Goal: Task Accomplishment & Management: Manage account settings

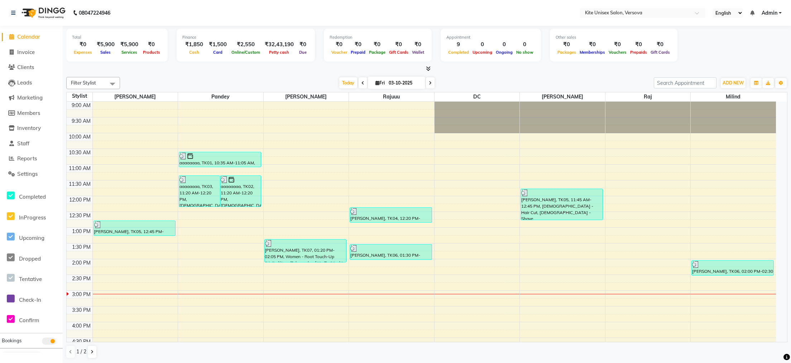
scroll to position [12, 0]
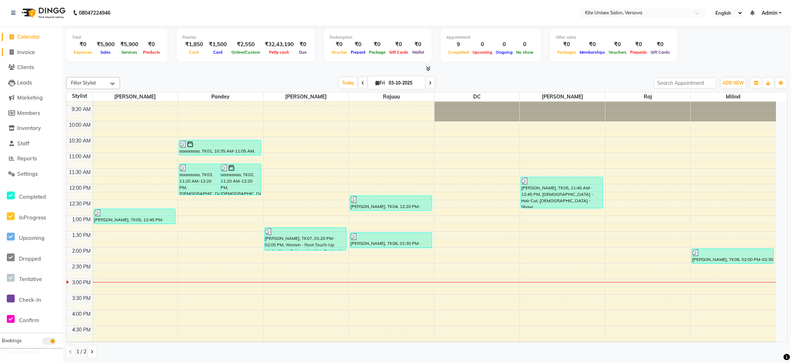
click at [11, 53] on icon at bounding box center [12, 51] width 4 height 5
select select "6093"
select select "service"
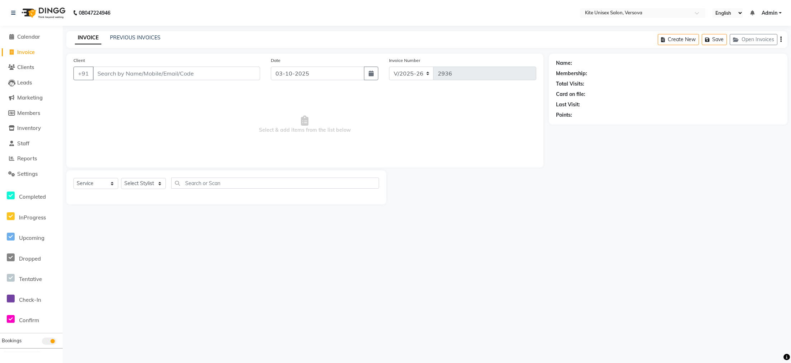
click at [176, 74] on input "Client" at bounding box center [176, 74] width 167 height 14
click at [149, 76] on input "Client" at bounding box center [176, 74] width 167 height 14
click at [134, 71] on input "Client" at bounding box center [176, 74] width 167 height 14
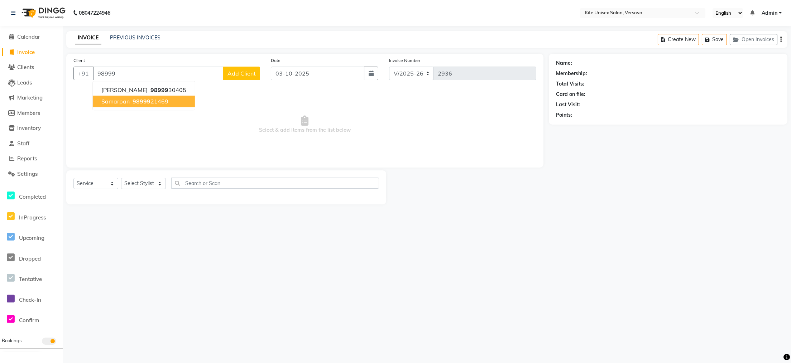
click at [149, 102] on ngb-highlight "98999 21469" at bounding box center [149, 101] width 37 height 7
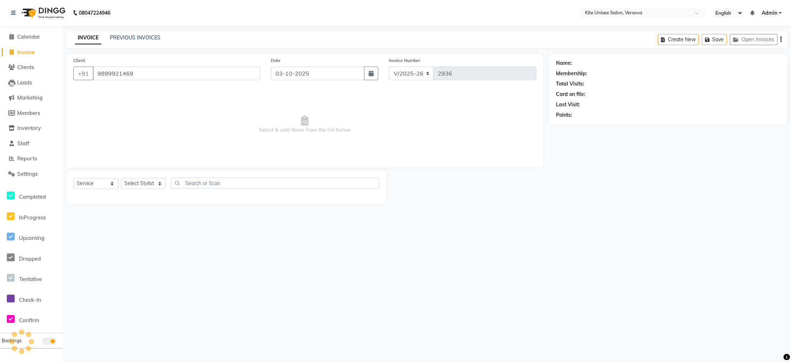
type input "9899921469"
click at [159, 185] on select "Select Stylist Arbaz DC milind Nafees Pandey Payal raj Rajuuu RASHID Seema" at bounding box center [143, 183] width 45 height 11
select select "68437"
click at [121, 178] on select "Select Stylist Arbaz DC milind Nafees Pandey Payal raj Rajuuu RASHID Seema" at bounding box center [143, 183] width 45 height 11
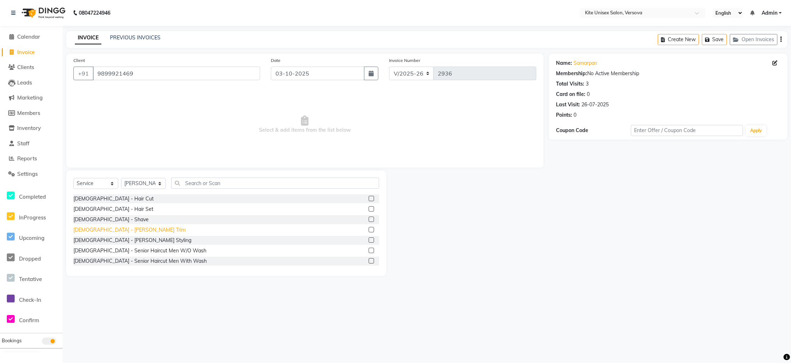
click at [100, 230] on div "[DEMOGRAPHIC_DATA] - [PERSON_NAME] Trim" at bounding box center [129, 230] width 112 height 8
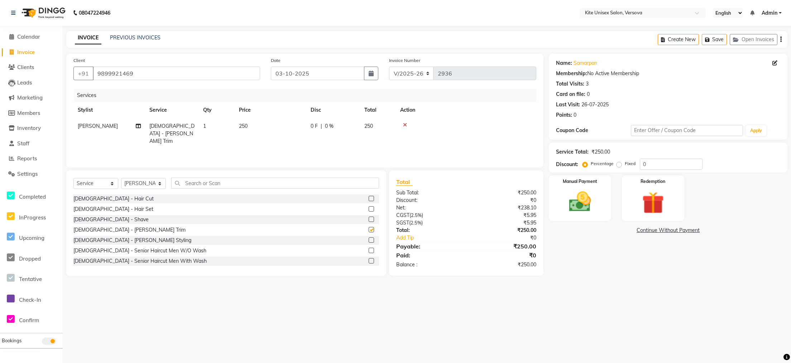
checkbox input "false"
click at [576, 198] on img at bounding box center [580, 202] width 38 height 27
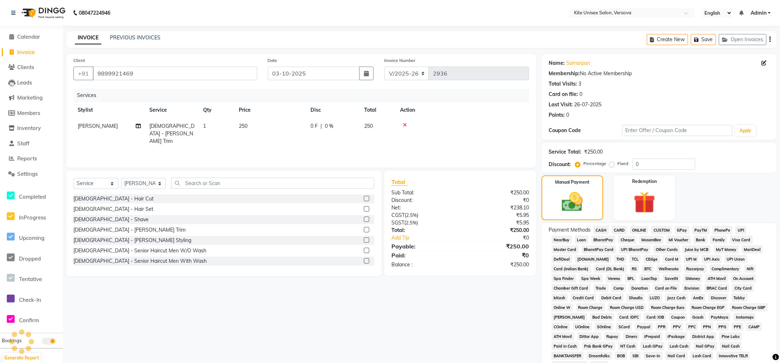
click at [681, 230] on span "GPay" at bounding box center [682, 230] width 15 height 8
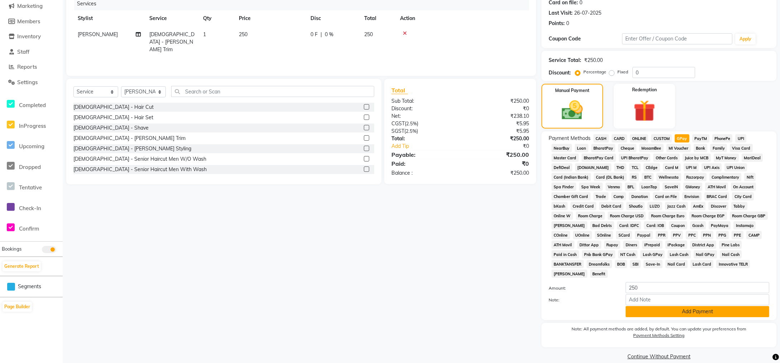
click at [688, 306] on button "Add Payment" at bounding box center [698, 311] width 144 height 11
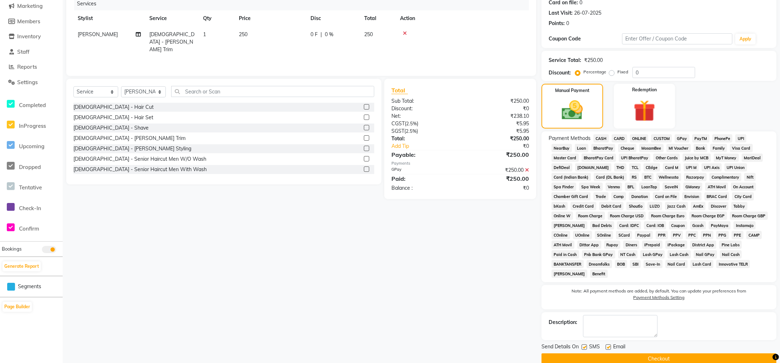
click at [671, 354] on button "Checkout" at bounding box center [659, 359] width 235 height 11
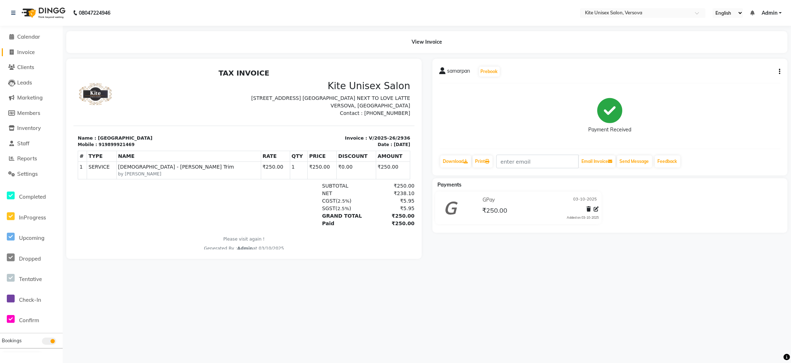
click at [10, 50] on icon at bounding box center [12, 51] width 4 height 5
select select "6093"
select select "service"
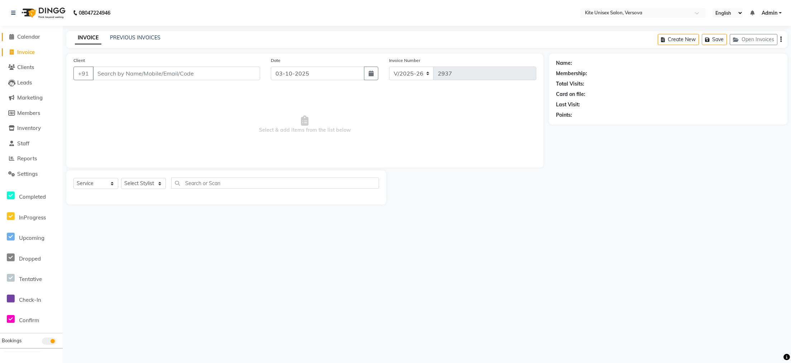
click at [10, 35] on icon at bounding box center [12, 36] width 5 height 5
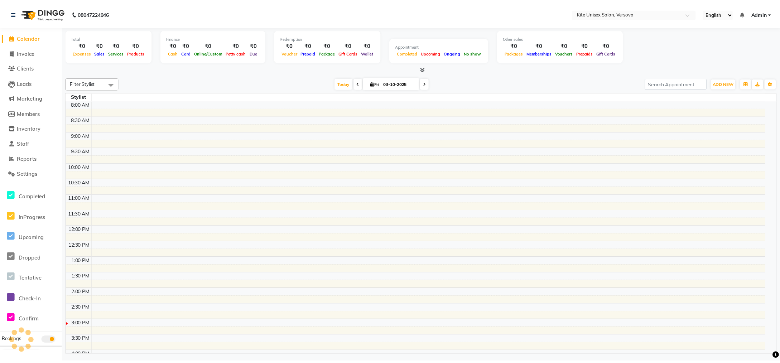
scroll to position [191, 0]
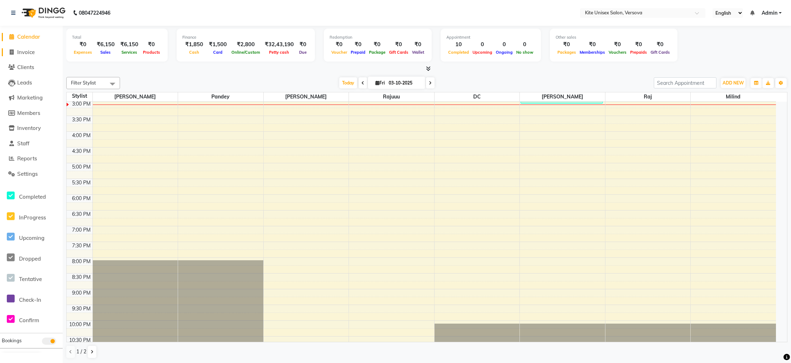
click at [11, 51] on icon at bounding box center [12, 51] width 4 height 5
select select "6093"
select select "service"
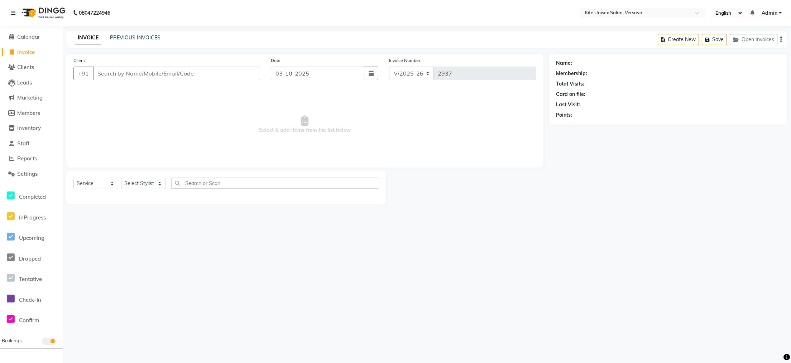
click at [104, 68] on input "Client" at bounding box center [176, 74] width 167 height 14
type input "9920583863"
click at [244, 77] on button "Add Client" at bounding box center [241, 74] width 37 height 14
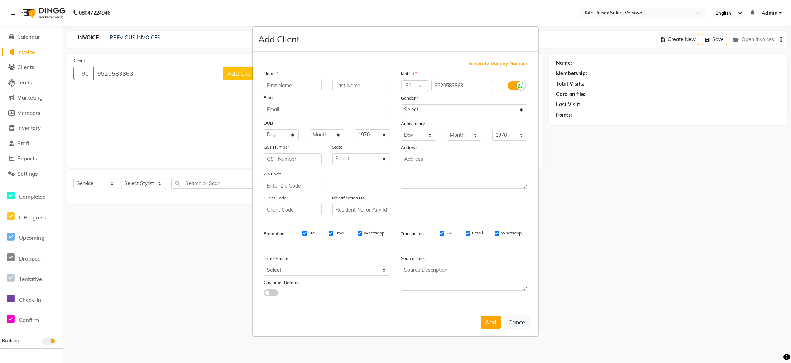
click at [273, 85] on input "text" at bounding box center [293, 85] width 58 height 11
type input "RAVI"
click at [345, 84] on input "text" at bounding box center [361, 85] width 58 height 11
type input "MILIND"
click at [294, 85] on input "RAVI" at bounding box center [293, 85] width 58 height 11
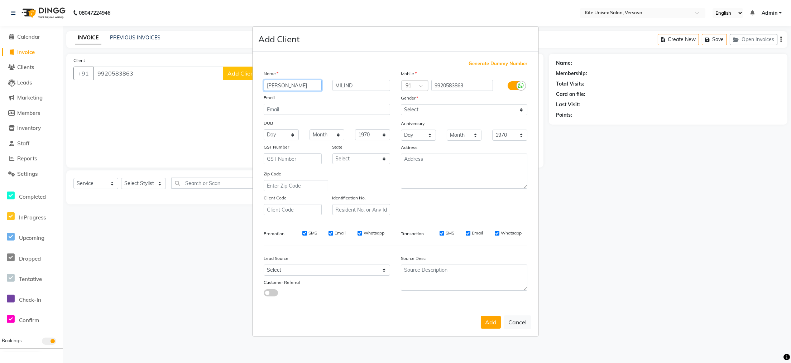
type input "[PERSON_NAME]"
click at [437, 109] on select "Select Male Female Other Prefer Not To Say" at bounding box center [464, 109] width 126 height 11
select select "[DEMOGRAPHIC_DATA]"
click at [401, 104] on select "Select Male Female Other Prefer Not To Say" at bounding box center [464, 109] width 126 height 11
click at [491, 325] on button "Add" at bounding box center [491, 322] width 20 height 13
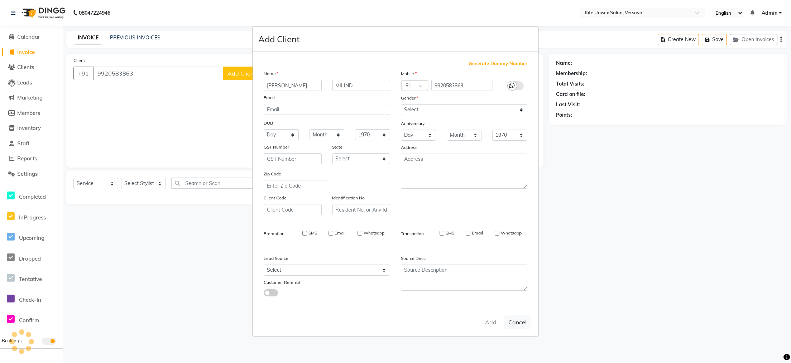
select select
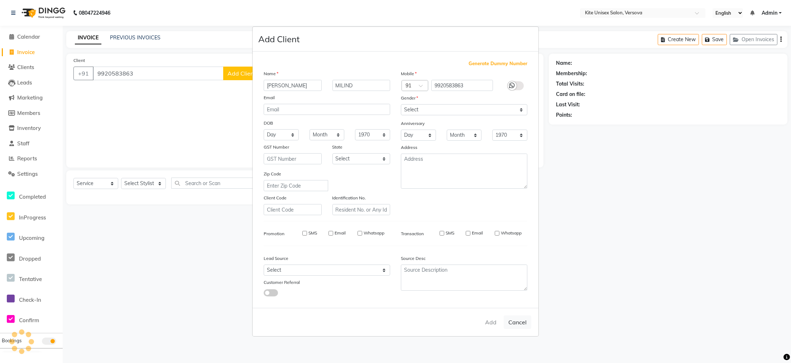
select select
checkbox input "false"
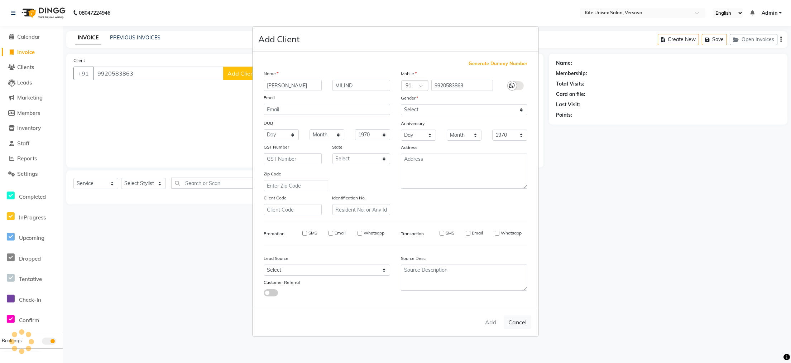
checkbox input "false"
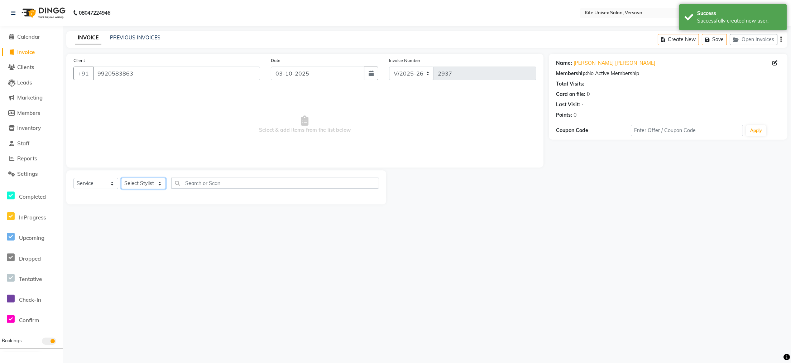
click at [130, 182] on select "Select Stylist Arbaz DC milind Nafees Pandey Payal raj Rajuuu RASHID Seema" at bounding box center [143, 183] width 45 height 11
select select "93606"
click at [121, 178] on select "Select Stylist Arbaz DC milind Nafees Pandey Payal raj Rajuuu RASHID Seema" at bounding box center [143, 183] width 45 height 11
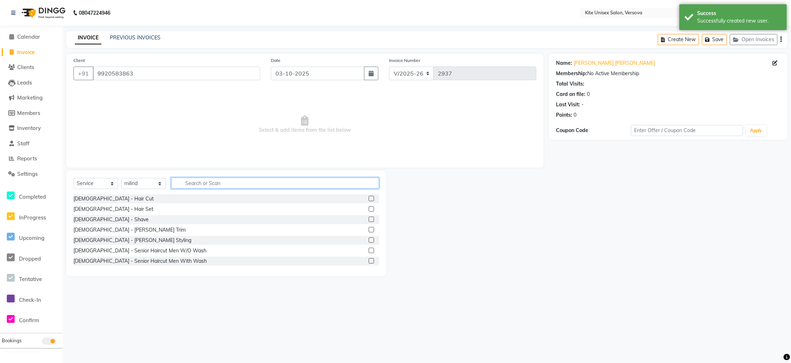
click at [199, 178] on input "text" at bounding box center [275, 183] width 208 height 11
click at [184, 184] on input "text" at bounding box center [275, 183] width 208 height 11
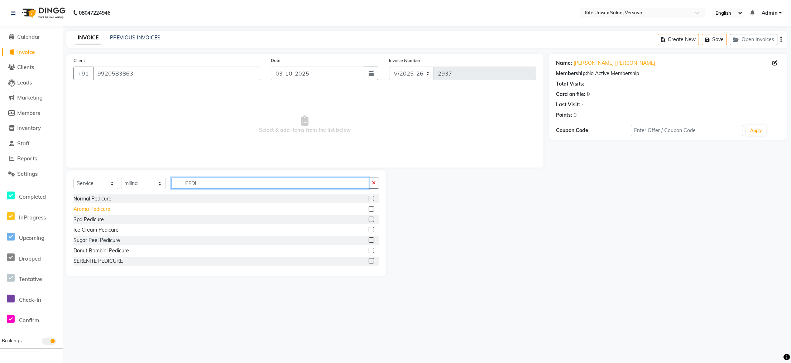
type input "PEDI"
click at [98, 209] on div "Aroma Pedicure" at bounding box center [91, 210] width 37 height 8
checkbox input "false"
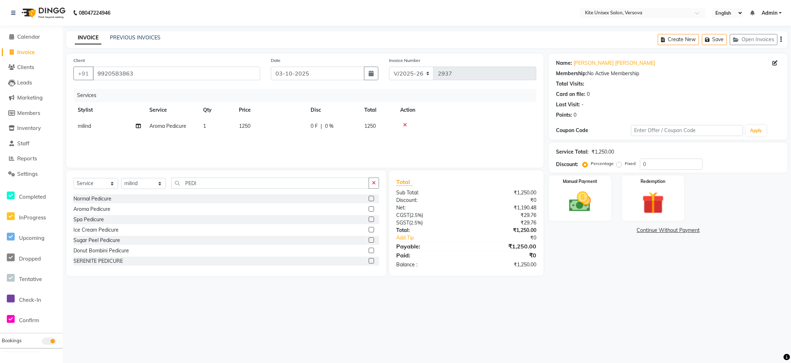
click at [261, 133] on td "1250" at bounding box center [271, 126] width 72 height 16
select select "93606"
click at [292, 124] on input "1250" at bounding box center [304, 127] width 63 height 11
type input "1280"
click at [307, 136] on div "Services Stylist Service Qty Price Disc Total Action milind Aroma Pedicure 1 12…" at bounding box center [304, 125] width 463 height 72
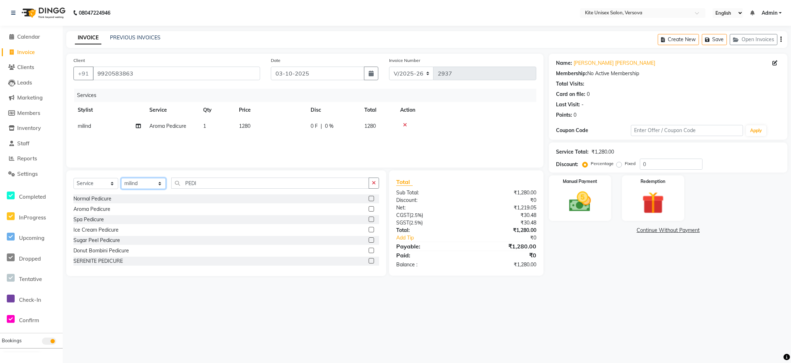
click at [155, 183] on select "Select Stylist Arbaz DC milind Nafees Pandey Payal raj Rajuuu RASHID Seema" at bounding box center [143, 183] width 45 height 11
select select "68437"
click at [121, 178] on select "Select Stylist Arbaz DC milind Nafees Pandey Payal raj Rajuuu RASHID Seema" at bounding box center [143, 183] width 45 height 11
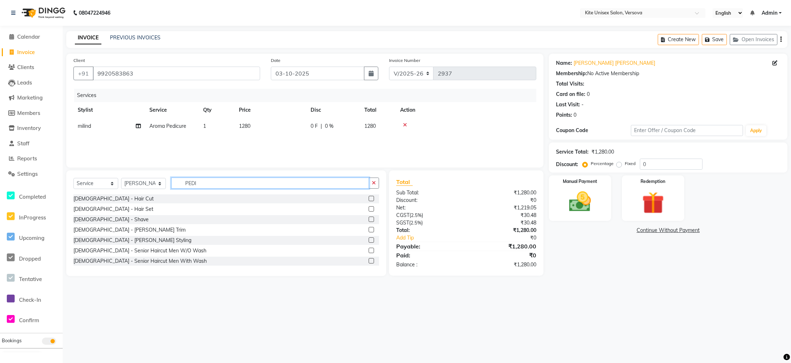
click at [218, 184] on input "PEDI" at bounding box center [270, 183] width 198 height 11
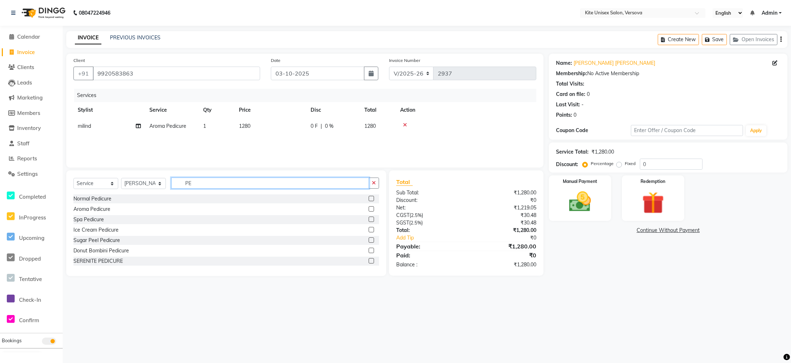
type input "P"
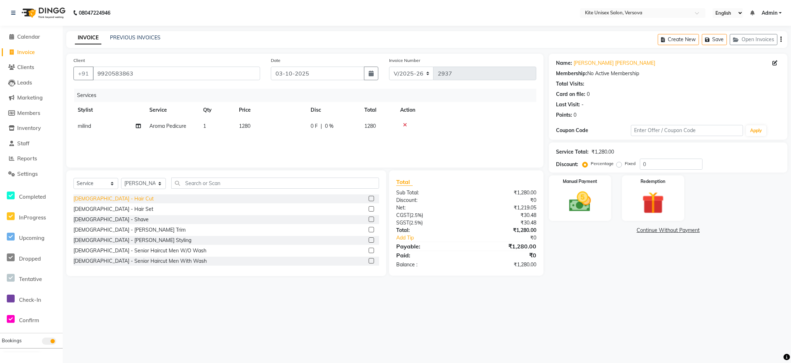
click at [83, 197] on div "[DEMOGRAPHIC_DATA] - Hair Cut" at bounding box center [113, 199] width 80 height 8
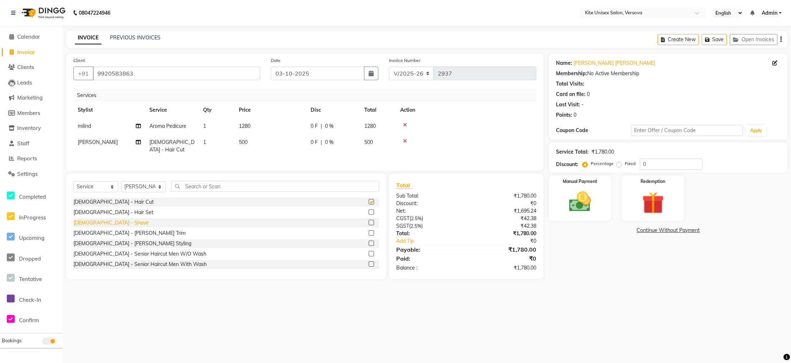
checkbox input "false"
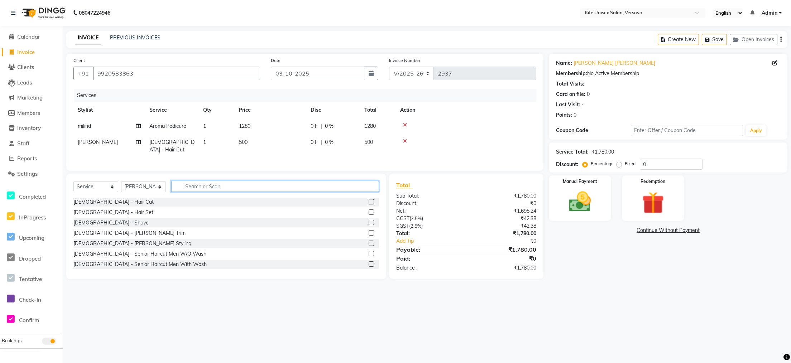
click at [193, 189] on input "text" at bounding box center [275, 186] width 208 height 11
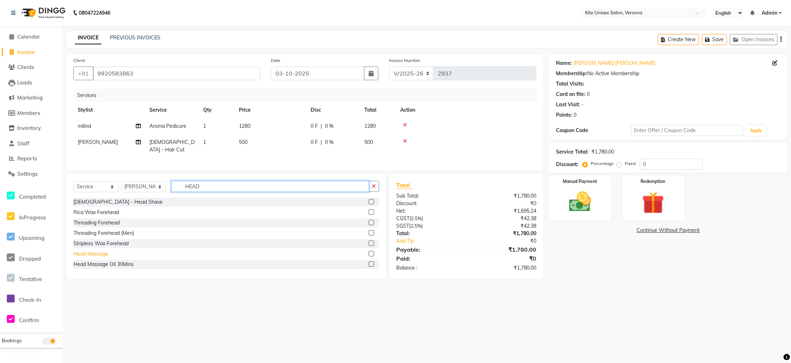
type input "HEAD"
click at [97, 256] on div "Head Massage" at bounding box center [90, 254] width 35 height 8
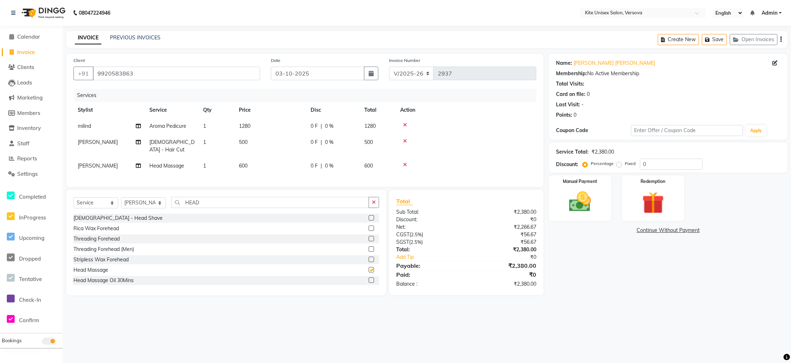
checkbox input "false"
click at [269, 159] on td "600" at bounding box center [271, 166] width 72 height 16
select select "68437"
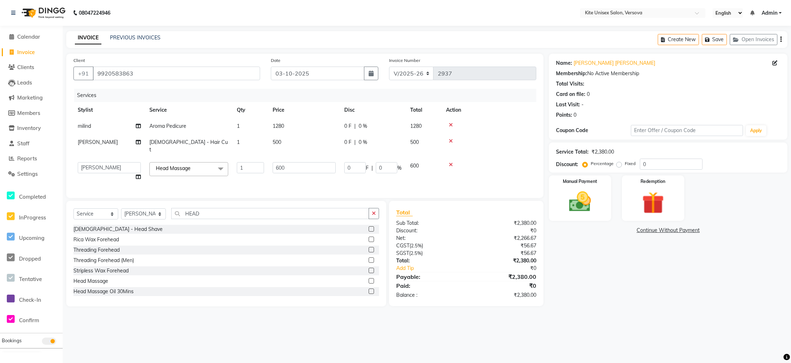
click at [295, 158] on td "600" at bounding box center [304, 171] width 72 height 27
click at [295, 162] on input "600" at bounding box center [304, 167] width 63 height 11
type input "6"
type input "700"
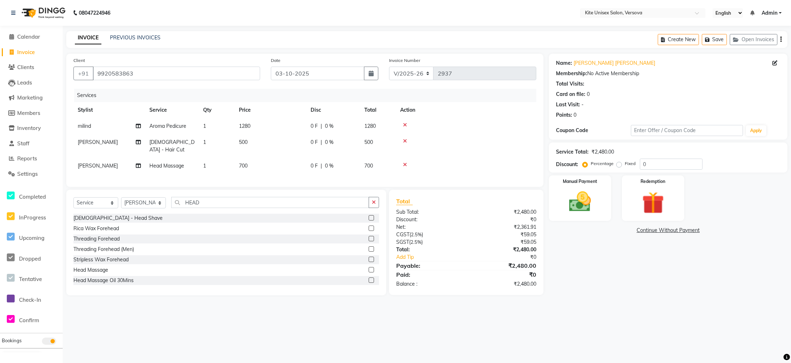
click at [513, 162] on div at bounding box center [466, 164] width 132 height 5
click at [585, 187] on div "Manual Payment" at bounding box center [580, 197] width 65 height 47
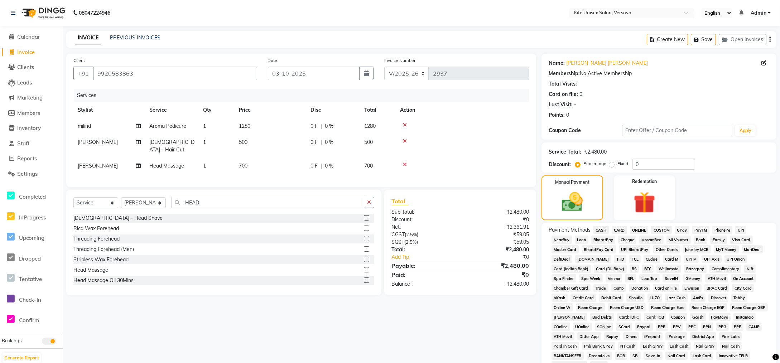
click at [617, 229] on span "CARD" at bounding box center [619, 230] width 15 height 8
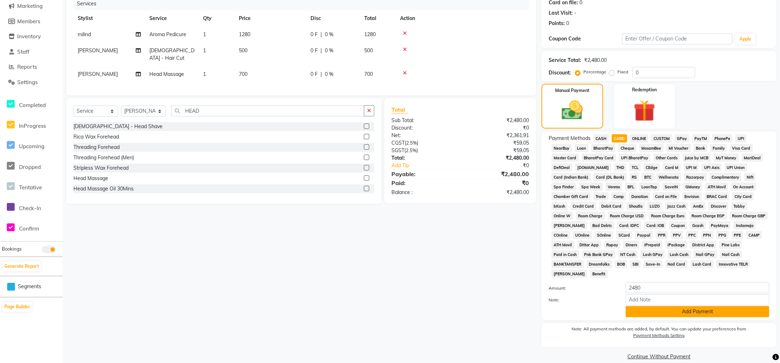
click at [674, 306] on button "Add Payment" at bounding box center [698, 311] width 144 height 11
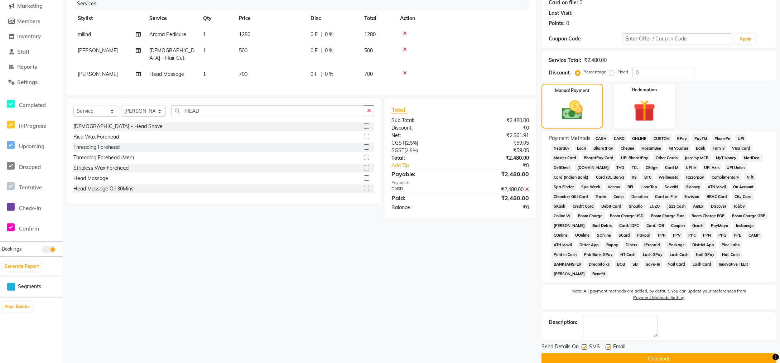
click at [688, 354] on button "Checkout" at bounding box center [659, 359] width 235 height 11
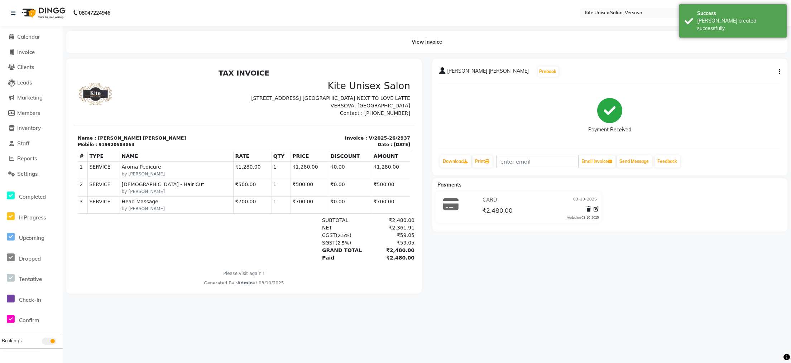
select select "service"
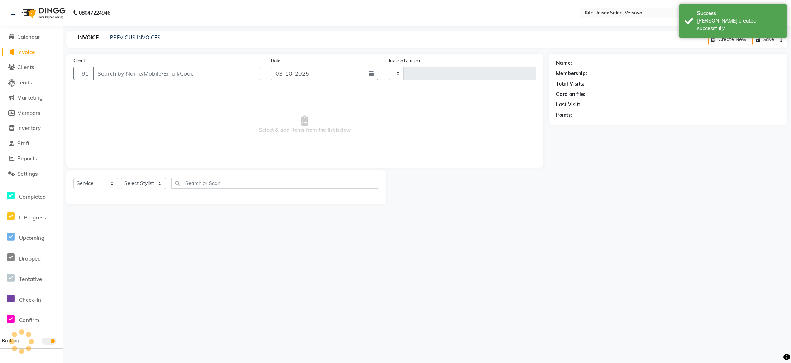
type input "2938"
select select "6093"
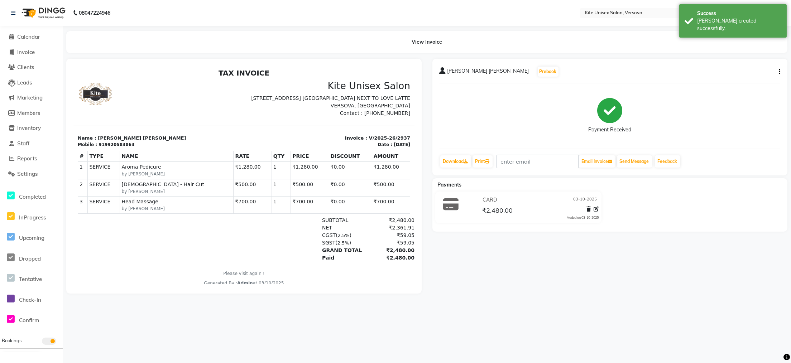
select select "6093"
select select "service"
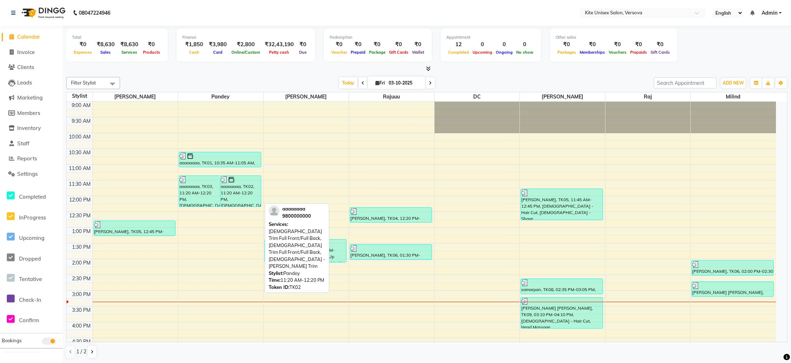
click at [241, 187] on div "aaaaaaaa, TK02, 11:20 AM-12:20 PM, [DEMOGRAPHIC_DATA] Trim Full Front/Full Back…" at bounding box center [240, 191] width 40 height 31
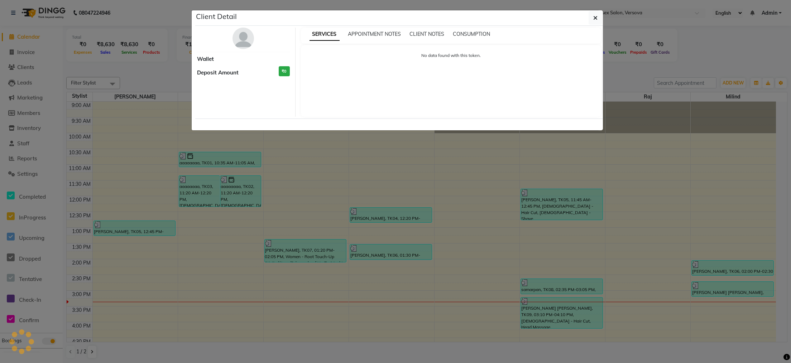
select select "3"
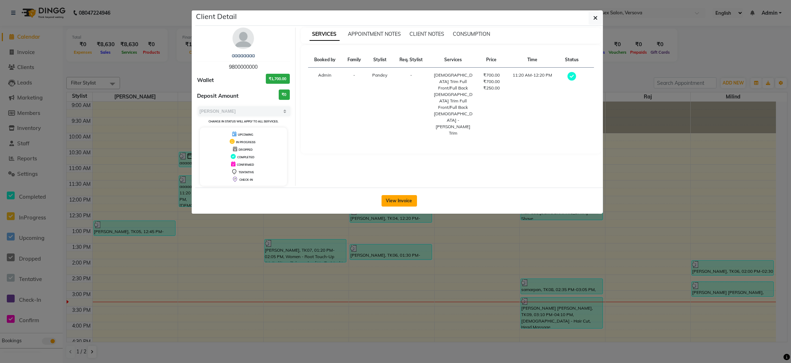
click at [407, 202] on button "View Invoice" at bounding box center [398, 200] width 35 height 11
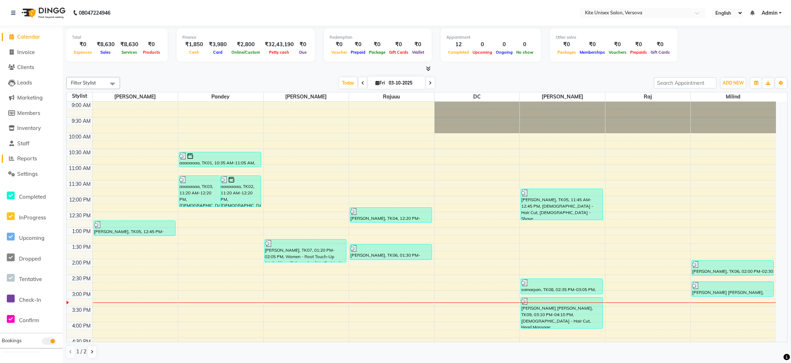
click at [13, 157] on icon at bounding box center [11, 158] width 5 height 5
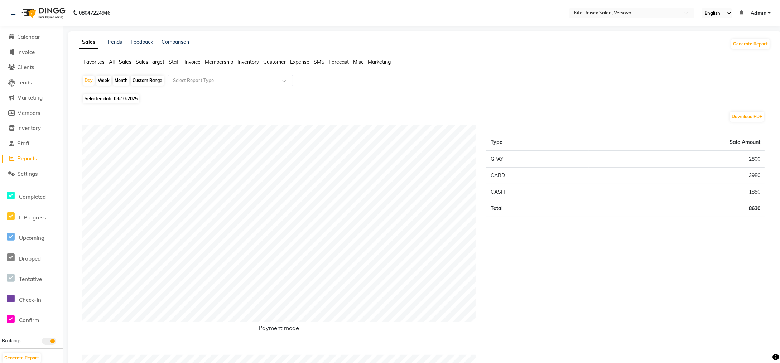
click at [119, 80] on div "Month" at bounding box center [121, 81] width 16 height 10
select select "10"
select select "2025"
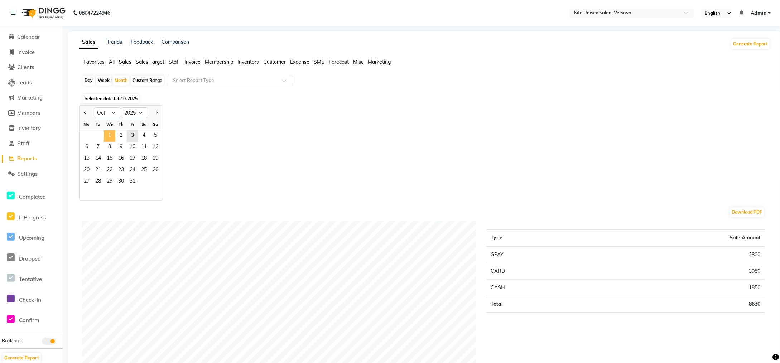
click at [111, 135] on span "1" at bounding box center [109, 135] width 11 height 11
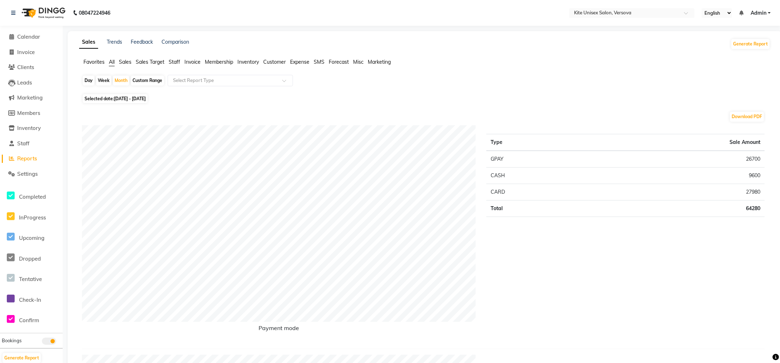
click at [169, 61] on span "Staff" at bounding box center [174, 62] width 11 height 6
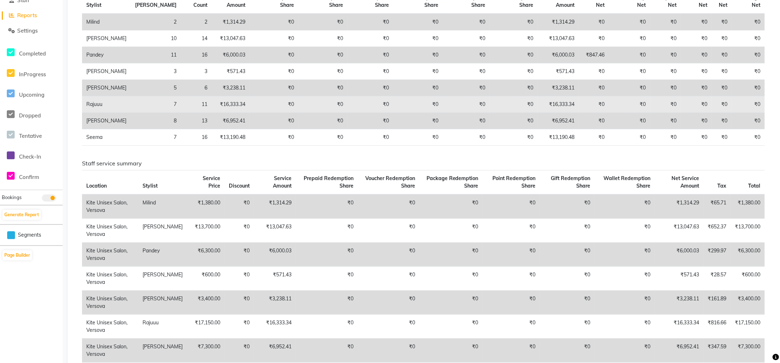
scroll to position [215, 0]
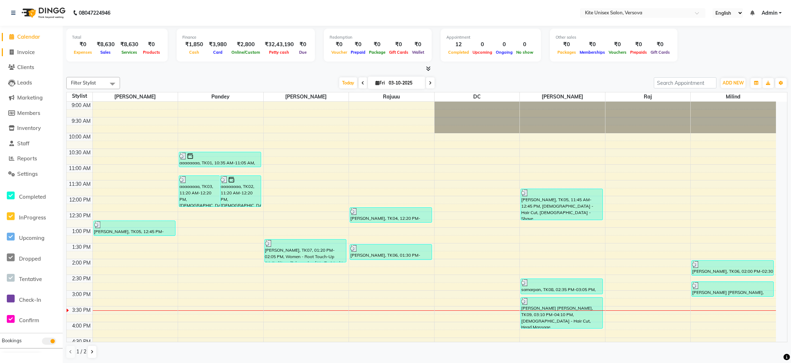
click at [9, 53] on span at bounding box center [11, 52] width 11 height 8
select select "service"
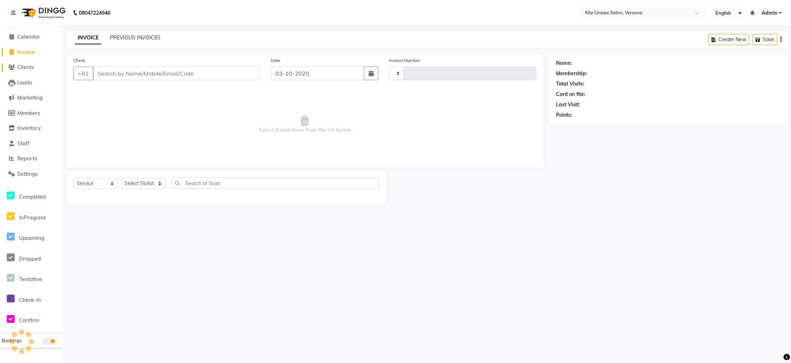
type input "2938"
select select "6093"
click at [96, 73] on input "Client" at bounding box center [176, 74] width 167 height 14
click at [102, 73] on input "Client" at bounding box center [176, 74] width 167 height 14
click at [106, 74] on input "Client" at bounding box center [176, 74] width 167 height 14
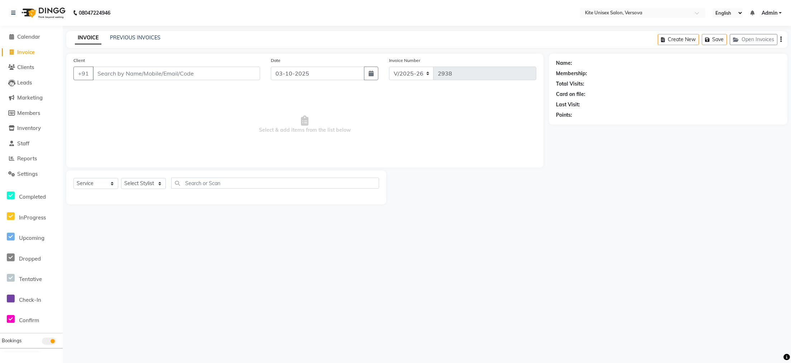
click at [117, 72] on input "Client" at bounding box center [176, 74] width 167 height 14
click at [127, 91] on span "95945" at bounding box center [131, 89] width 18 height 7
type input "9594532160"
click at [158, 181] on select "Select Stylist Arbaz DC milind Nafees Pandey Payal raj Rajuuu RASHID Seema" at bounding box center [143, 183] width 45 height 11
select select "68437"
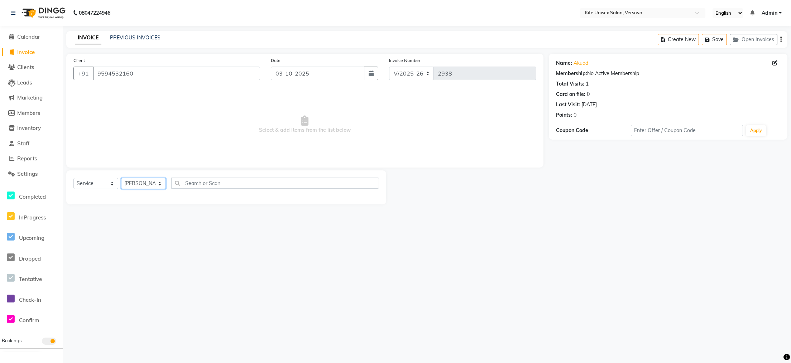
click at [121, 178] on select "Select Stylist Arbaz DC milind Nafees Pandey Payal raj Rajuuu RASHID Seema" at bounding box center [143, 183] width 45 height 11
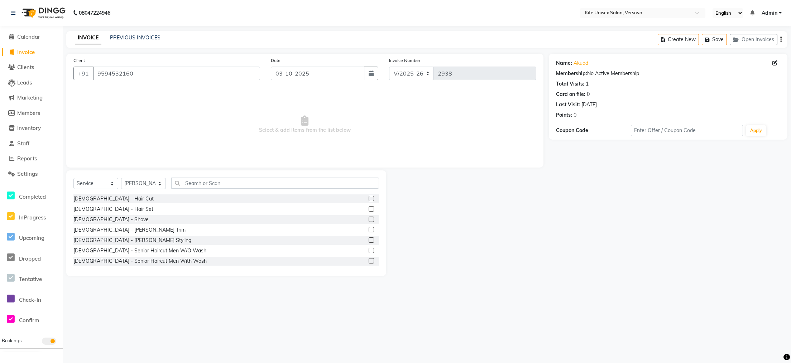
click at [369, 196] on label at bounding box center [371, 198] width 5 height 5
click at [369, 197] on input "checkbox" at bounding box center [371, 199] width 5 height 5
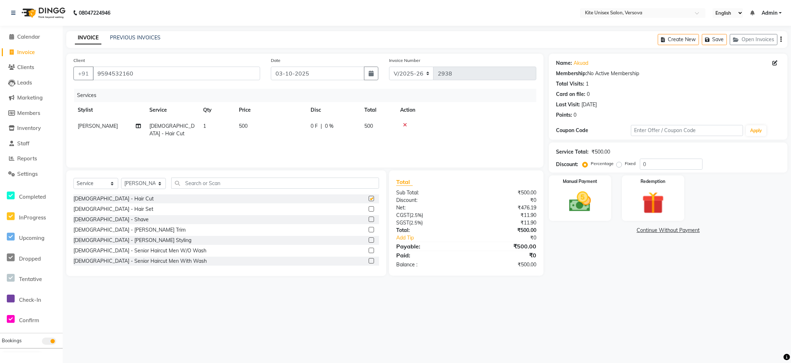
checkbox input "false"
click at [579, 201] on img at bounding box center [580, 202] width 38 height 27
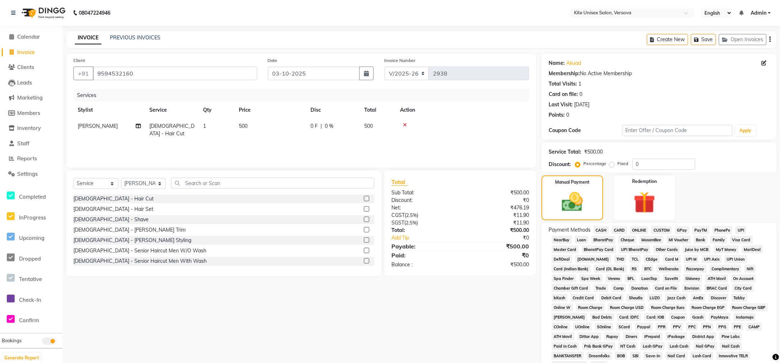
click at [604, 229] on span "CASH" at bounding box center [600, 230] width 15 height 8
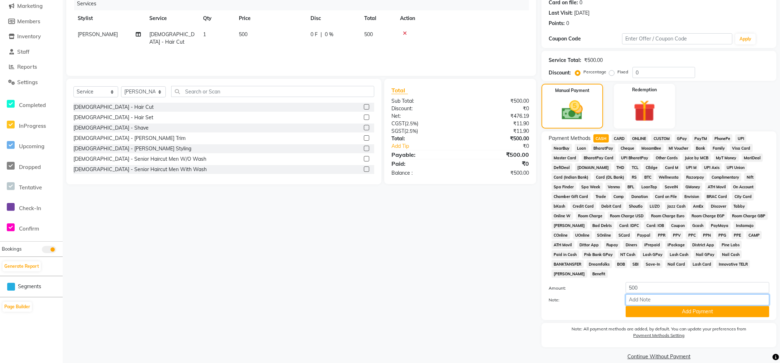
click at [649, 294] on input "Note:" at bounding box center [698, 299] width 144 height 11
click at [648, 306] on button "Add Payment" at bounding box center [698, 311] width 144 height 11
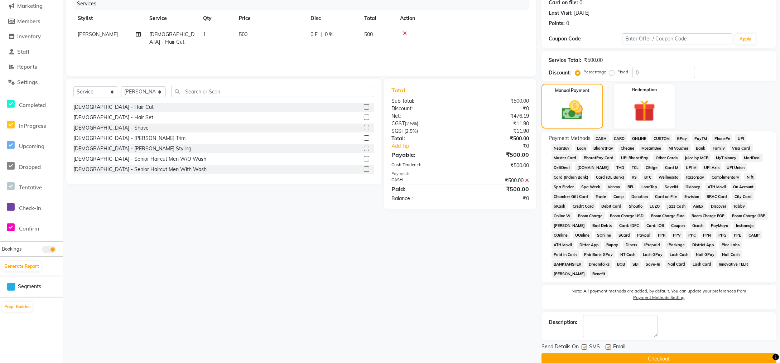
click at [643, 354] on button "Checkout" at bounding box center [659, 359] width 235 height 11
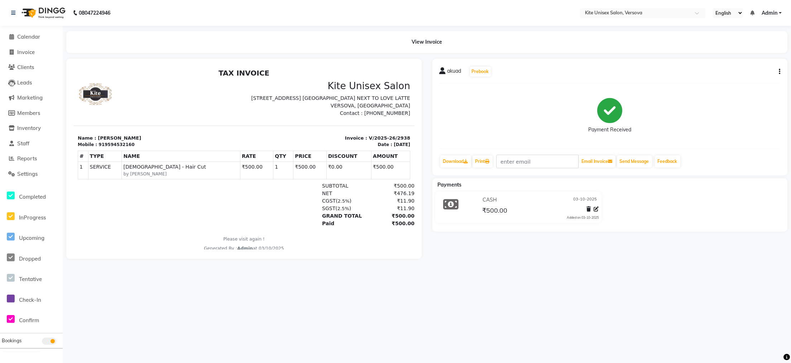
select select "6093"
select select "service"
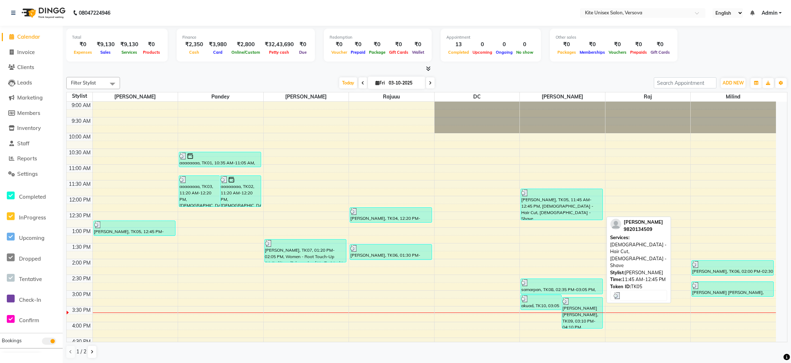
click at [532, 206] on div "[PERSON_NAME], TK05, 11:45 AM-12:45 PM, [DEMOGRAPHIC_DATA] - Hair Cut, [DEMOGRA…" at bounding box center [562, 204] width 82 height 31
select select "3"
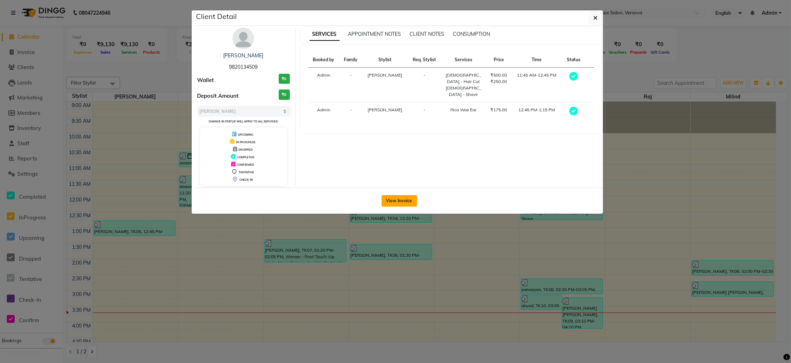
click at [398, 204] on button "View Invoice" at bounding box center [398, 200] width 35 height 11
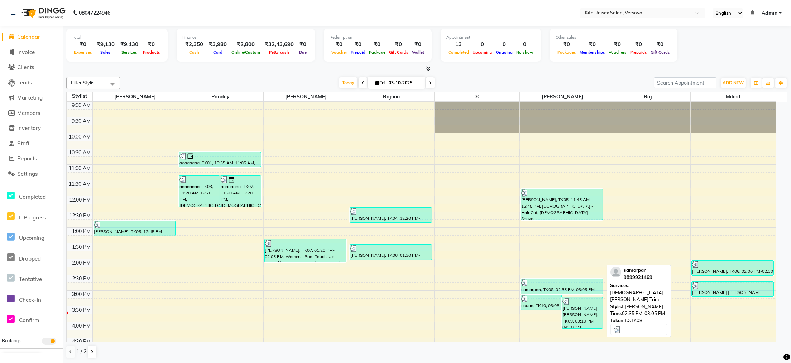
click at [537, 291] on div "samarpan, TK08, 02:35 PM-03:05 PM, [DEMOGRAPHIC_DATA] - [PERSON_NAME] Trim" at bounding box center [562, 286] width 82 height 15
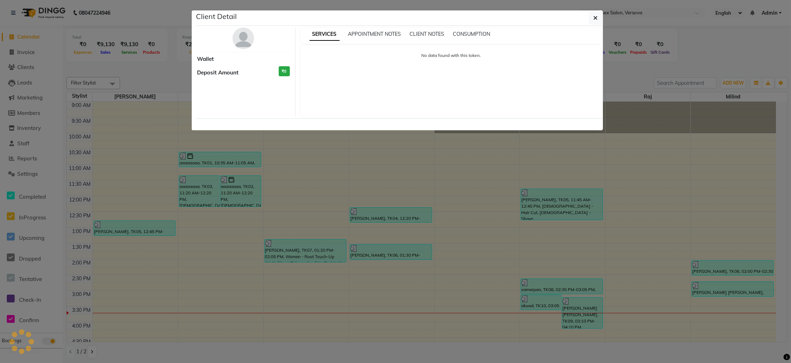
select select "3"
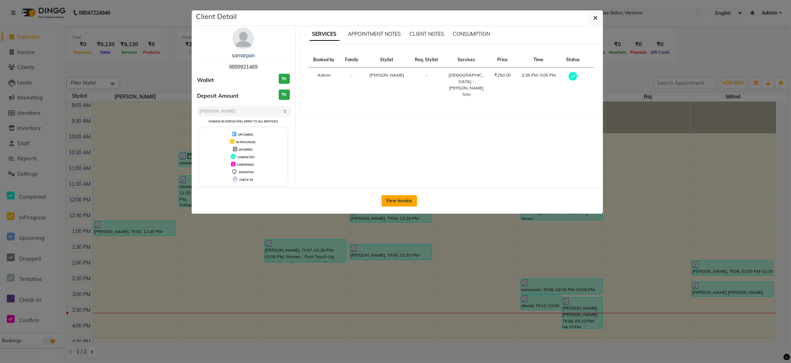
click at [408, 206] on button "View Invoice" at bounding box center [398, 200] width 35 height 11
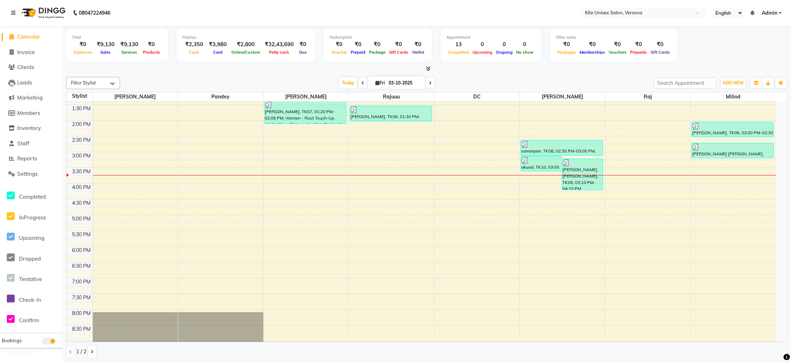
scroll to position [119, 0]
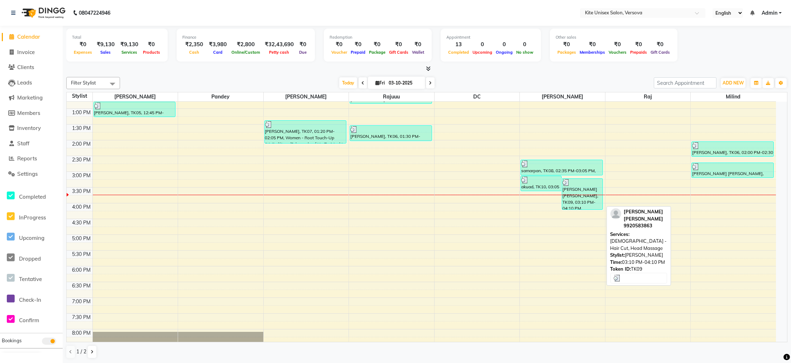
click at [575, 192] on div "[PERSON_NAME] [PERSON_NAME], TK09, 03:10 PM-04:10 PM, [DEMOGRAPHIC_DATA] - Hair…" at bounding box center [582, 194] width 40 height 31
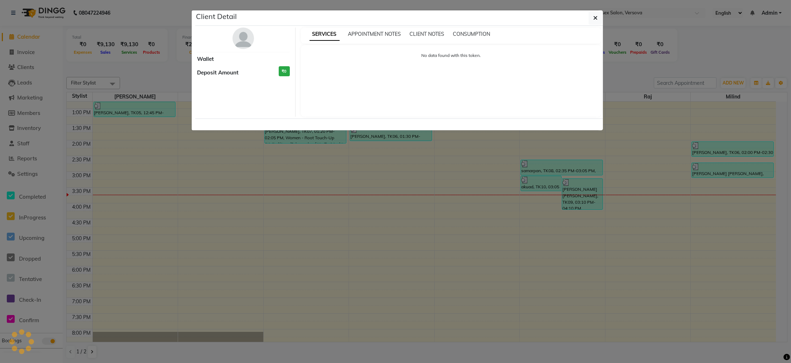
select select "3"
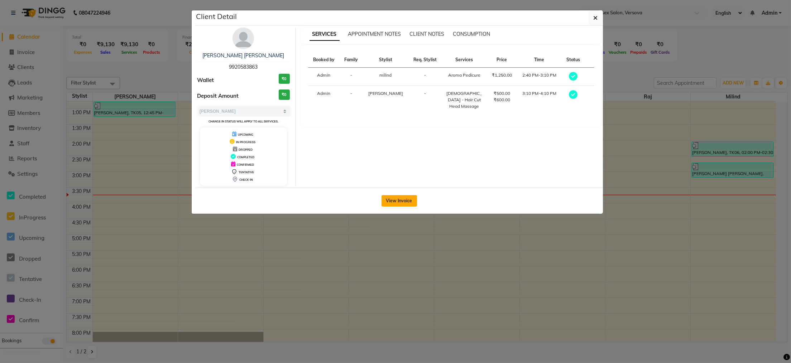
click at [394, 198] on button "View Invoice" at bounding box center [398, 200] width 35 height 11
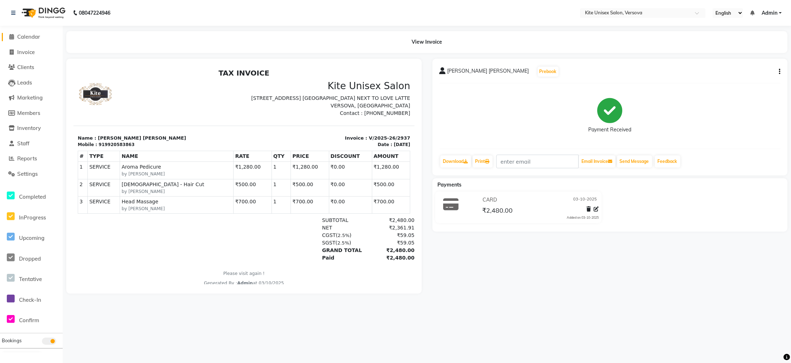
click at [10, 35] on icon at bounding box center [12, 36] width 5 height 5
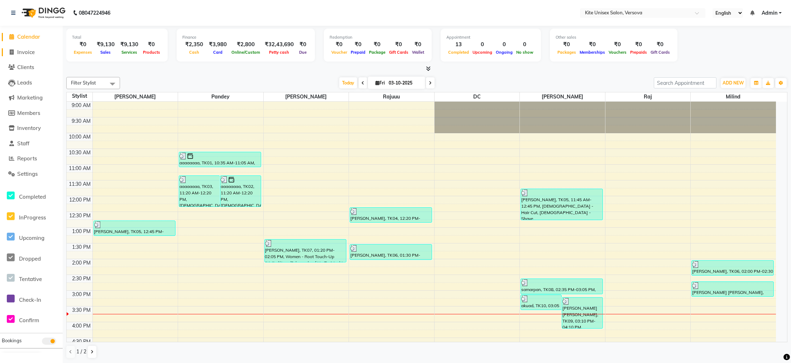
click at [16, 52] on span at bounding box center [11, 52] width 11 height 8
select select "6093"
select select "service"
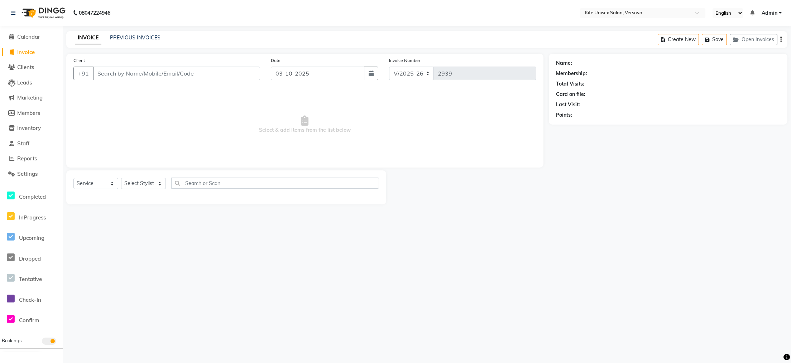
click at [105, 73] on input "Client" at bounding box center [176, 74] width 167 height 14
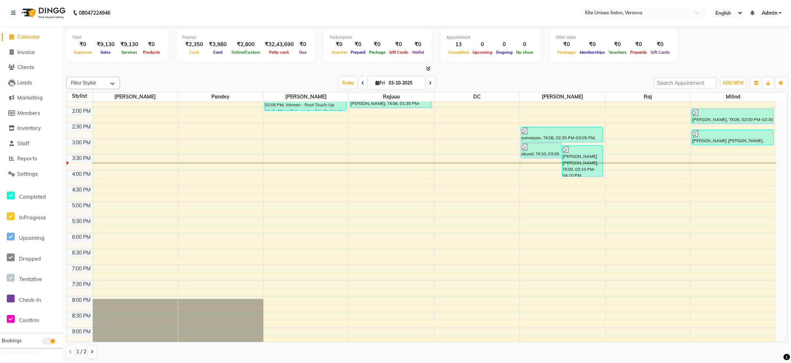
scroll to position [132, 0]
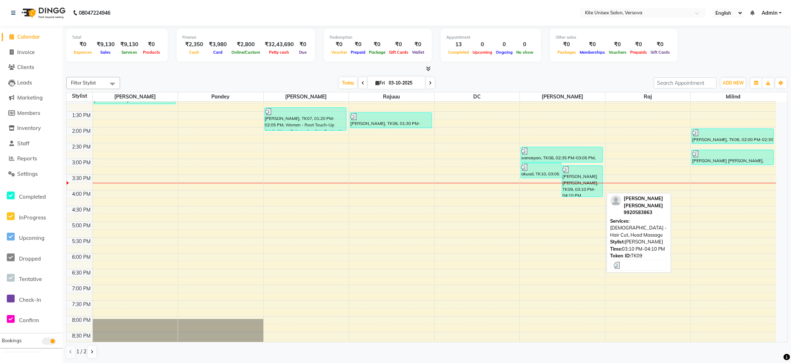
click at [583, 181] on div "[PERSON_NAME] [PERSON_NAME], TK09, 03:10 PM-04:10 PM, [DEMOGRAPHIC_DATA] - Hair…" at bounding box center [582, 181] width 40 height 31
select select "3"
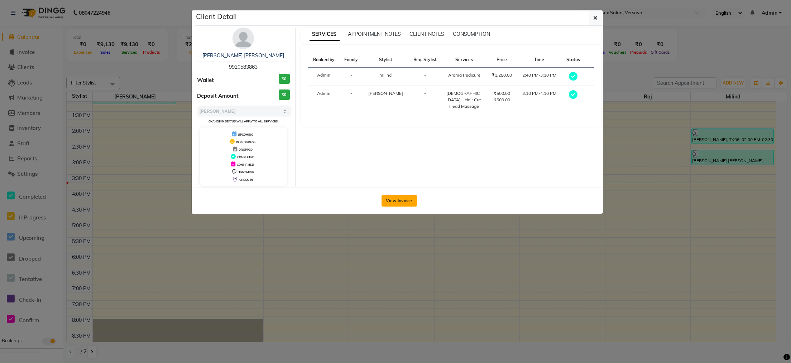
click at [398, 199] on button "View Invoice" at bounding box center [398, 200] width 35 height 11
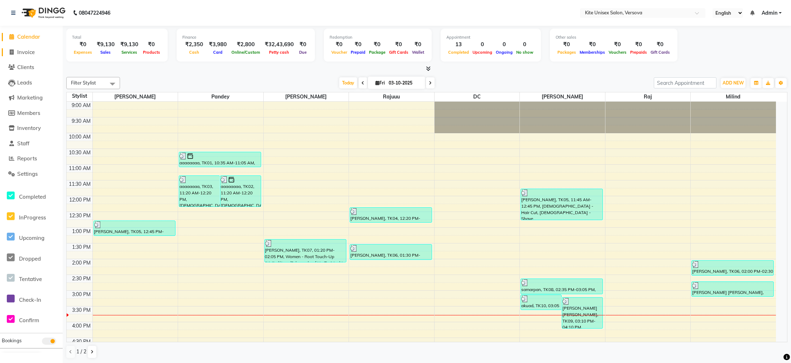
click at [12, 52] on icon at bounding box center [12, 51] width 4 height 5
select select "6093"
select select "service"
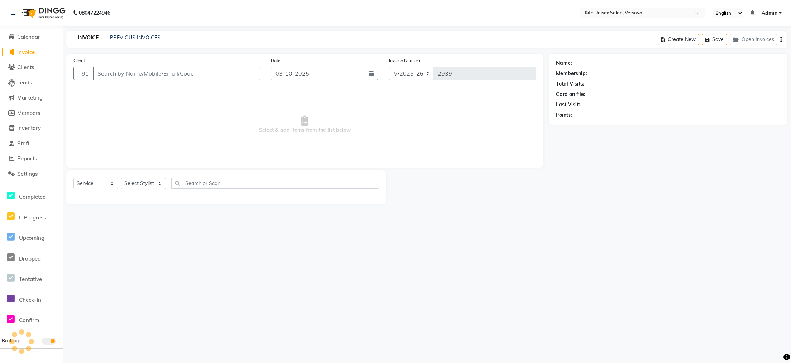
click at [111, 76] on input "Client" at bounding box center [176, 74] width 167 height 14
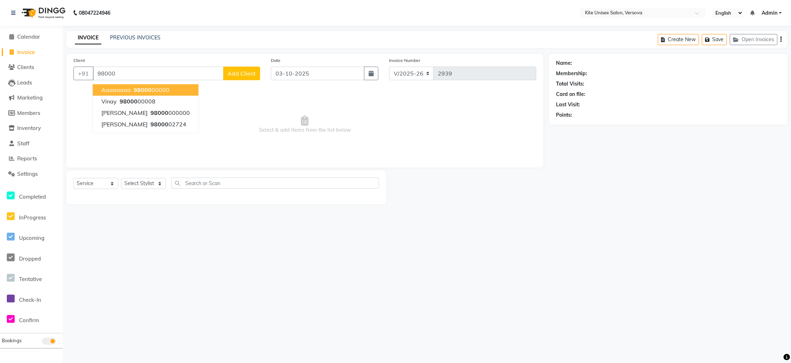
click at [114, 91] on span "aaaaaaaa" at bounding box center [115, 89] width 29 height 7
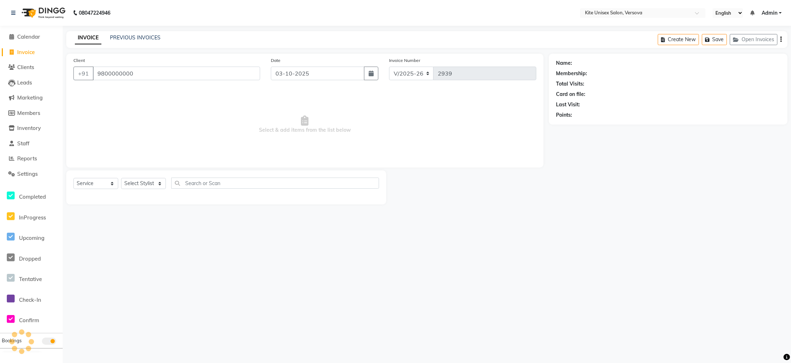
type input "9800000000"
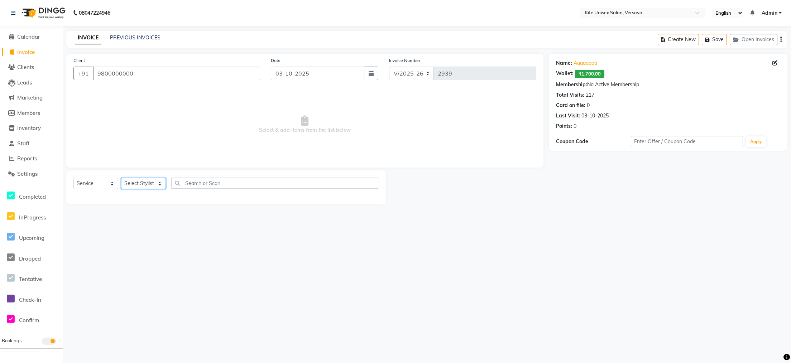
click at [157, 181] on select "Select Stylist Arbaz DC milind Nafees Pandey Payal raj Rajuuu RASHID Seema" at bounding box center [143, 183] width 45 height 11
select select "44558"
click at [121, 178] on select "Select Stylist Arbaz DC milind Nafees Pandey Payal raj Rajuuu RASHID Seema" at bounding box center [143, 183] width 45 height 11
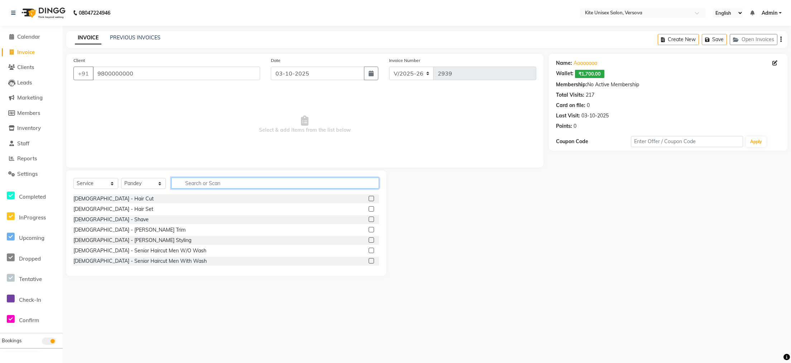
click at [196, 182] on input "text" at bounding box center [275, 183] width 208 height 11
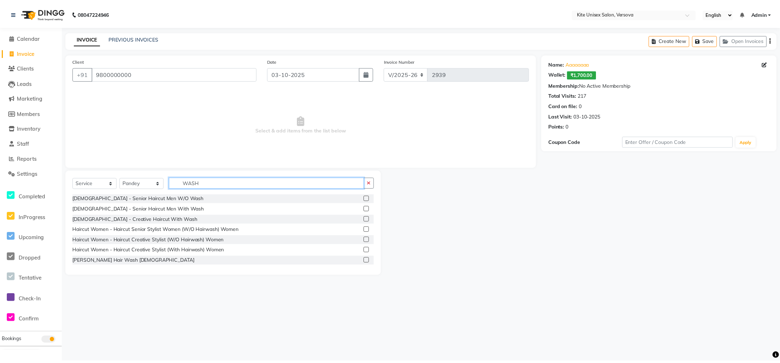
scroll to position [72, 0]
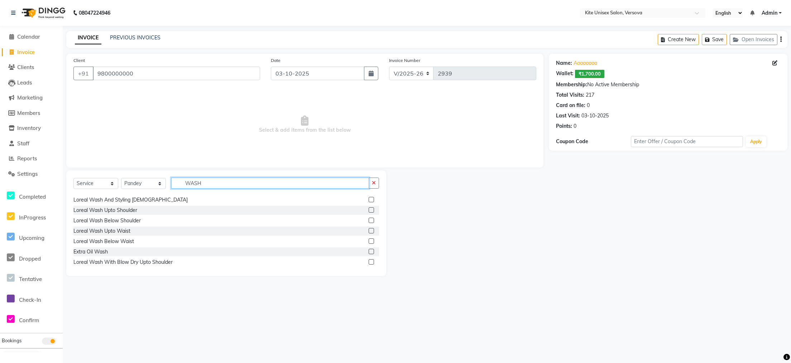
type input "WASH"
click at [369, 209] on label at bounding box center [371, 209] width 5 height 5
click at [369, 209] on input "checkbox" at bounding box center [371, 210] width 5 height 5
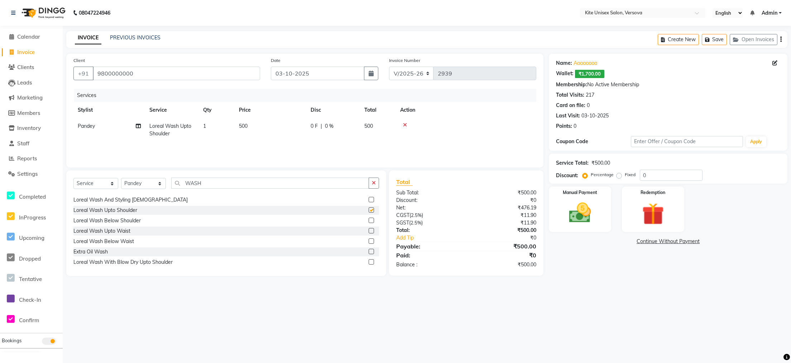
checkbox input "false"
click at [587, 220] on img at bounding box center [580, 213] width 38 height 27
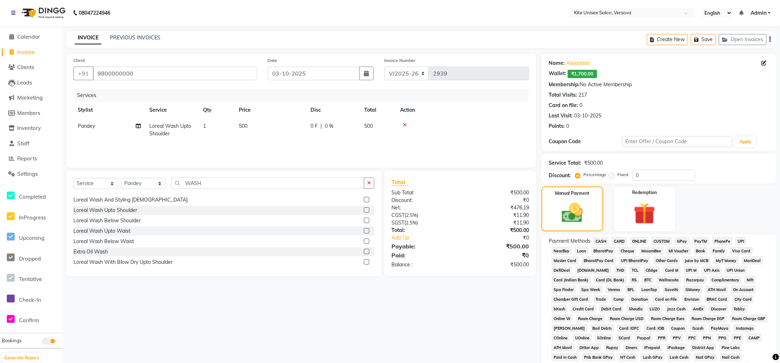
click at [681, 240] on span "GPay" at bounding box center [682, 241] width 15 height 8
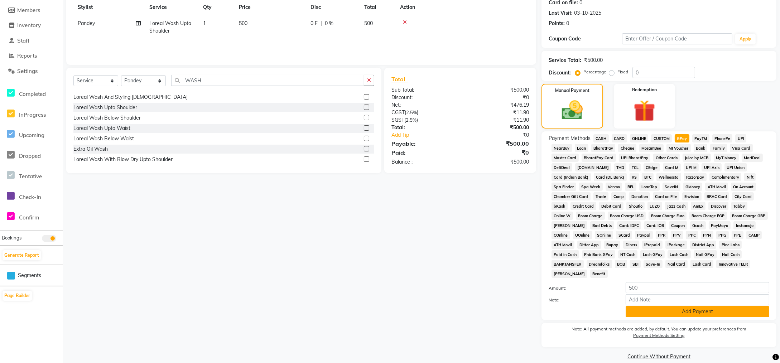
click at [665, 306] on button "Add Payment" at bounding box center [698, 311] width 144 height 11
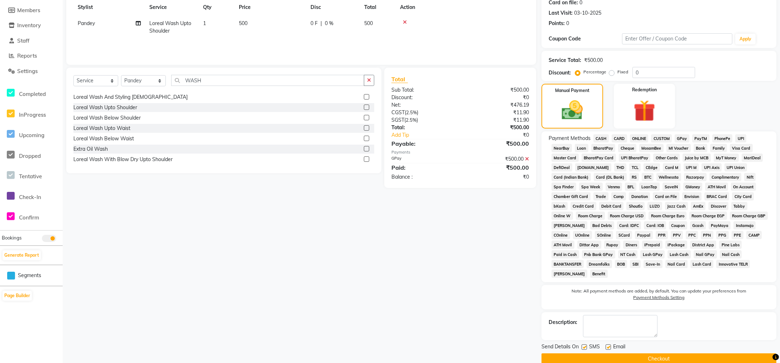
click at [640, 354] on button "Checkout" at bounding box center [659, 359] width 235 height 11
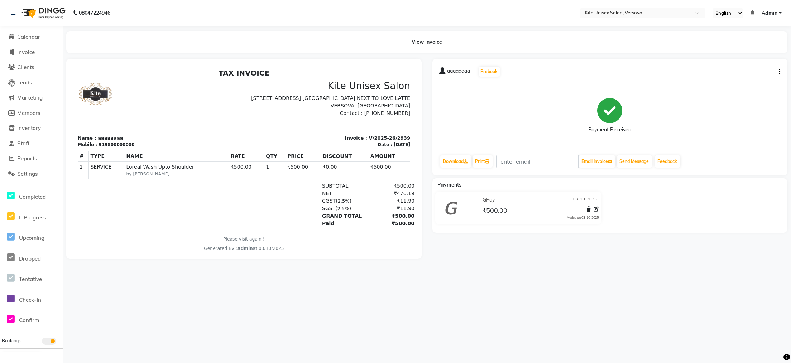
select select "service"
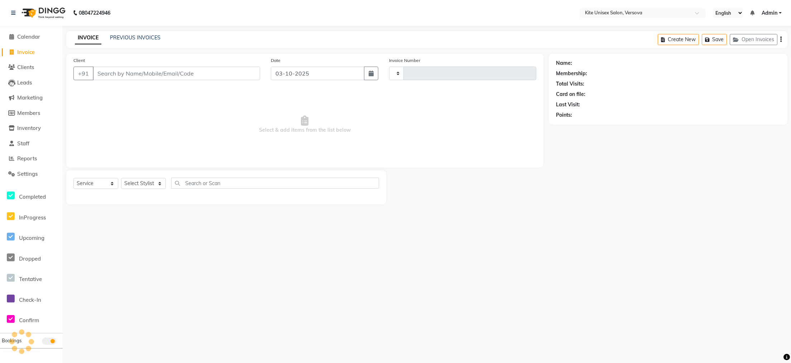
type input "2940"
select select "6093"
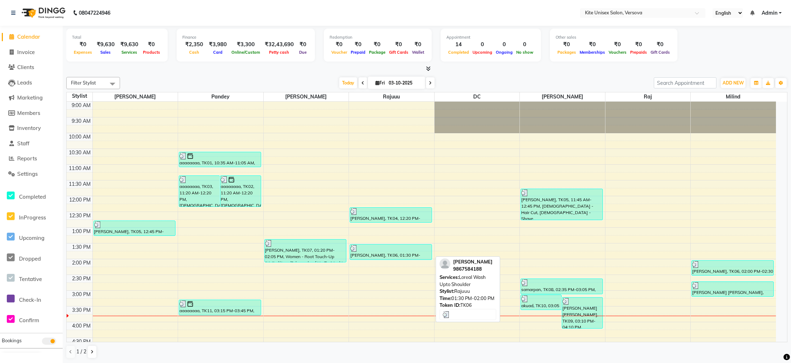
click at [370, 252] on div "[PERSON_NAME], TK06, 01:30 PM-02:00 PM, Loreal Wash Upto Shoulder" at bounding box center [391, 252] width 82 height 15
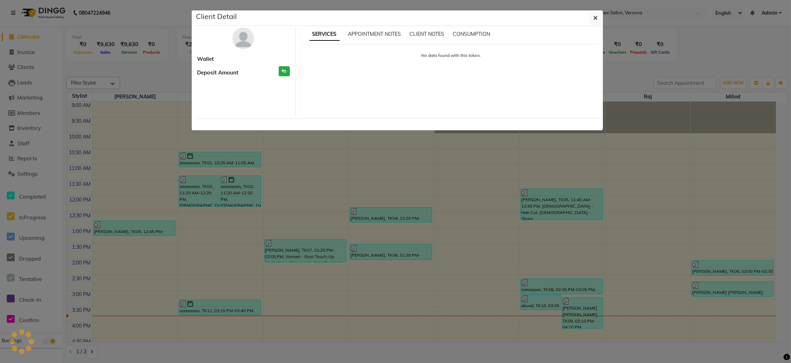
select select "3"
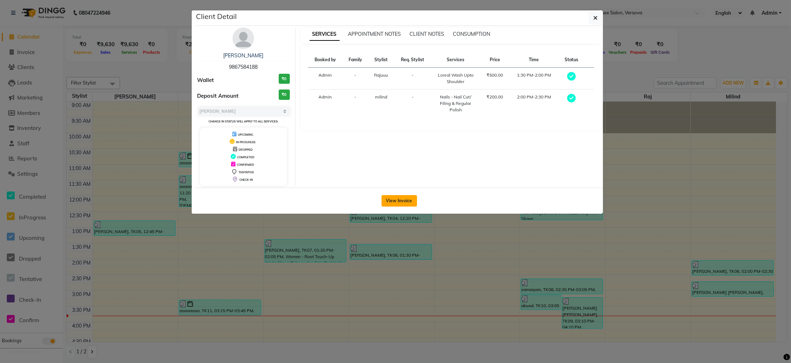
click at [389, 198] on button "View Invoice" at bounding box center [398, 200] width 35 height 11
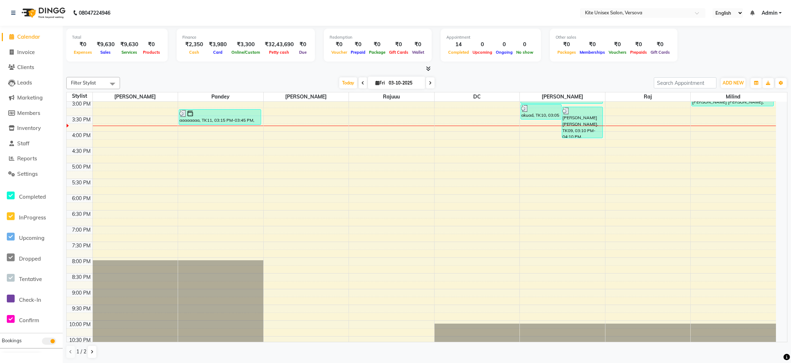
scroll to position [47, 0]
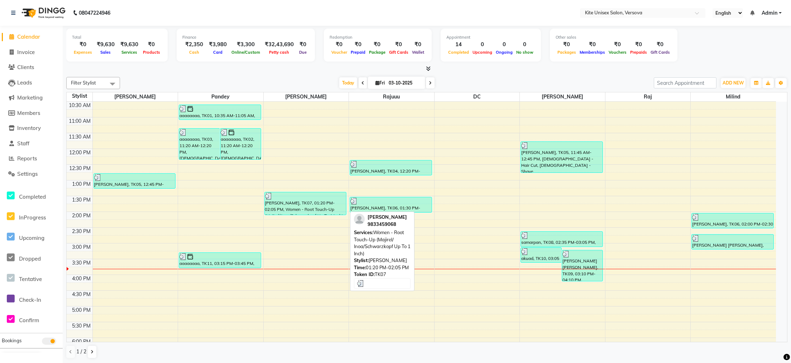
click at [283, 204] on div "[PERSON_NAME], TK07, 01:20 PM-02:05 PM, Women - Root Touch-Up (Majirel/ Inoa/Sc…" at bounding box center [306, 203] width 82 height 23
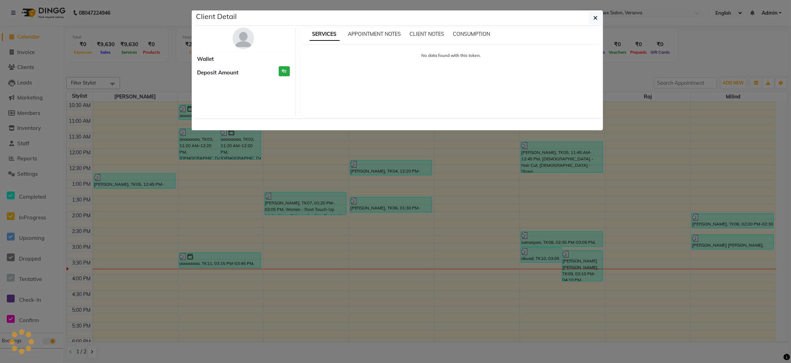
select select "3"
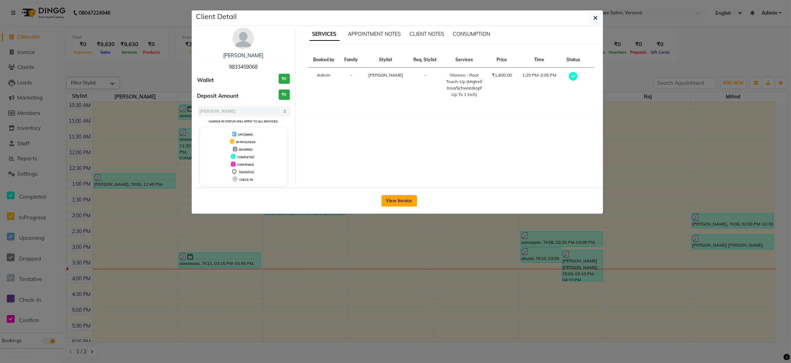
click at [386, 201] on button "View Invoice" at bounding box center [398, 200] width 35 height 11
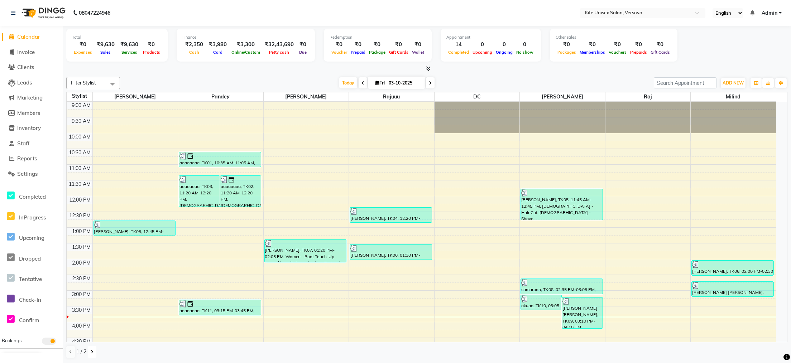
click at [92, 348] on button at bounding box center [92, 352] width 9 height 12
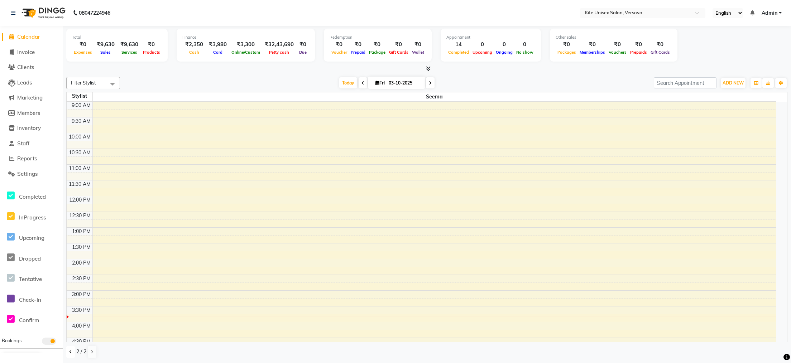
click at [72, 350] on button at bounding box center [70, 352] width 9 height 12
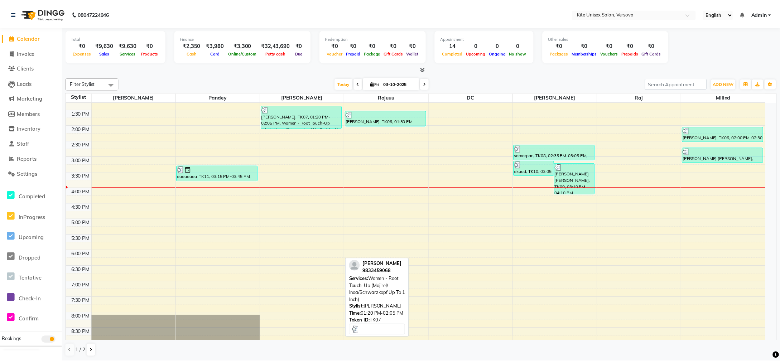
scroll to position [143, 0]
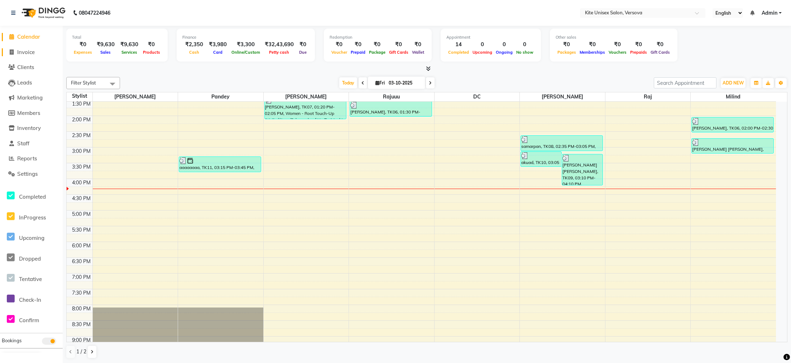
click at [13, 50] on icon at bounding box center [12, 51] width 4 height 5
select select "6093"
select select "service"
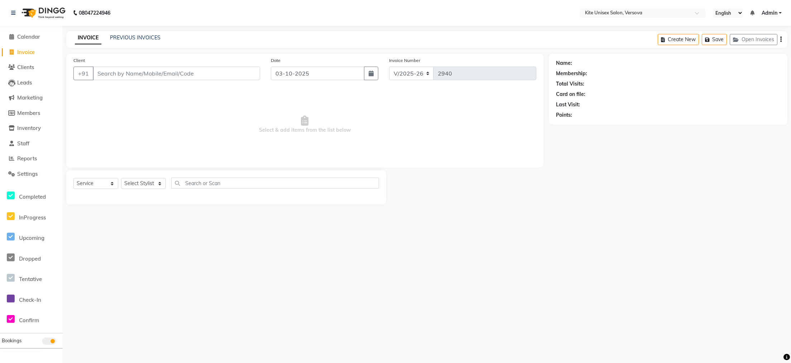
click at [101, 77] on input "Client" at bounding box center [176, 74] width 167 height 14
type input "I"
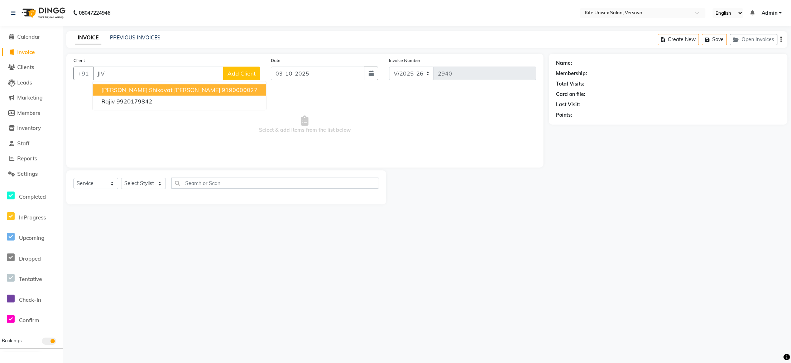
click at [125, 88] on span "[PERSON_NAME] shikavat [PERSON_NAME]" at bounding box center [160, 89] width 119 height 7
type input "9190000027"
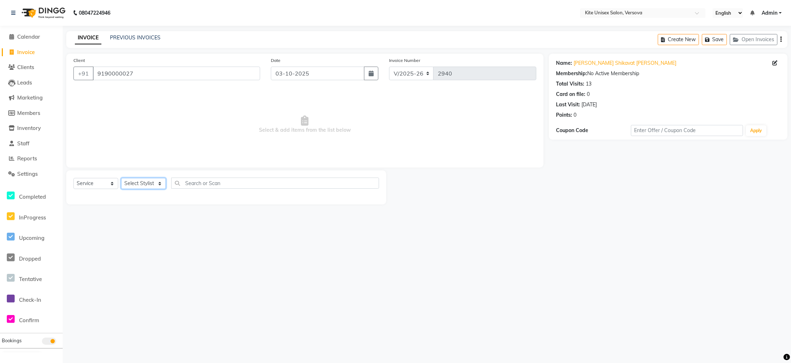
drag, startPoint x: 159, startPoint y: 183, endPoint x: 159, endPoint y: 179, distance: 4.3
click at [159, 183] on select "Select Stylist Arbaz DC milind Nafees Pandey Payal raj Rajuuu RASHID Seema" at bounding box center [143, 183] width 45 height 11
select select "68437"
click at [121, 178] on select "Select Stylist Arbaz DC milind Nafees Pandey Payal raj Rajuuu RASHID Seema" at bounding box center [143, 183] width 45 height 11
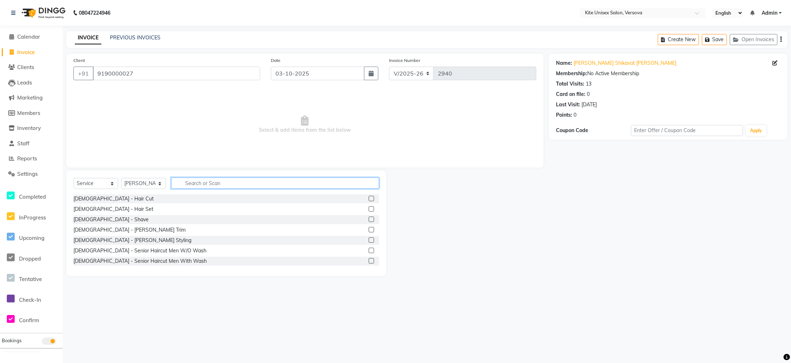
click at [193, 182] on input "text" at bounding box center [275, 183] width 208 height 11
click at [369, 228] on label at bounding box center [371, 229] width 5 height 5
click at [369, 228] on input "checkbox" at bounding box center [371, 230] width 5 height 5
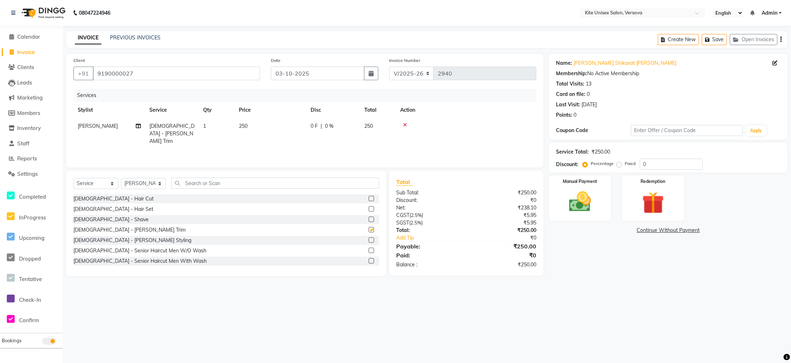
checkbox input "false"
click at [375, 125] on td "250" at bounding box center [378, 133] width 36 height 31
select select "68437"
click at [330, 127] on input "250" at bounding box center [304, 127] width 63 height 11
type input "2"
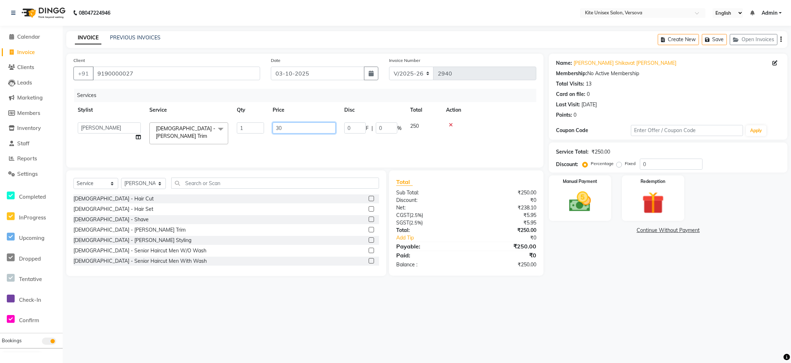
type input "300"
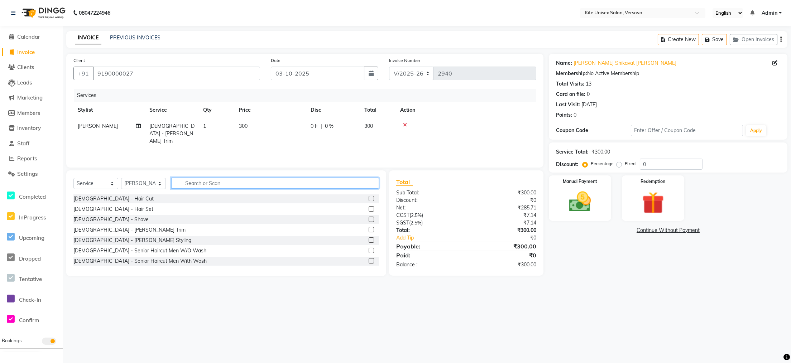
click at [197, 185] on input "text" at bounding box center [275, 183] width 208 height 11
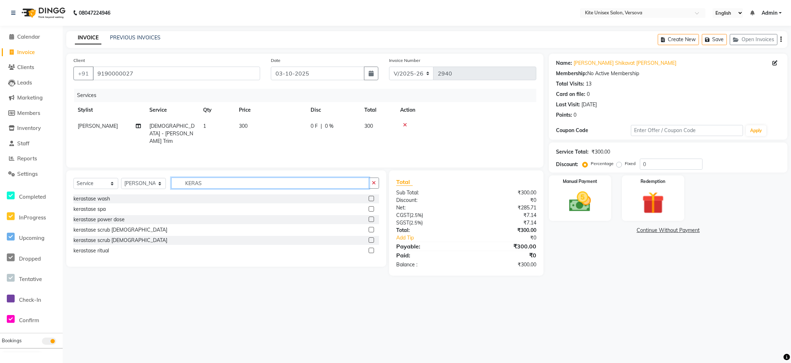
type input "KERAS"
click at [370, 198] on label at bounding box center [371, 198] width 5 height 5
click at [370, 198] on input "checkbox" at bounding box center [371, 199] width 5 height 5
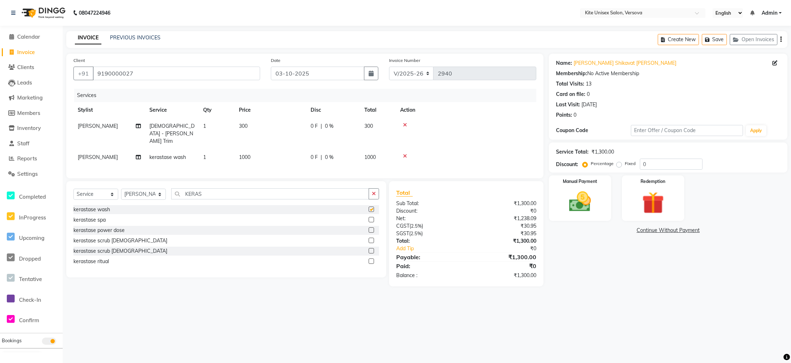
checkbox input "false"
click at [376, 149] on td "1000" at bounding box center [378, 157] width 36 height 16
select select "68437"
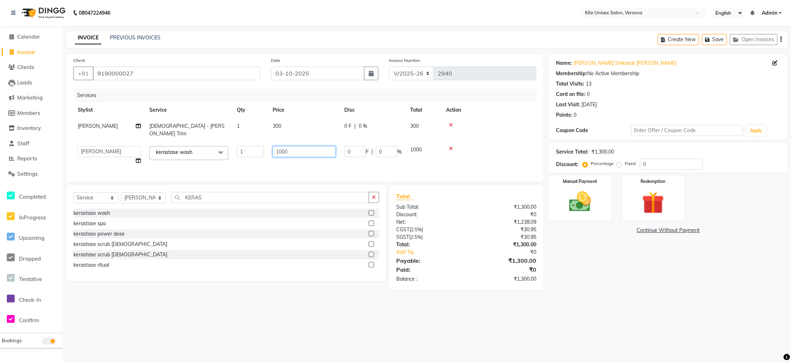
click at [324, 146] on input "1000" at bounding box center [304, 151] width 63 height 11
type input "1"
type input "500"
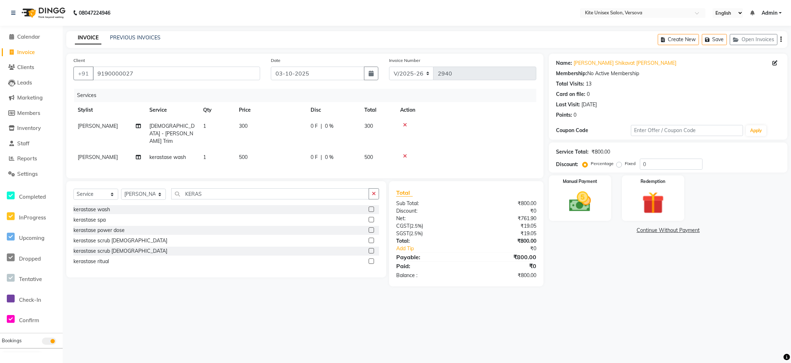
click at [408, 295] on div "08047224946 Select Location × Kite Unisex Salon, Versova English ENGLISH Españo…" at bounding box center [395, 181] width 791 height 363
click at [575, 211] on img at bounding box center [580, 202] width 38 height 27
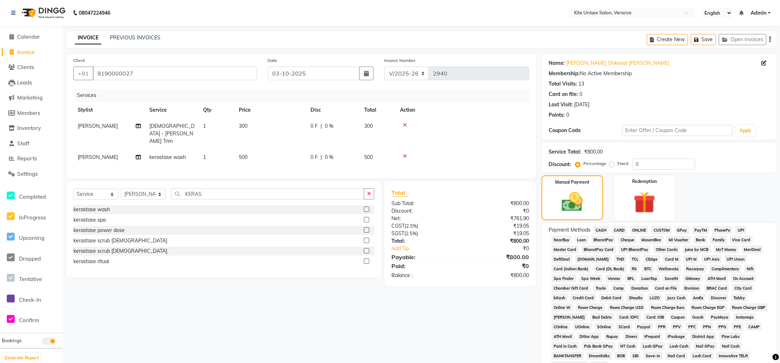
click at [681, 229] on span "GPay" at bounding box center [682, 230] width 15 height 8
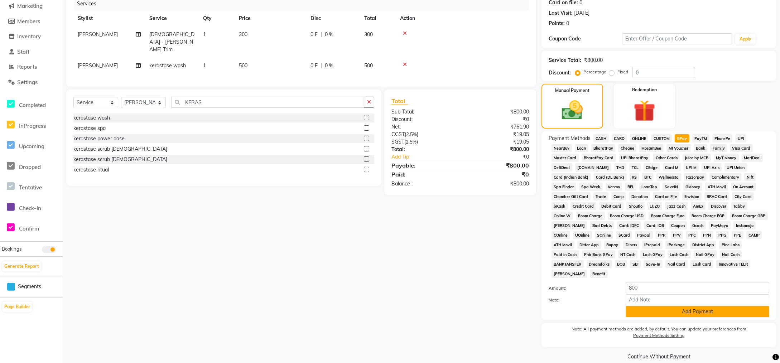
click at [660, 306] on button "Add Payment" at bounding box center [698, 311] width 144 height 11
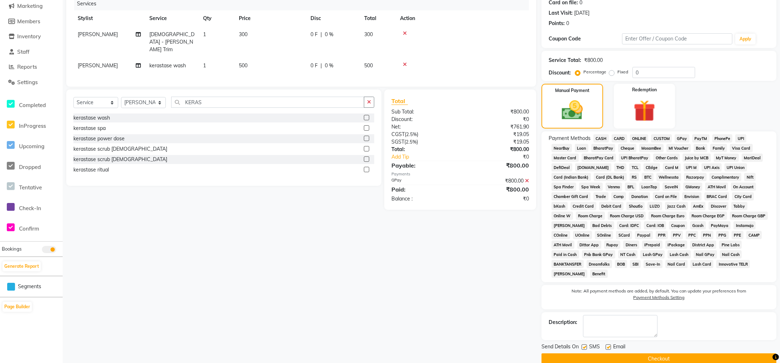
click at [645, 354] on button "Checkout" at bounding box center [659, 359] width 235 height 11
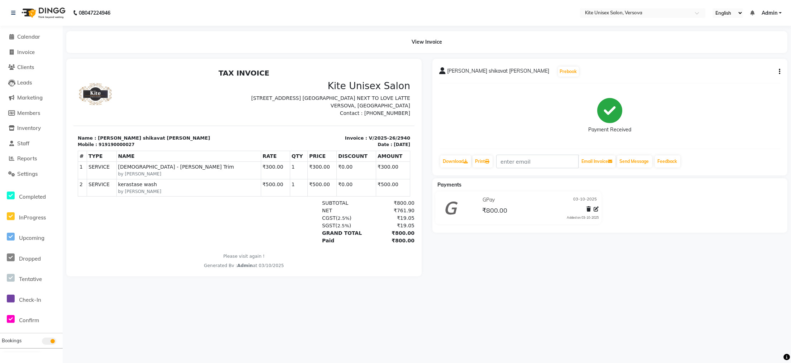
select select "6093"
select select "service"
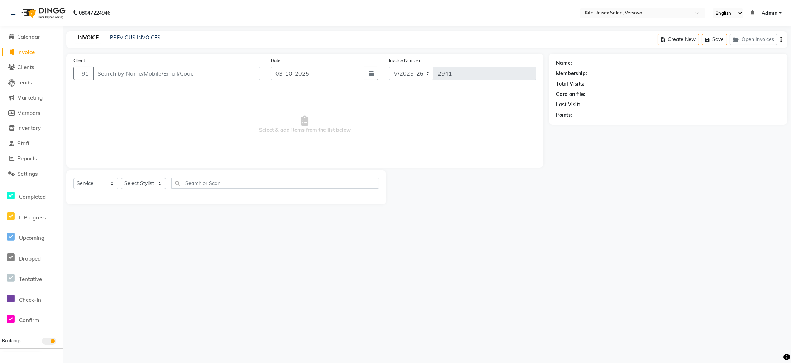
click at [100, 73] on input "Client" at bounding box center [176, 74] width 167 height 14
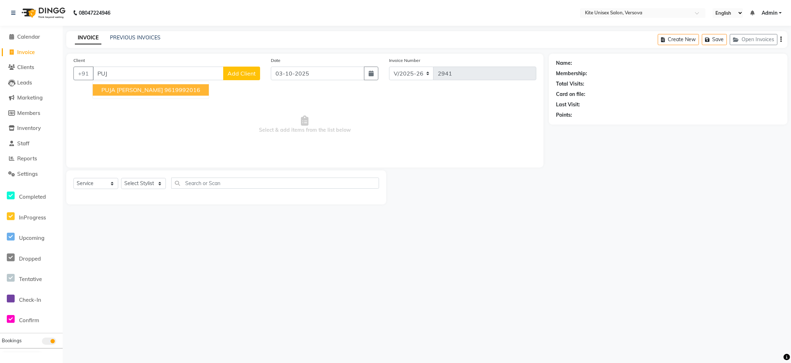
click at [121, 88] on span "PUJA [PERSON_NAME]" at bounding box center [132, 89] width 62 height 7
type input "9619992016"
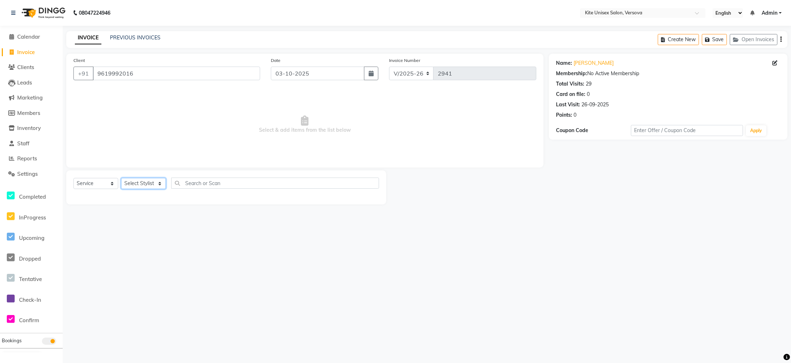
click at [157, 185] on select "Select Stylist Arbaz DC milind Nafees Pandey Payal raj Rajuuu RASHID Seema" at bounding box center [143, 183] width 45 height 11
select select "50189"
click at [121, 178] on select "Select Stylist Arbaz DC milind Nafees Pandey Payal raj Rajuuu RASHID Seema" at bounding box center [143, 183] width 45 height 11
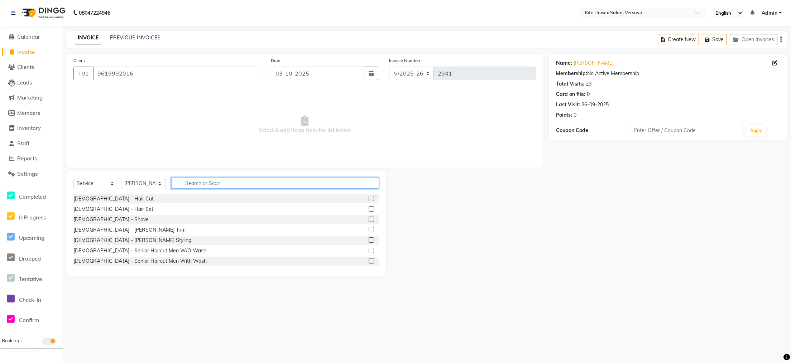
click at [186, 182] on input "text" at bounding box center [275, 183] width 208 height 11
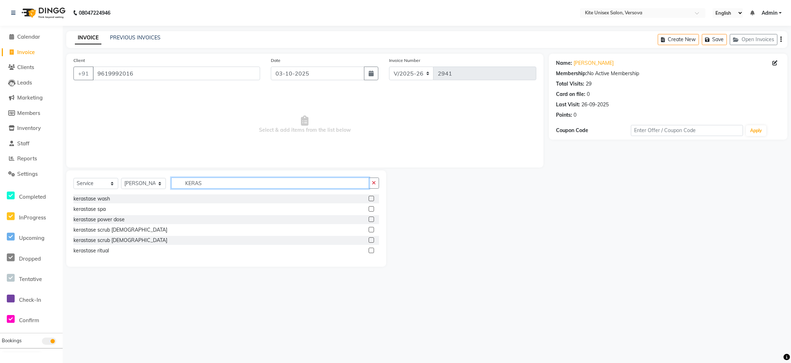
type input "KERAS"
click at [369, 220] on label at bounding box center [371, 219] width 5 height 5
click at [369, 220] on input "checkbox" at bounding box center [371, 219] width 5 height 5
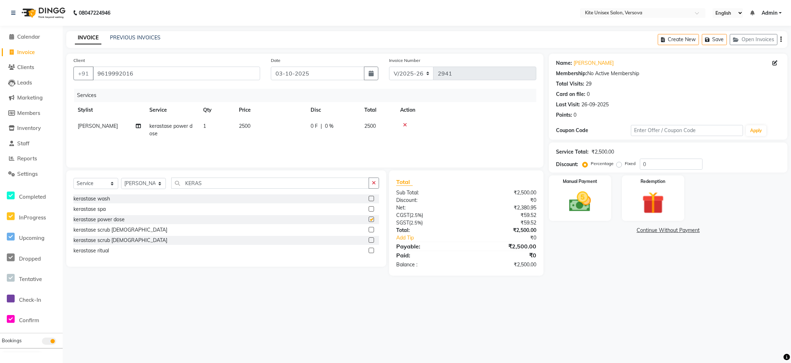
checkbox input "false"
click at [379, 125] on td "2500" at bounding box center [378, 130] width 36 height 24
select select "50189"
click at [314, 127] on input "2500" at bounding box center [304, 127] width 63 height 11
type input "2400"
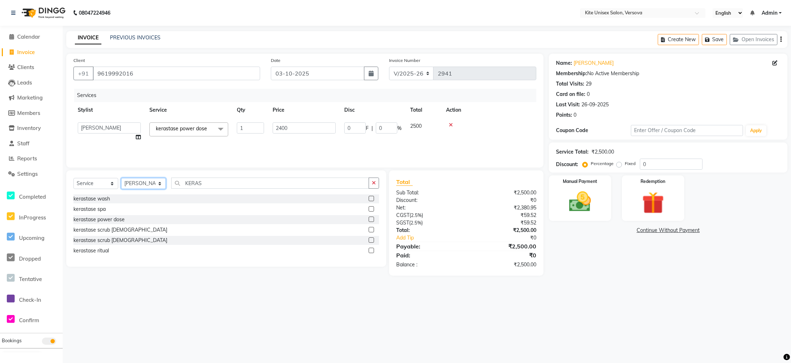
click at [158, 187] on select "Select Stylist Arbaz DC milind Nafees Pandey Payal raj Rajuuu RASHID Seema" at bounding box center [143, 183] width 45 height 11
select select "44266"
click at [121, 178] on select "Select Stylist Arbaz DC milind Nafees Pandey Payal raj Rajuuu RASHID Seema" at bounding box center [143, 183] width 45 height 11
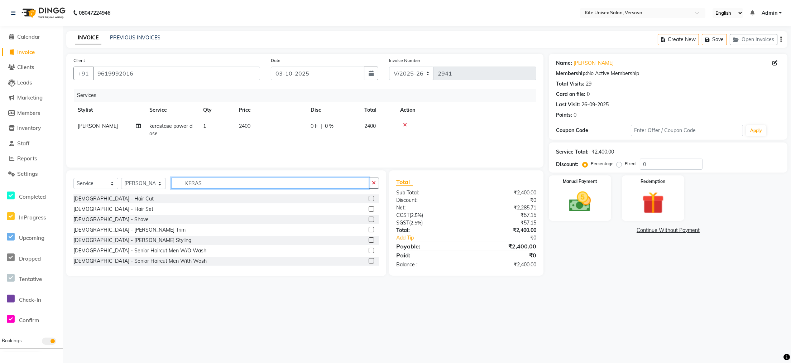
click at [203, 181] on input "KERAS" at bounding box center [270, 183] width 198 height 11
type input "K"
click at [202, 183] on input "NAIL" at bounding box center [270, 183] width 198 height 11
type input "NAIL"
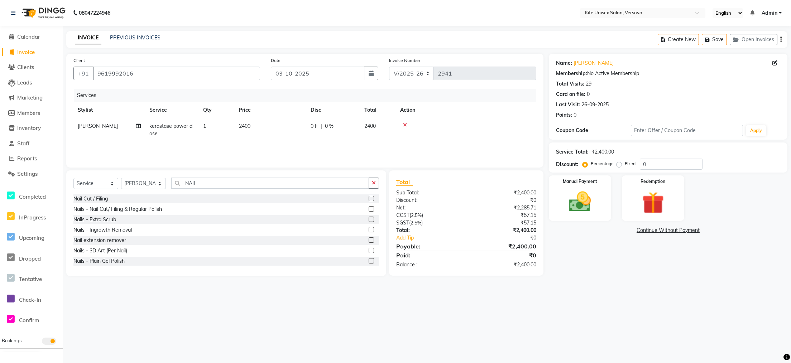
click at [369, 208] on label at bounding box center [371, 208] width 5 height 5
click at [369, 208] on input "checkbox" at bounding box center [371, 209] width 5 height 5
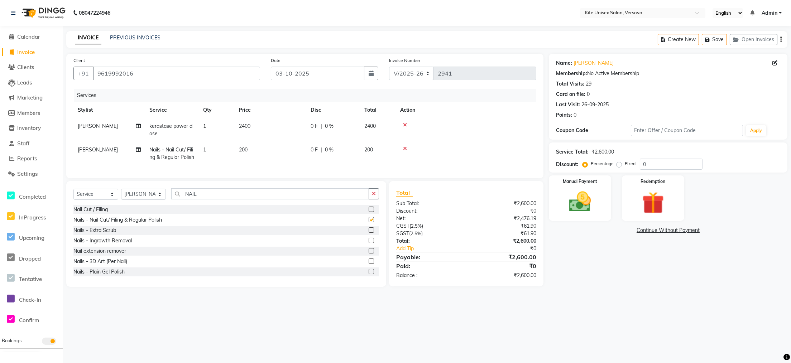
checkbox input "false"
click at [572, 208] on img at bounding box center [580, 202] width 38 height 27
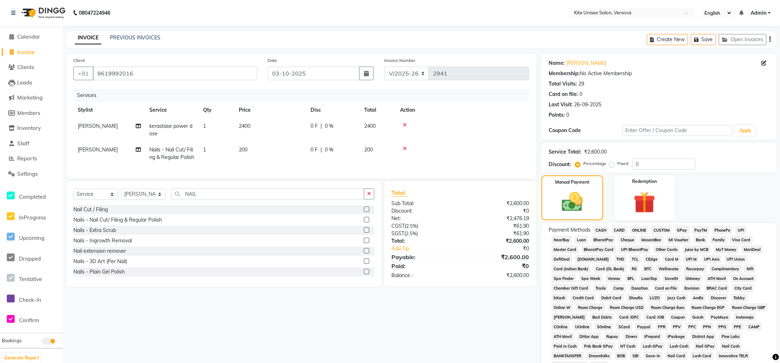
click at [679, 229] on span "GPay" at bounding box center [682, 230] width 15 height 8
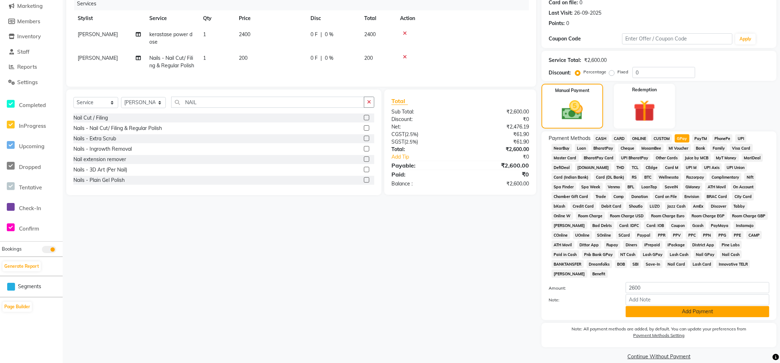
click at [637, 306] on button "Add Payment" at bounding box center [698, 311] width 144 height 11
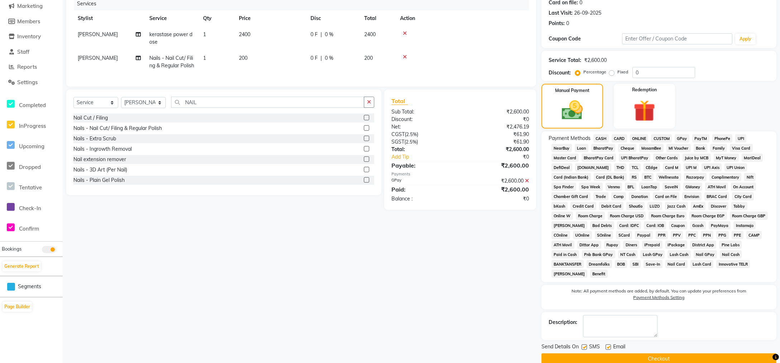
click at [595, 354] on button "Checkout" at bounding box center [659, 359] width 235 height 11
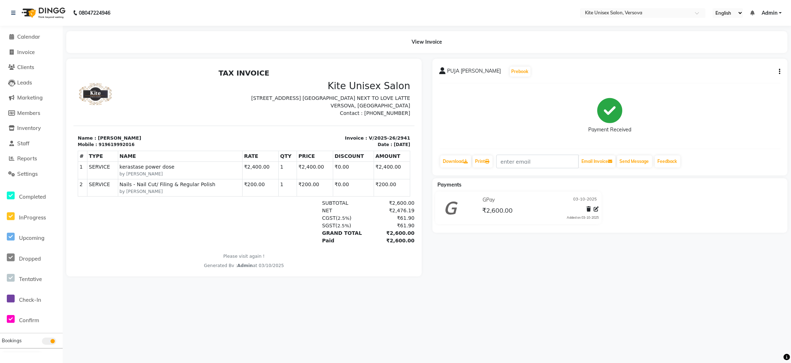
select select "service"
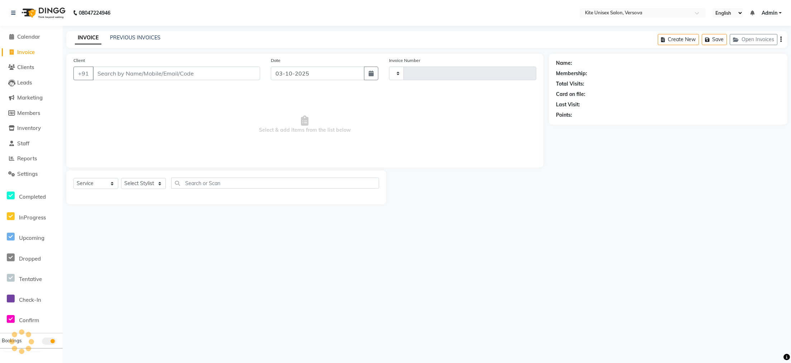
type input "2942"
select select "6093"
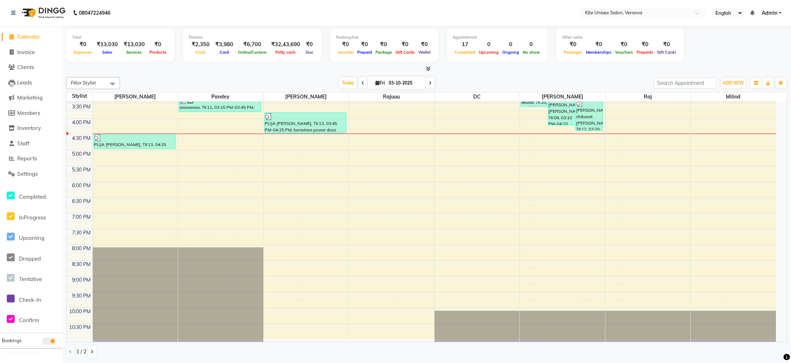
scroll to position [132, 0]
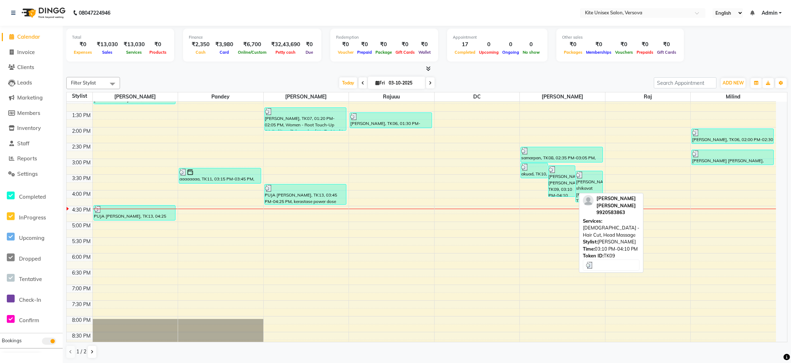
click at [562, 178] on div "[PERSON_NAME] [PERSON_NAME], TK09, 03:10 PM-04:10 PM, [DEMOGRAPHIC_DATA] - Hair…" at bounding box center [561, 181] width 27 height 31
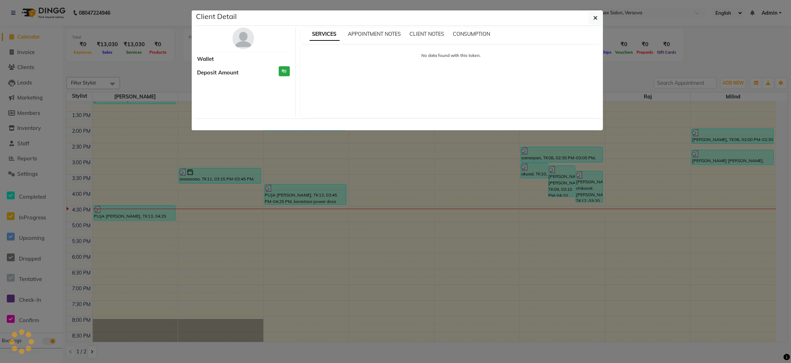
select select "3"
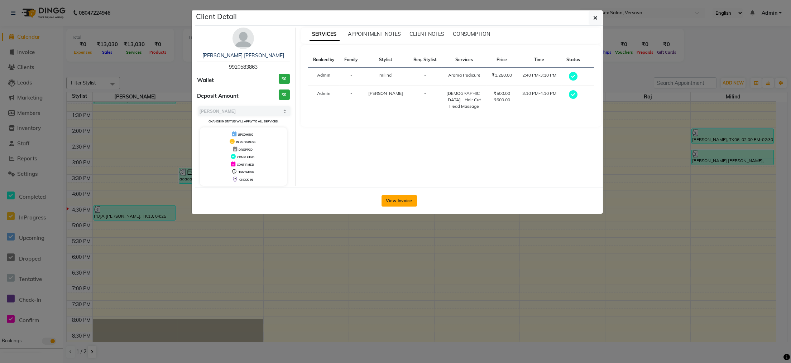
click at [387, 199] on button "View Invoice" at bounding box center [398, 200] width 35 height 11
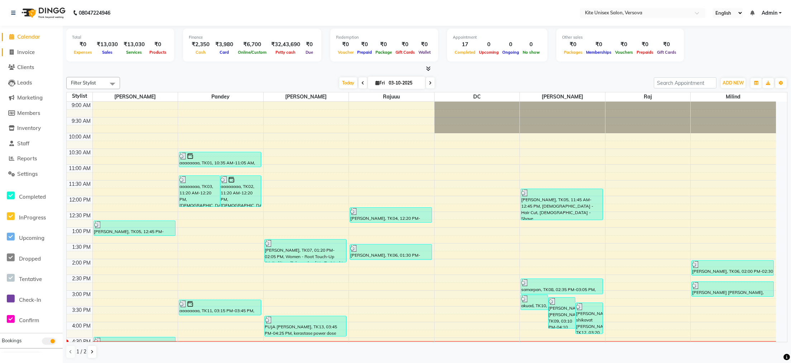
click at [29, 54] on span "Invoice" at bounding box center [26, 52] width 18 height 7
select select "service"
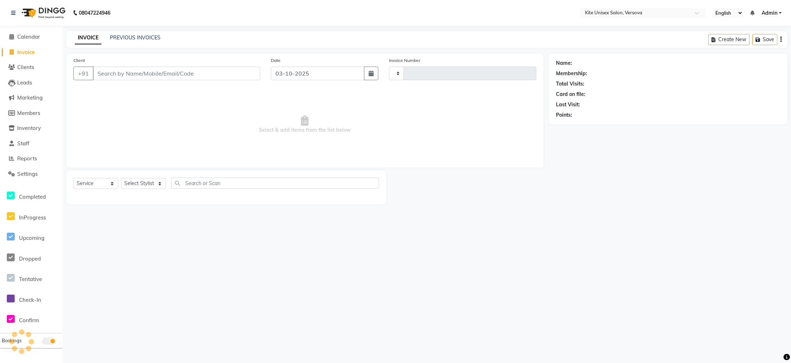
type input "2942"
select select "6093"
click at [101, 74] on input "Client" at bounding box center [176, 74] width 167 height 14
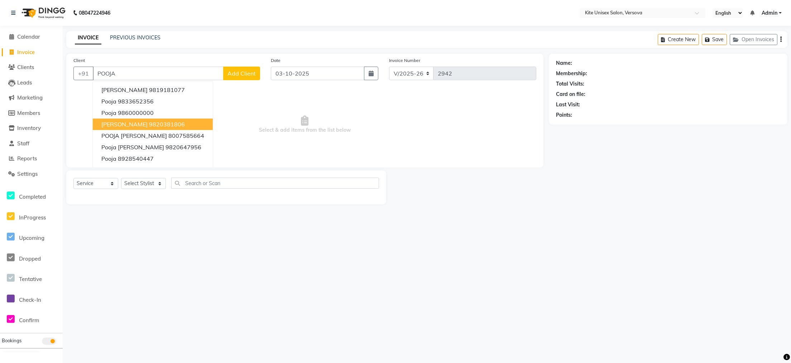
click at [127, 121] on span "[PERSON_NAME]" at bounding box center [124, 124] width 46 height 7
type input "9820381806"
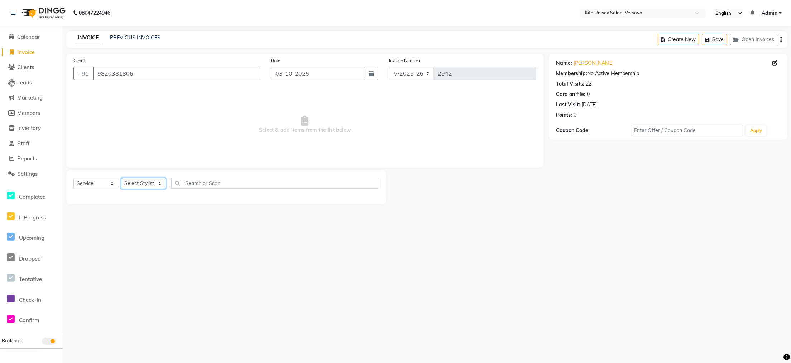
click at [135, 184] on select "Select Stylist Arbaz DC milind Nafees Pandey Payal raj Rajuuu RASHID Seema" at bounding box center [143, 183] width 45 height 11
select select "44558"
click at [121, 178] on select "Select Stylist Arbaz DC milind Nafees Pandey Payal raj Rajuuu RASHID Seema" at bounding box center [143, 183] width 45 height 11
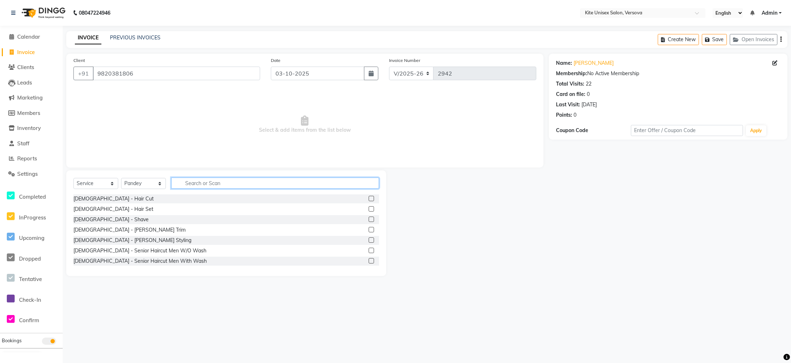
click at [205, 188] on input "text" at bounding box center [275, 183] width 208 height 11
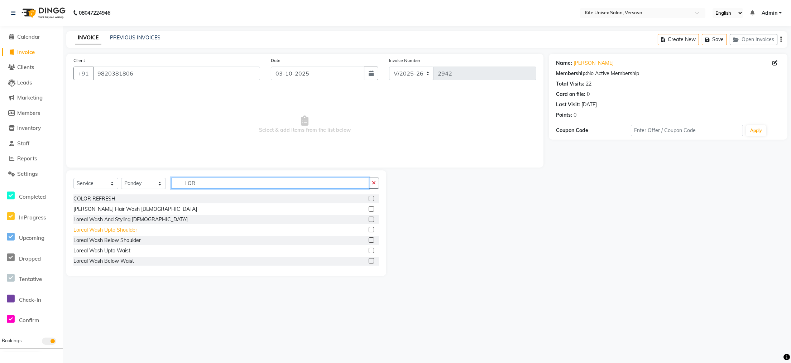
type input "LOR"
click at [98, 233] on div "Loreal Wash Upto Shoulder" at bounding box center [105, 230] width 64 height 8
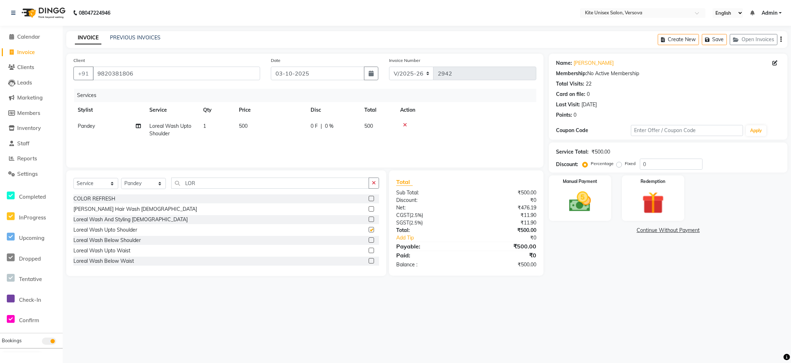
checkbox input "false"
click at [266, 131] on td "500" at bounding box center [271, 130] width 72 height 24
select select "44558"
click at [303, 127] on input "500" at bounding box center [304, 127] width 63 height 11
type input "5"
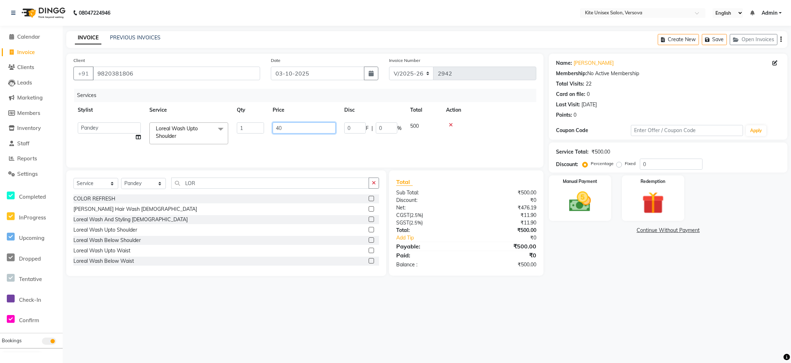
type input "400"
click at [481, 115] on th "Action" at bounding box center [466, 110] width 140 height 16
click at [152, 181] on select "Select Stylist Arbaz DC milind Nafees Pandey Payal raj Rajuuu RASHID Seema" at bounding box center [143, 183] width 45 height 11
select select "51986"
click at [121, 178] on select "Select Stylist Arbaz DC milind Nafees Pandey Payal raj Rajuuu RASHID Seema" at bounding box center [143, 183] width 45 height 11
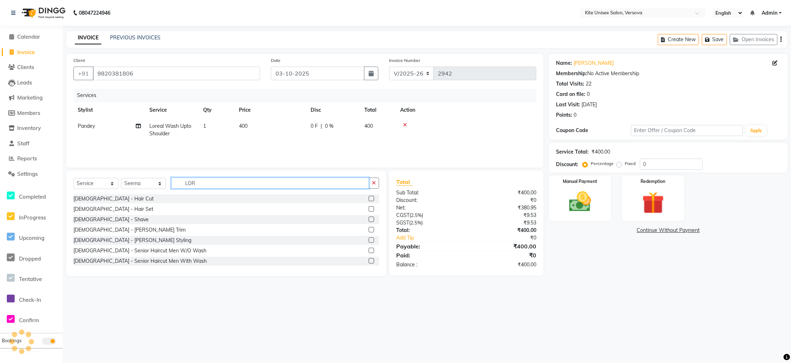
click at [202, 184] on input "LOR" at bounding box center [270, 183] width 198 height 11
type input "L"
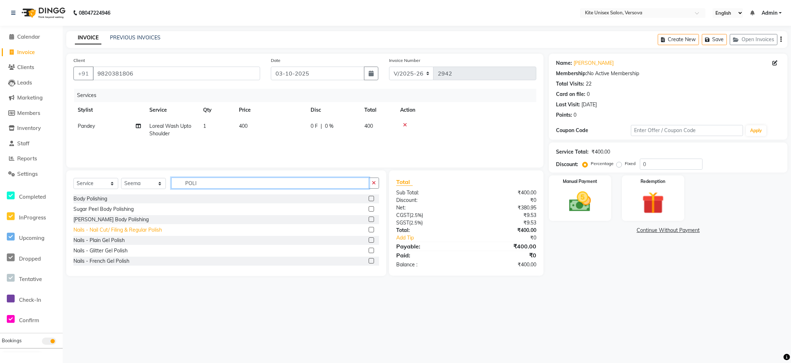
type input "POLI"
click at [122, 234] on div "Nails - Nail Cut/ Filing & Regular Polish" at bounding box center [117, 230] width 88 height 8
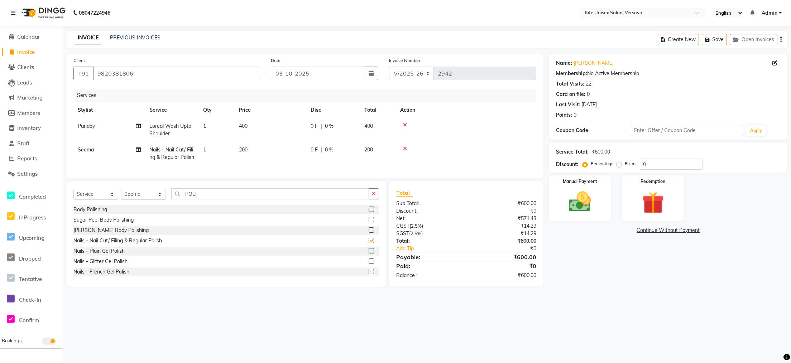
checkbox input "false"
click at [267, 153] on td "200" at bounding box center [271, 154] width 72 height 24
select select "51986"
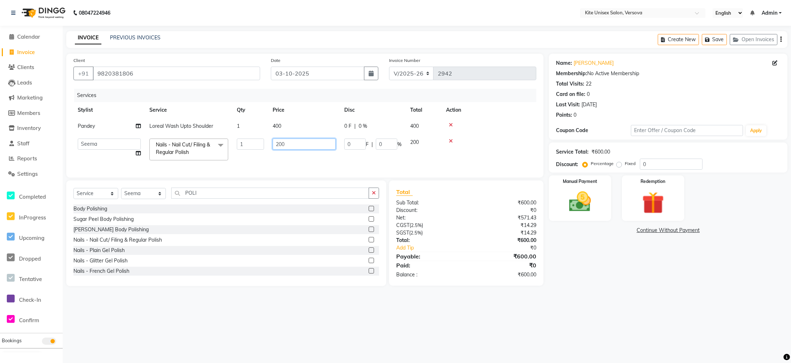
click at [297, 148] on input "200" at bounding box center [304, 144] width 63 height 11
type input "2"
type input "300"
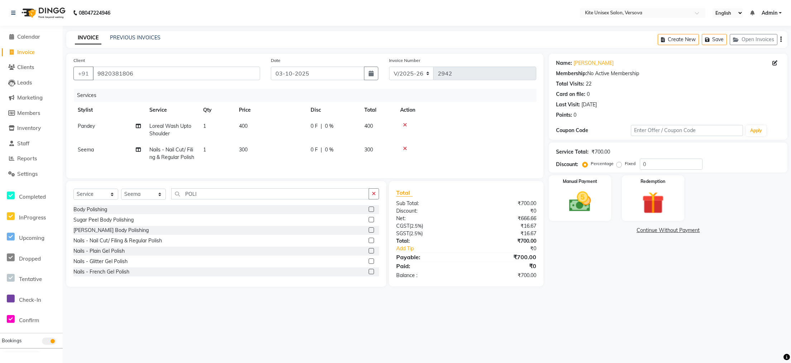
click at [458, 137] on tbody "Pandey Loreal Wash Upto Shoulder 1 400 0 F | 0 % 400 Seema Nails - Nail Cut/ Fi…" at bounding box center [304, 141] width 463 height 47
click at [571, 200] on img at bounding box center [580, 202] width 38 height 27
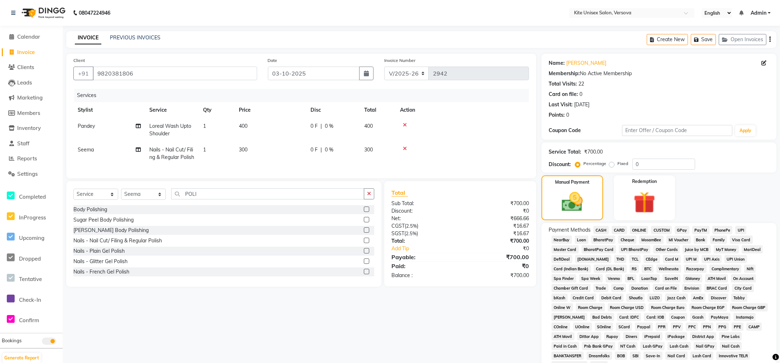
click at [597, 231] on span "CASH" at bounding box center [600, 230] width 15 height 8
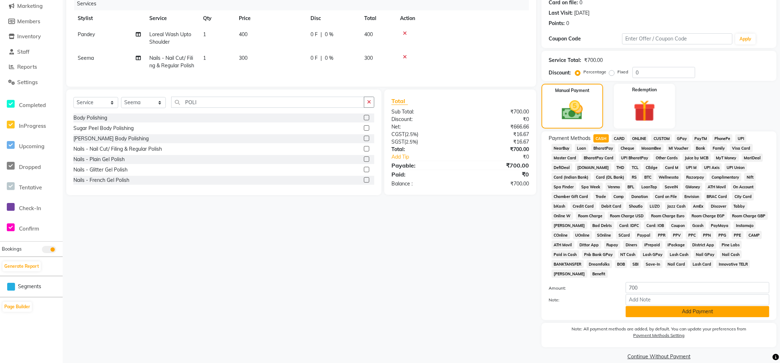
click at [631, 306] on button "Add Payment" at bounding box center [698, 311] width 144 height 11
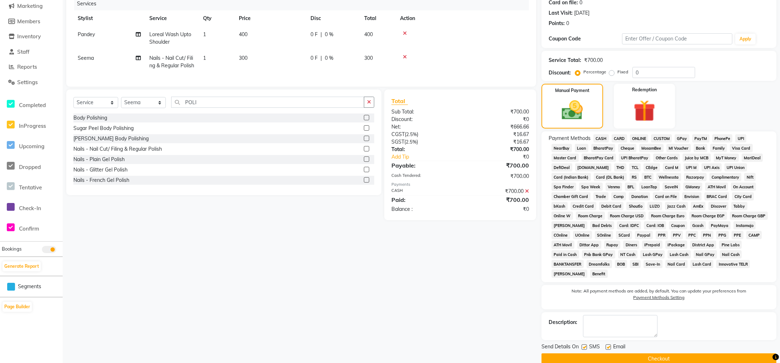
click at [645, 354] on button "Checkout" at bounding box center [659, 359] width 235 height 11
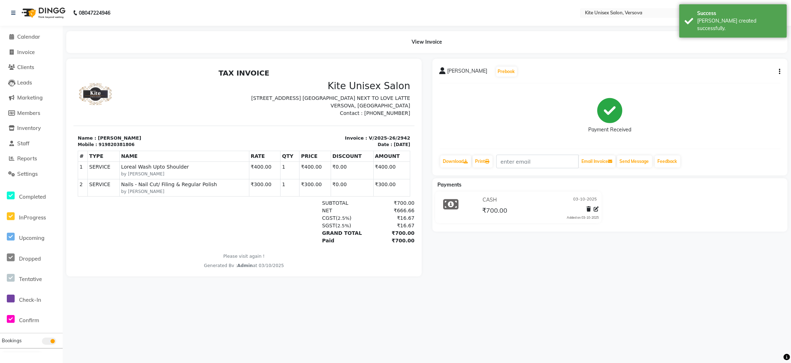
select select "6093"
select select "service"
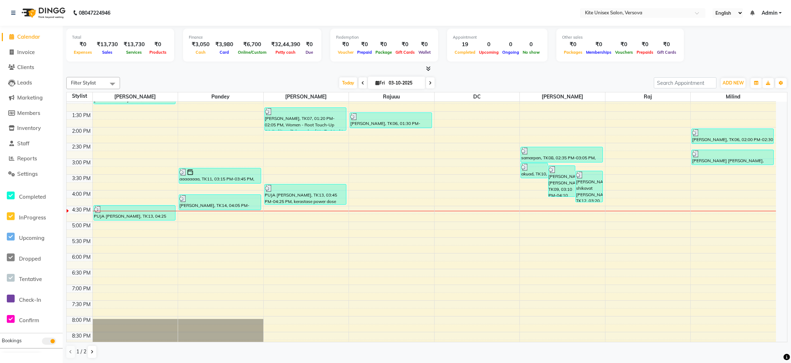
scroll to position [60, 0]
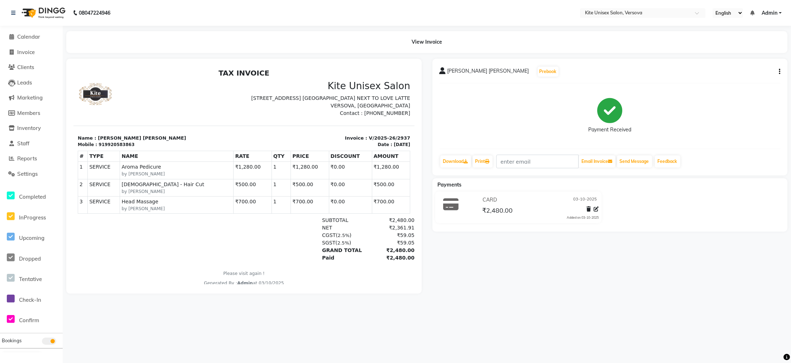
scroll to position [6, 0]
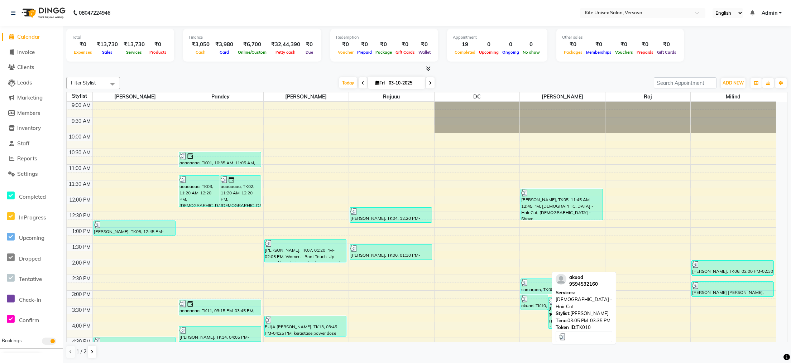
click at [539, 306] on div "akuad, TK10, 03:05 PM-03:35 PM, Male - Hair Cut" at bounding box center [534, 302] width 27 height 15
select select "3"
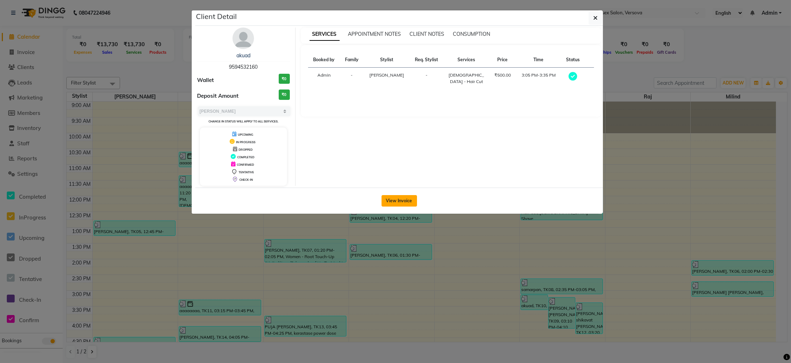
click at [396, 202] on button "View Invoice" at bounding box center [398, 200] width 35 height 11
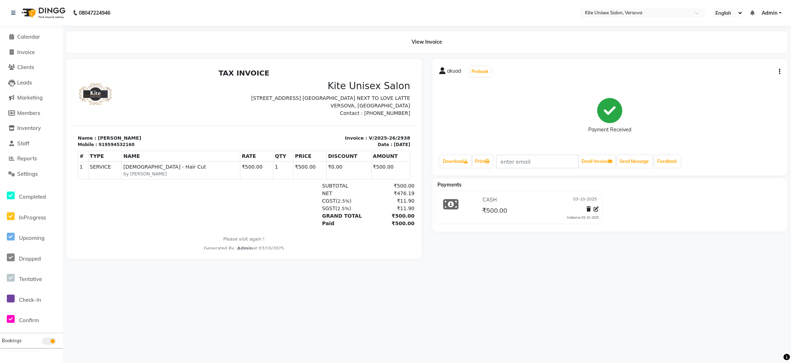
click at [780, 70] on div "akuad Prebook Payment Received Download Print Email Invoice Send Message Feedba…" at bounding box center [609, 117] width 355 height 117
click at [779, 72] on icon "button" at bounding box center [779, 72] width 1 height 0
click at [729, 70] on div "Edit Item Staff" at bounding box center [743, 71] width 49 height 9
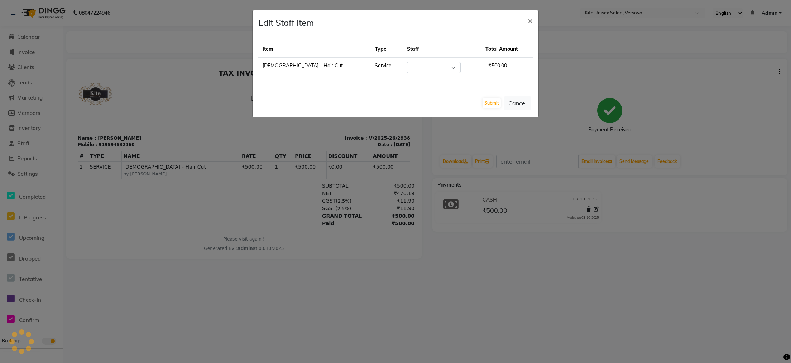
select select "68437"
click at [781, 225] on ngb-modal-window "Edit Staff Item × Item Type Staff Total Amount Male - Hair Cut Service Select A…" at bounding box center [395, 181] width 791 height 363
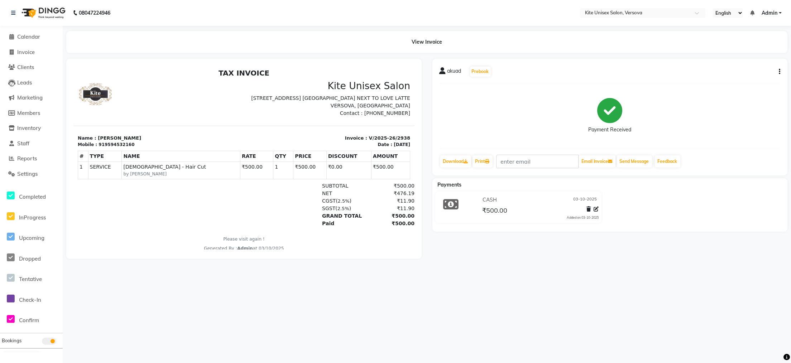
click at [96, 140] on p "Name : [PERSON_NAME]" at bounding box center [159, 138] width 162 height 7
click at [779, 72] on icon "button" at bounding box center [779, 72] width 1 height 0
click at [732, 79] on div "Edit Invoice" at bounding box center [743, 80] width 49 height 9
select select "service"
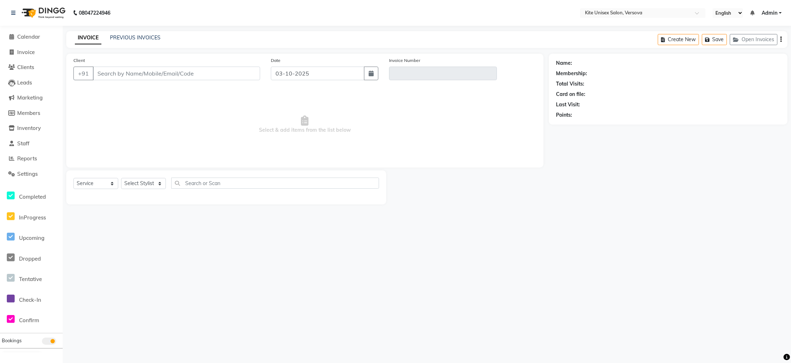
type input "9594532160"
type input "V/2025-26/2938"
select select "select"
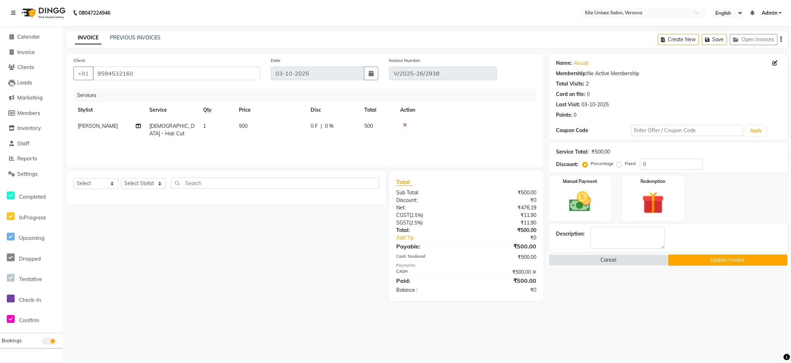
click at [588, 62] on div "Name: Akuad" at bounding box center [668, 63] width 224 height 8
click at [582, 62] on link "Akuad" at bounding box center [580, 63] width 15 height 8
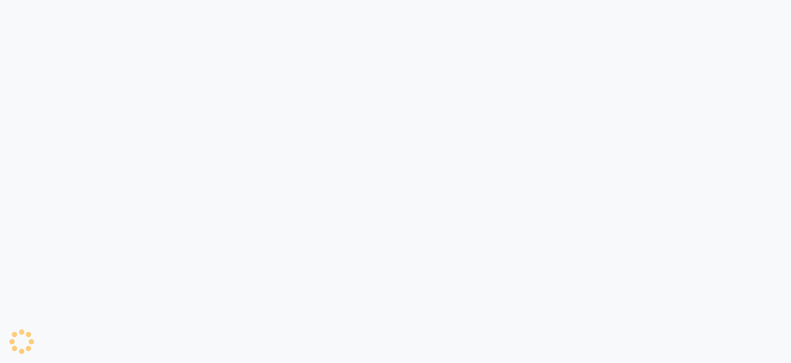
select select "ec"
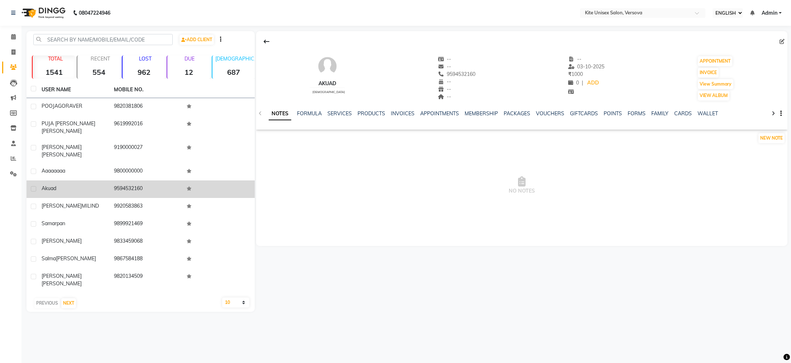
click at [53, 185] on span "akuad" at bounding box center [49, 188] width 15 height 6
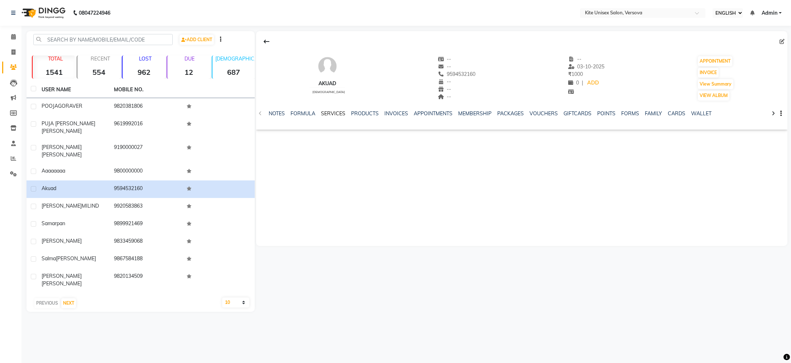
click at [327, 110] on link "SERVICES" at bounding box center [333, 113] width 24 height 6
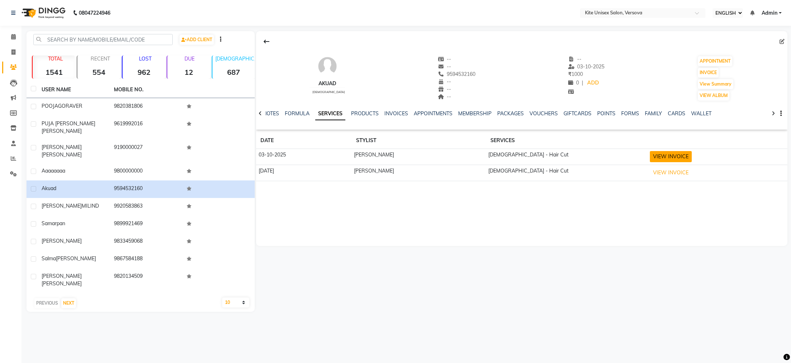
click at [652, 160] on button "VIEW INVOICE" at bounding box center [671, 156] width 42 height 11
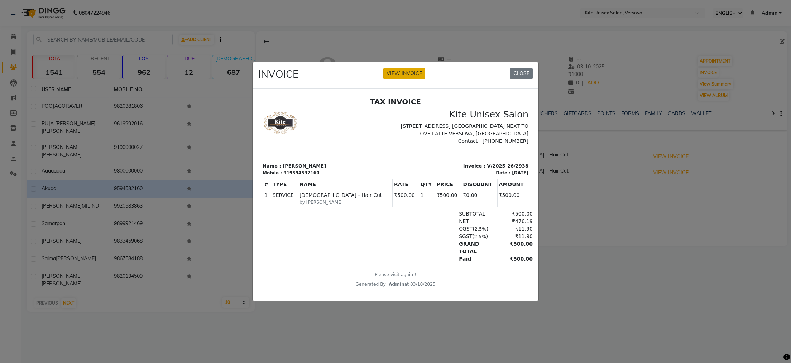
click at [405, 68] on button "VIEW INVOICE" at bounding box center [404, 73] width 42 height 11
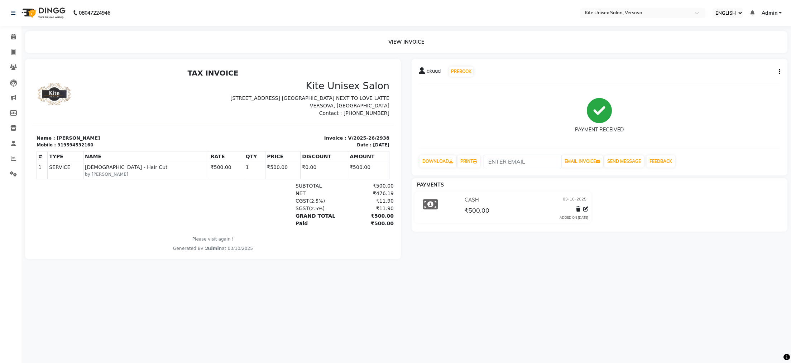
click at [779, 72] on icon "button" at bounding box center [779, 72] width 1 height 0
click at [437, 73] on span "akuad" at bounding box center [434, 72] width 14 height 10
click at [424, 72] on icon at bounding box center [422, 70] width 6 height 7
click at [419, 68] on icon at bounding box center [422, 70] width 6 height 7
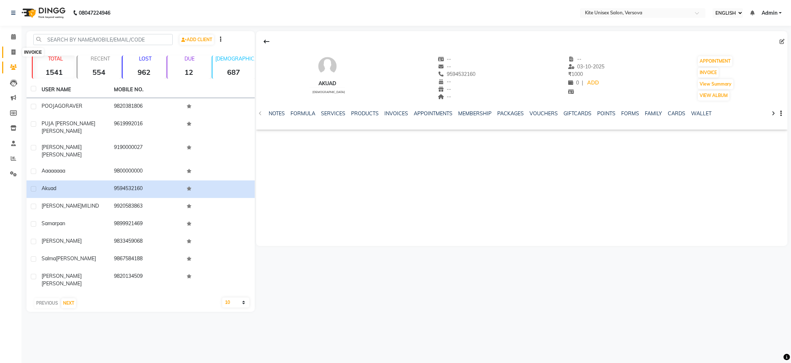
drag, startPoint x: 10, startPoint y: 51, endPoint x: 14, endPoint y: 52, distance: 4.4
click at [10, 51] on span at bounding box center [13, 52] width 13 height 8
select select "service"
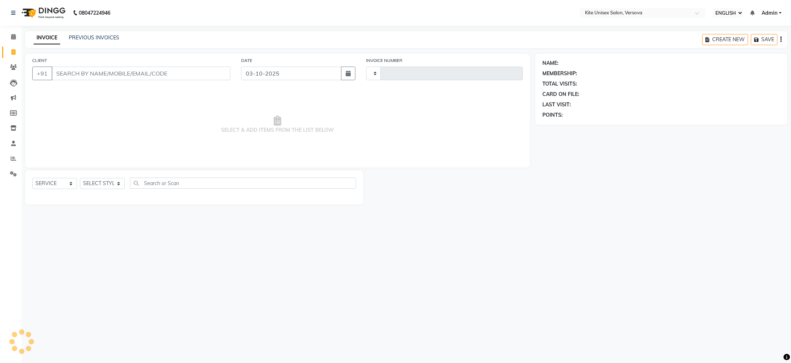
type input "2943"
select select "6093"
click at [67, 74] on input "CLIENT" at bounding box center [141, 74] width 179 height 14
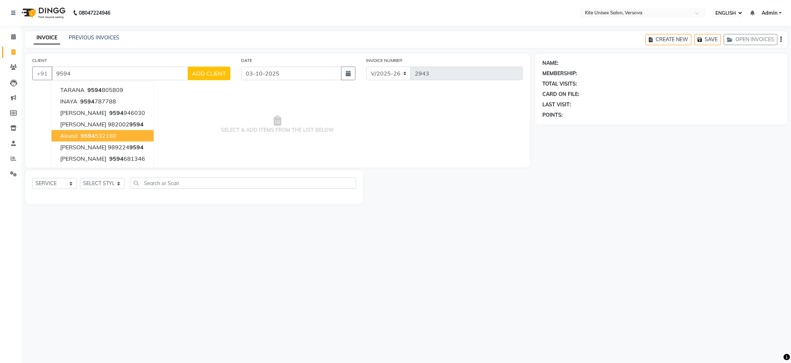
click at [73, 135] on span "akuad" at bounding box center [69, 135] width 18 height 7
type input "9594532160"
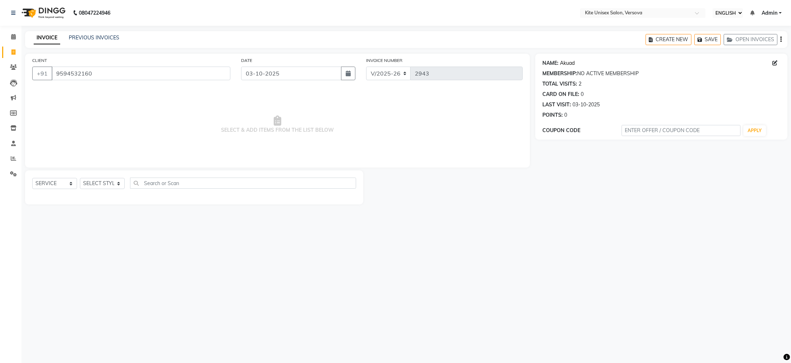
click at [573, 61] on link "Akuad" at bounding box center [567, 63] width 15 height 8
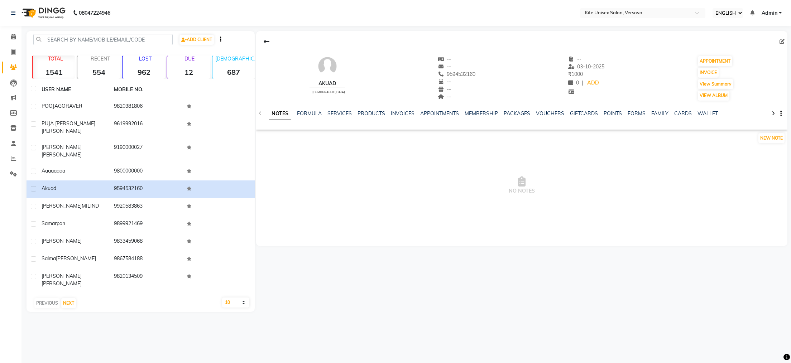
select select "ec"
click at [347, 111] on link "SERVICES" at bounding box center [339, 113] width 24 height 6
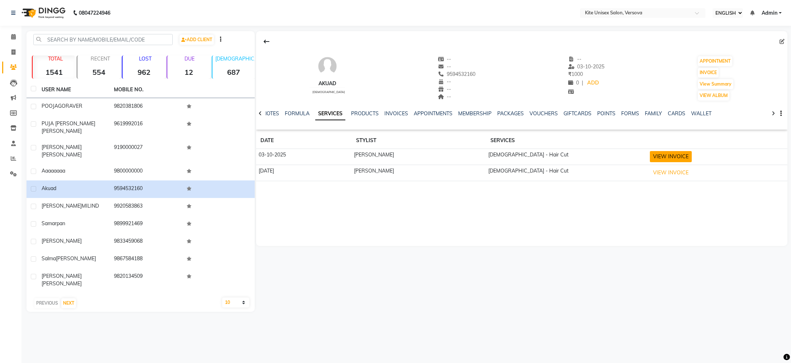
click at [650, 153] on button "VIEW INVOICE" at bounding box center [671, 156] width 42 height 11
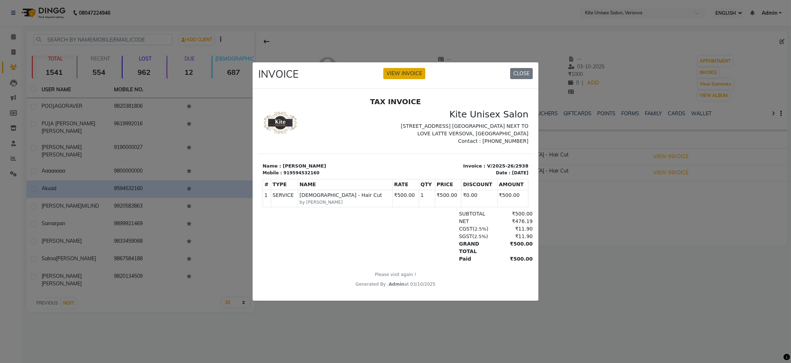
click at [398, 68] on button "VIEW INVOICE" at bounding box center [404, 73] width 42 height 11
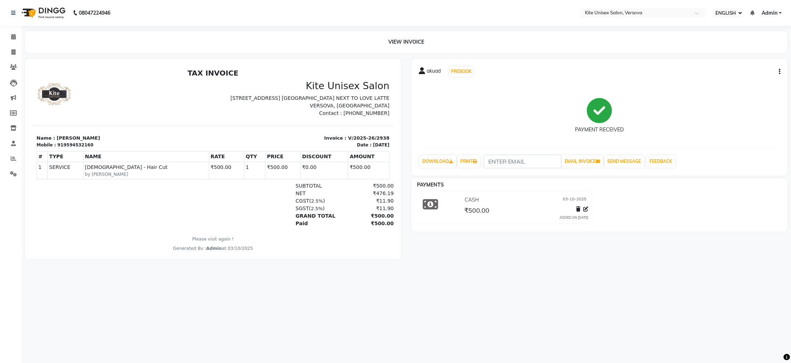
click at [779, 72] on icon "button" at bounding box center [779, 72] width 1 height 0
drag, startPoint x: 718, startPoint y: 73, endPoint x: 718, endPoint y: 80, distance: 6.8
click at [718, 80] on div "CANCEL INVOICE SPLIT SERVICE AMOUNT EDIT ITEM STAFF EDIT INVOICE PRINT SETTINGS" at bounding box center [737, 72] width 72 height 51
click at [429, 70] on span "akuad" at bounding box center [434, 72] width 14 height 10
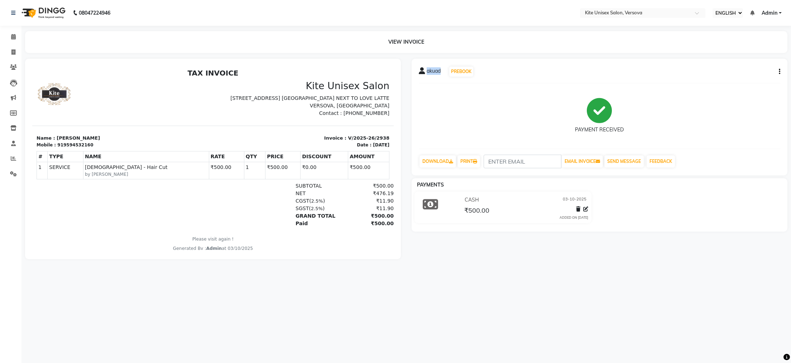
click at [437, 71] on span "akuad" at bounding box center [434, 72] width 14 height 10
click at [439, 71] on span "akuad" at bounding box center [434, 72] width 14 height 10
click at [441, 71] on div "akuad PREBOOK" at bounding box center [446, 71] width 55 height 11
click at [77, 143] on div "919594532160" at bounding box center [75, 145] width 36 height 6
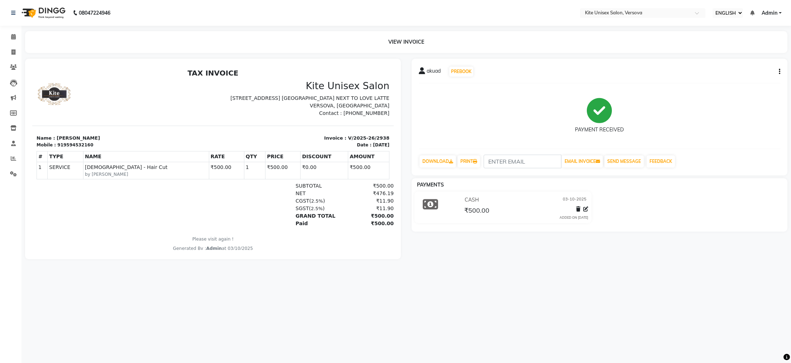
click at [69, 142] on div "919594532160" at bounding box center [75, 145] width 36 height 6
click at [453, 73] on button "PREBOOK" at bounding box center [461, 72] width 24 height 10
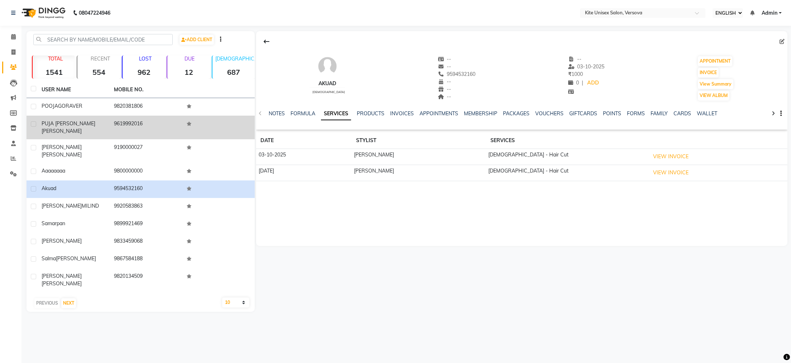
drag, startPoint x: 54, startPoint y: 97, endPoint x: 65, endPoint y: 116, distance: 21.8
click at [65, 116] on div "ADD CLIENT TOTAL 1541 RECENT 554 LOST 962 DUE 12 [DEMOGRAPHIC_DATA] 687 [DEMOGR…" at bounding box center [141, 171] width 228 height 281
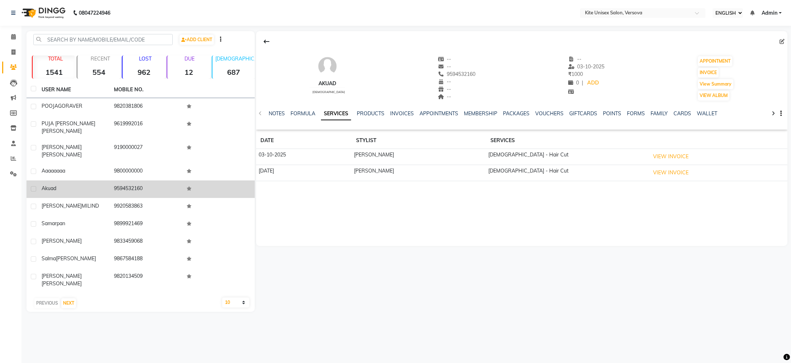
click at [42, 181] on td "akuad" at bounding box center [73, 190] width 72 height 18
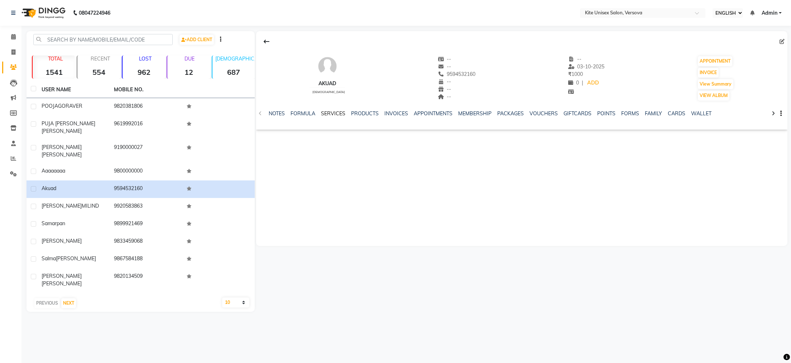
click at [333, 110] on link "SERVICES" at bounding box center [333, 113] width 24 height 6
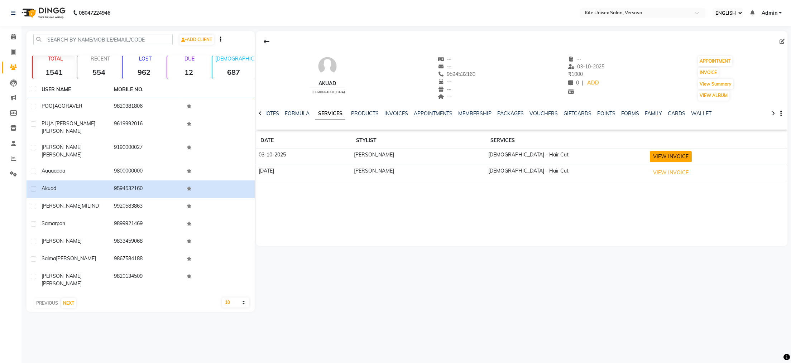
click at [650, 157] on button "VIEW INVOICE" at bounding box center [671, 156] width 42 height 11
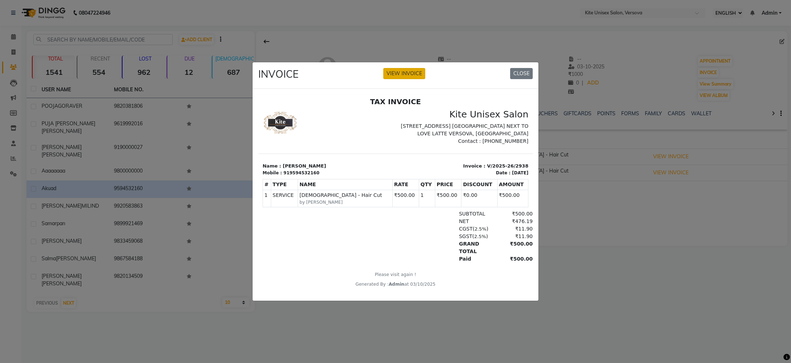
click at [389, 68] on button "VIEW INVOICE" at bounding box center [404, 73] width 42 height 11
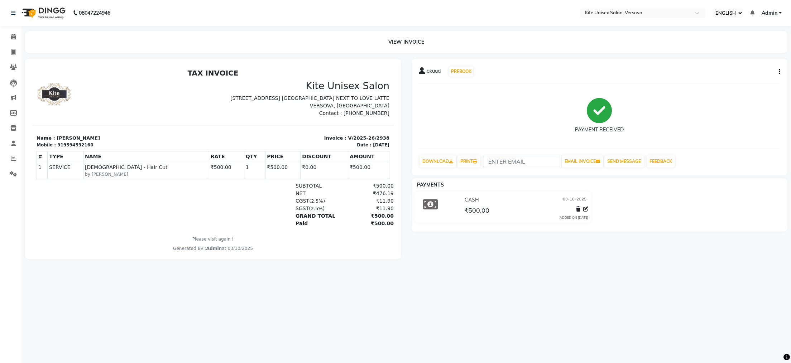
click at [776, 71] on button "button" at bounding box center [778, 72] width 4 height 8
click at [741, 61] on div "SPLIT SERVICE AMOUNT" at bounding box center [736, 62] width 63 height 9
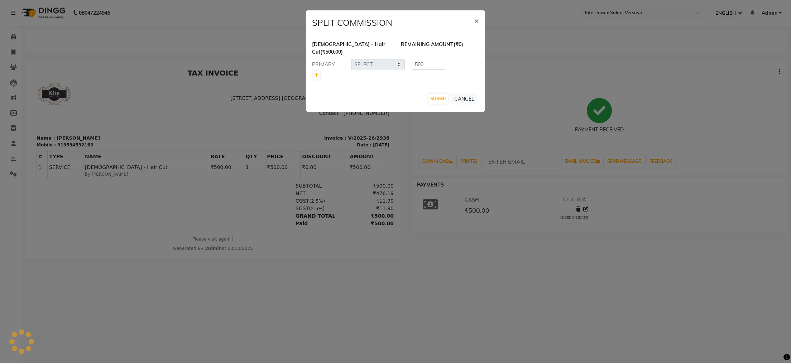
select select "68437"
click at [769, 90] on ngb-modal-window "SPLIT COMMISSION × [DEMOGRAPHIC_DATA] - Hair Cut (₹500.00) REMAINING AMOUNT (₹0…" at bounding box center [395, 181] width 791 height 363
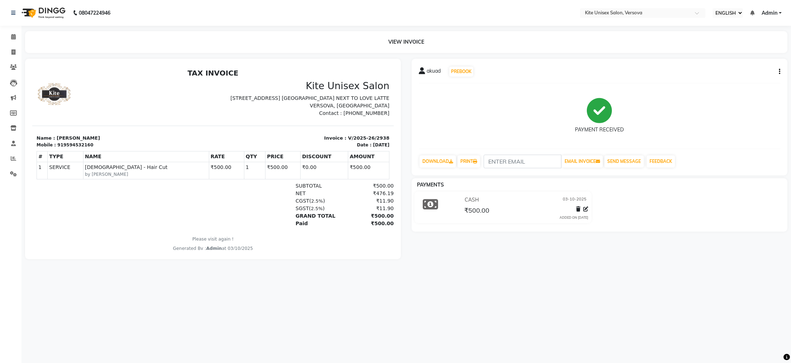
click at [779, 72] on icon "button" at bounding box center [779, 72] width 1 height 0
click at [736, 69] on div "EDIT ITEM STAFF" at bounding box center [736, 71] width 63 height 9
select select "68437"
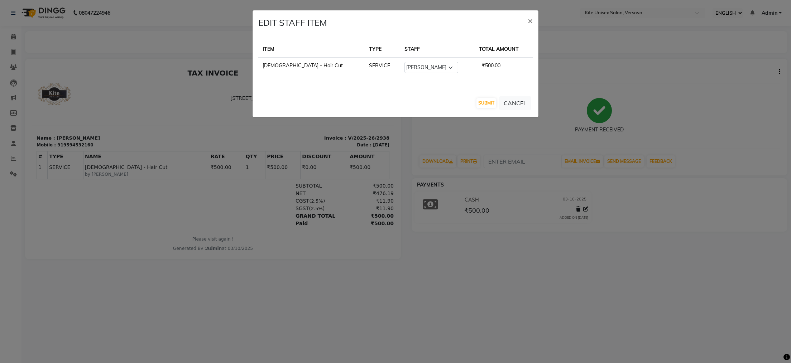
click at [690, 134] on ngb-modal-window "EDIT STAFF ITEM × ITEM TYPE STAFF TOTAL AMOUNT [DEMOGRAPHIC_DATA] - Hair Cut SE…" at bounding box center [395, 181] width 791 height 363
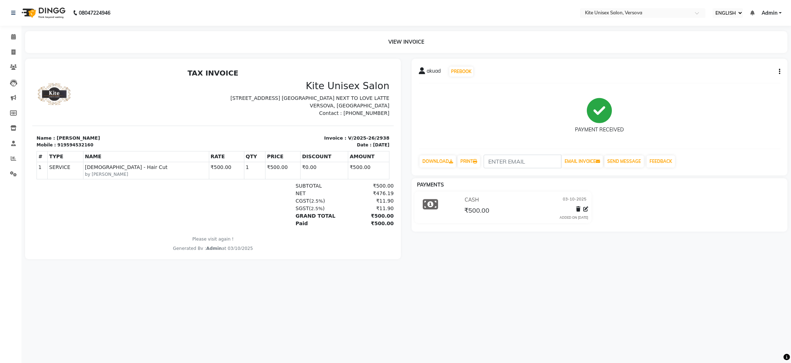
click at [780, 72] on icon "button" at bounding box center [779, 72] width 1 height 0
click at [729, 79] on div "EDIT INVOICE" at bounding box center [736, 80] width 63 height 9
select select "service"
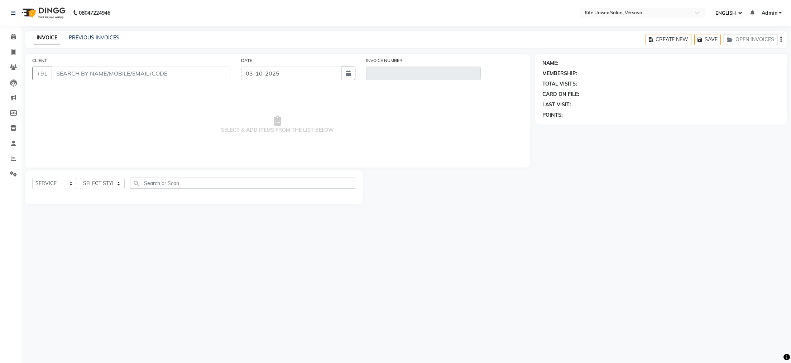
type input "9594532160"
type input "V/2025-26/2938"
select select "select"
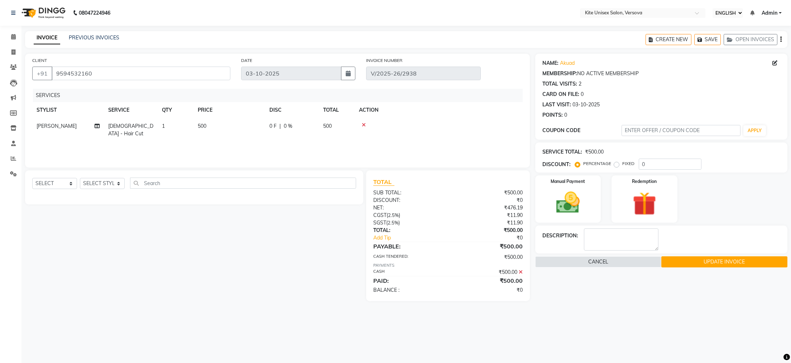
click at [585, 65] on div "NAME: [PERSON_NAME]" at bounding box center [661, 63] width 238 height 8
click at [580, 61] on div "NAME: [PERSON_NAME]" at bounding box center [661, 63] width 238 height 8
click at [775, 62] on icon at bounding box center [774, 63] width 5 height 5
select select "[DEMOGRAPHIC_DATA]"
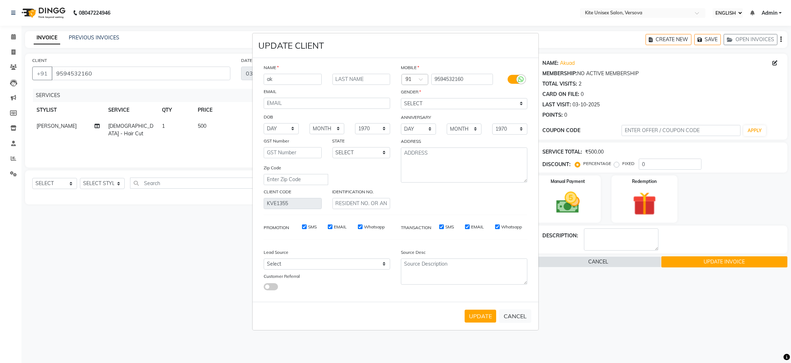
type input "a"
type input "Akash"
click at [494, 106] on select "SELECT [DEMOGRAPHIC_DATA] [DEMOGRAPHIC_DATA] OTHER PREFER NOT TO SAY" at bounding box center [464, 103] width 126 height 11
click at [401, 98] on select "SELECT [DEMOGRAPHIC_DATA] [DEMOGRAPHIC_DATA] OTHER PREFER NOT TO SAY" at bounding box center [464, 103] width 126 height 11
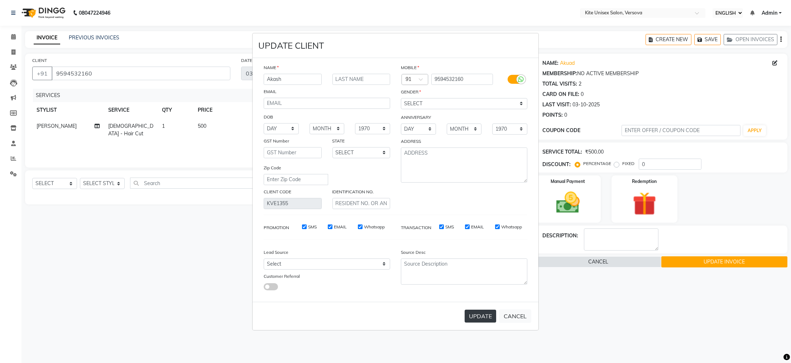
click at [481, 318] on button "UPDATE" at bounding box center [481, 316] width 32 height 13
select select
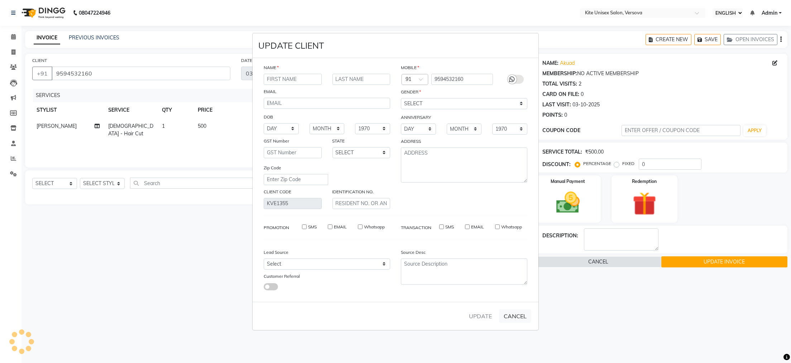
select select
checkbox input "false"
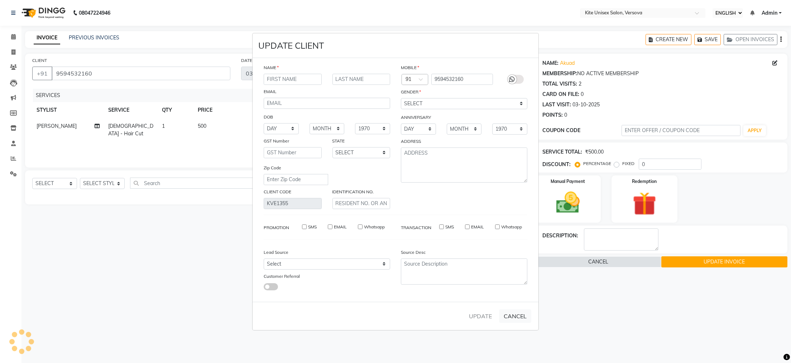
checkbox input "false"
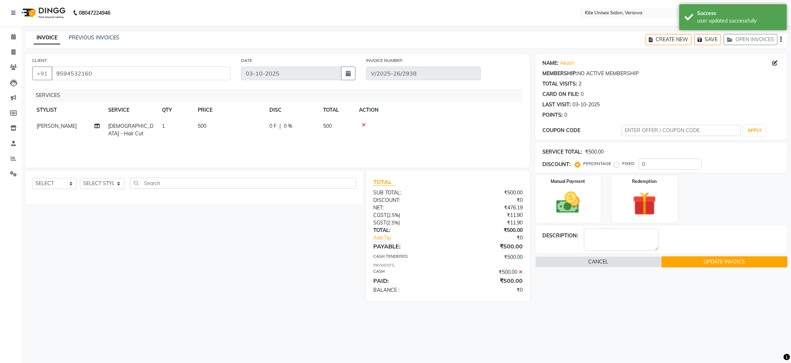
click at [725, 262] on button "UPDATE INVOICE" at bounding box center [724, 261] width 126 height 11
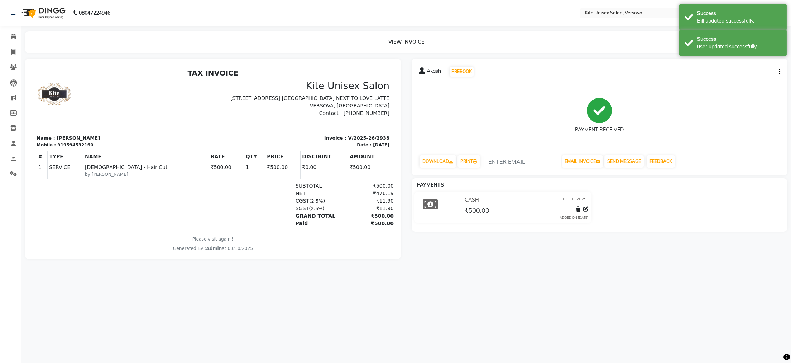
select select "service"
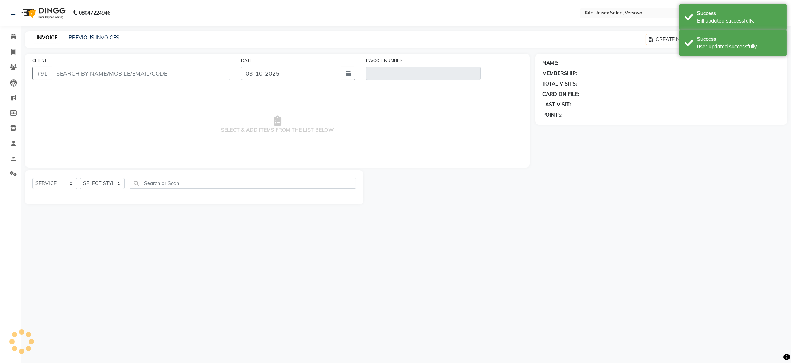
type input "9594532160"
type input "V/2025-26/2938"
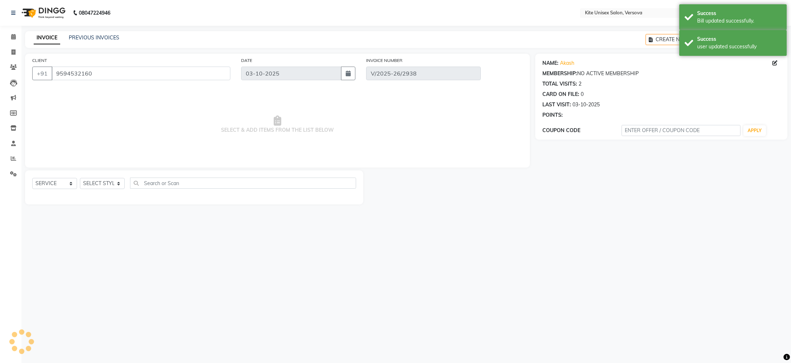
select select "select"
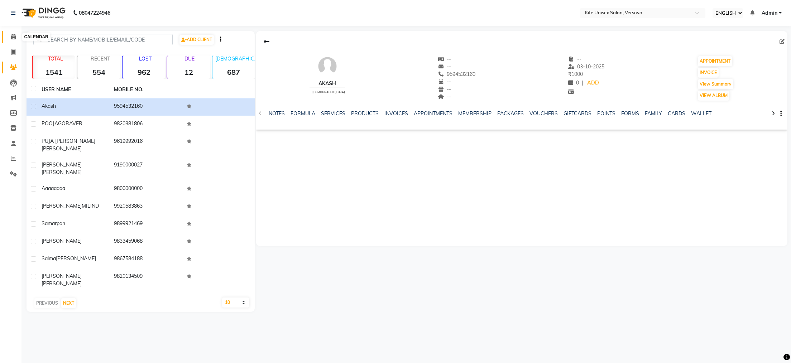
click at [11, 37] on icon at bounding box center [13, 36] width 5 height 5
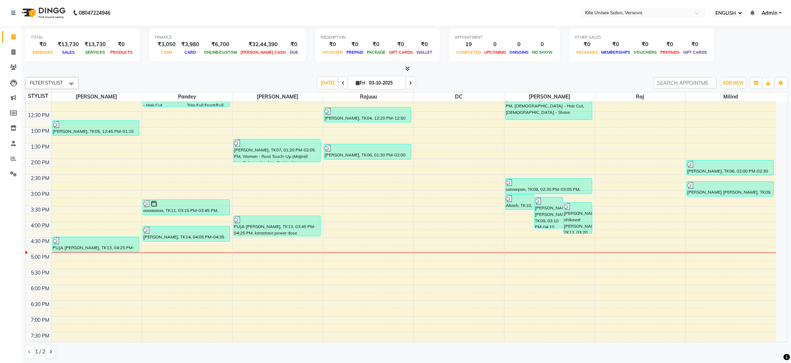
scroll to position [72, 0]
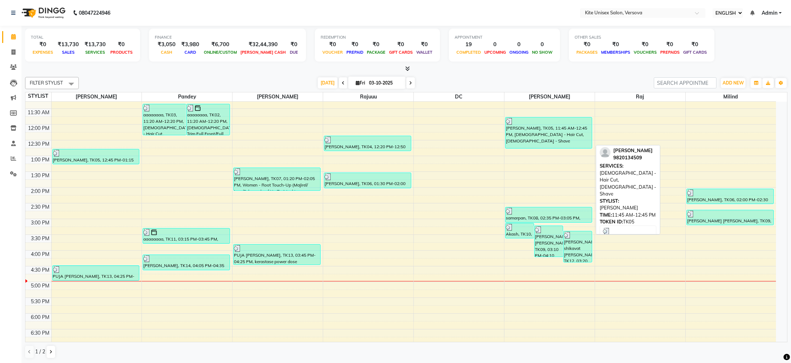
click at [529, 134] on div "[PERSON_NAME], TK05, 11:45 AM-12:45 PM, [DEMOGRAPHIC_DATA] - Hair Cut, [DEMOGRA…" at bounding box center [548, 132] width 87 height 31
select select "3"
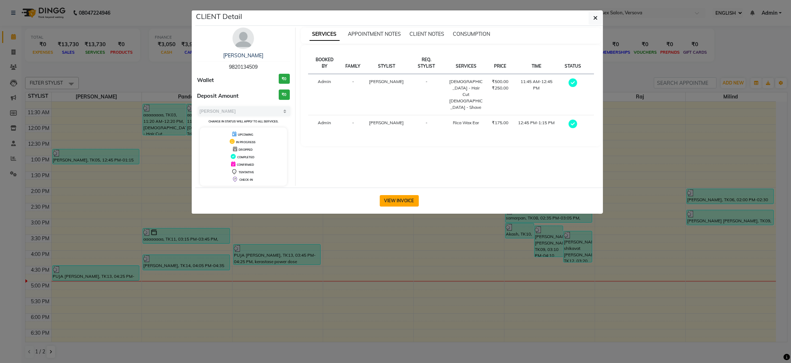
click at [413, 203] on button "VIEW INVOICE" at bounding box center [399, 200] width 39 height 11
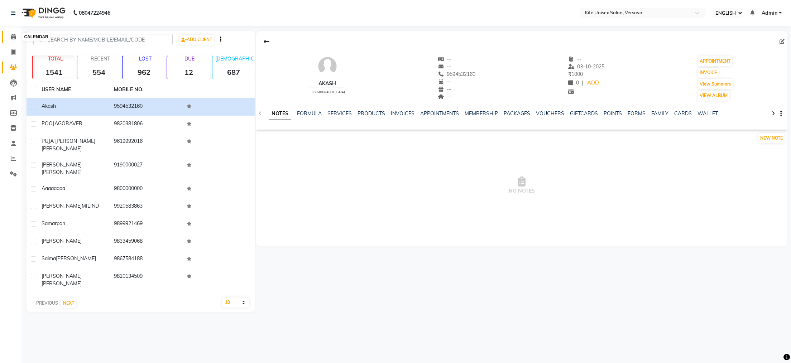
click at [12, 38] on icon at bounding box center [13, 36] width 5 height 5
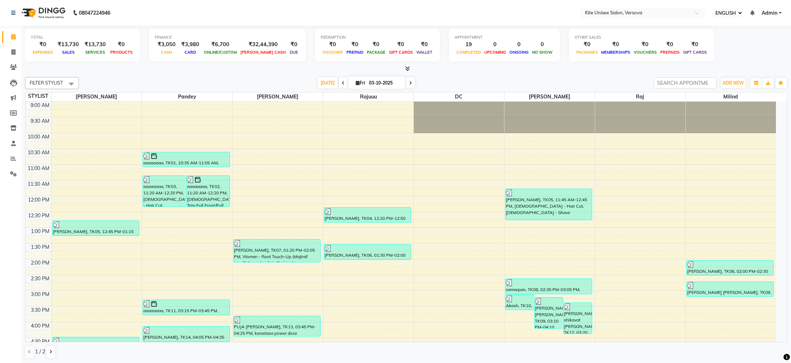
scroll to position [72, 0]
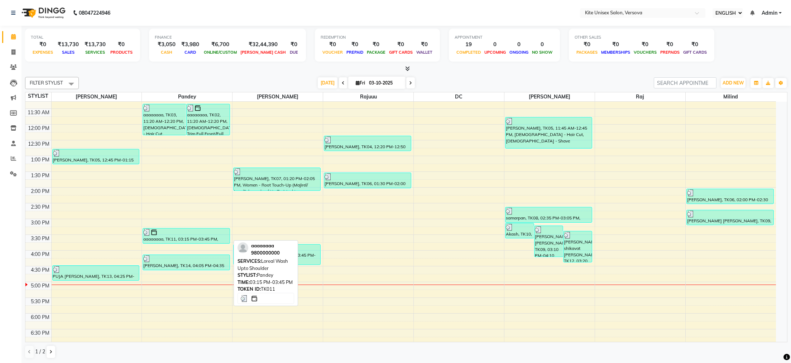
click at [184, 238] on div "aaaaaaaa, TK11, 03:15 PM-03:45 PM, Loreal Wash Upto Shoulder" at bounding box center [186, 236] width 87 height 15
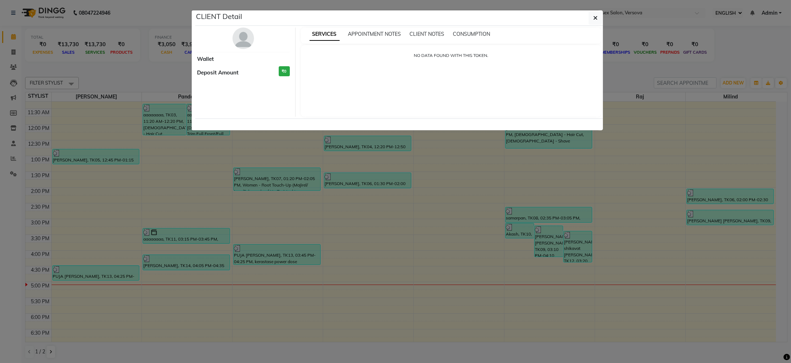
select select "3"
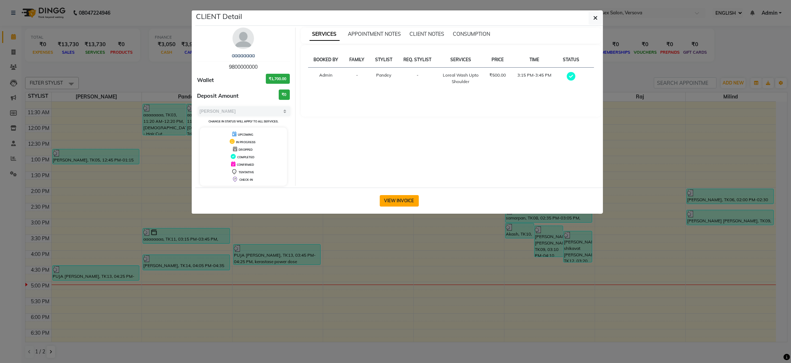
click at [409, 203] on button "VIEW INVOICE" at bounding box center [399, 200] width 39 height 11
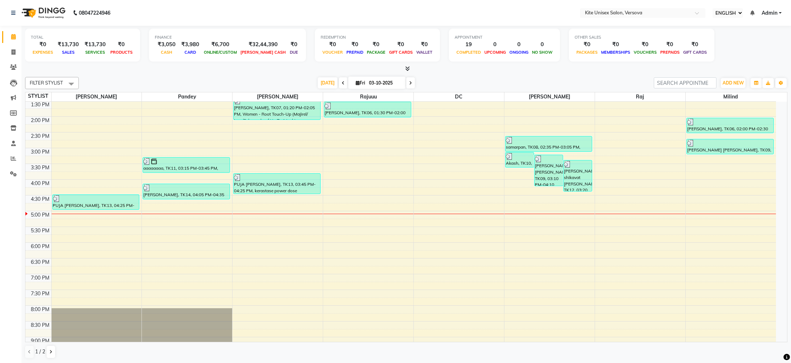
scroll to position [143, 0]
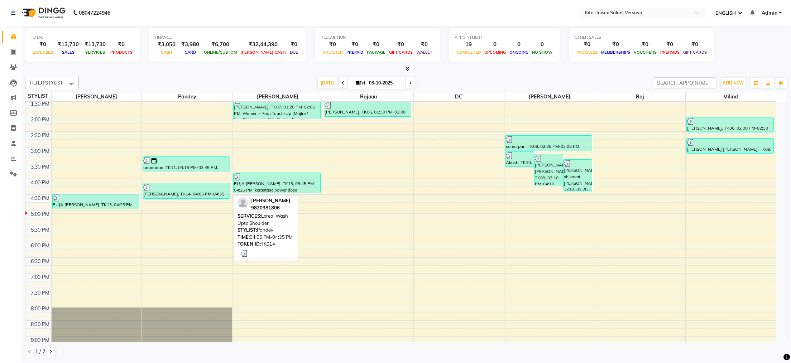
click at [178, 191] on div "[PERSON_NAME], TK14, 04:05 PM-04:35 PM, Loreal Wash Upto Shoulder" at bounding box center [186, 190] width 87 height 15
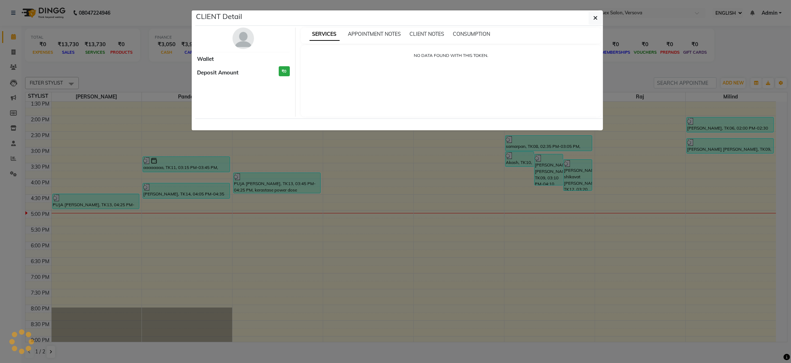
select select "3"
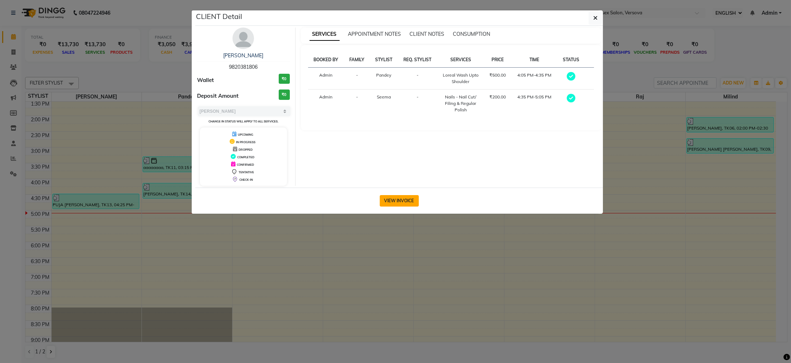
click at [394, 201] on button "VIEW INVOICE" at bounding box center [399, 200] width 39 height 11
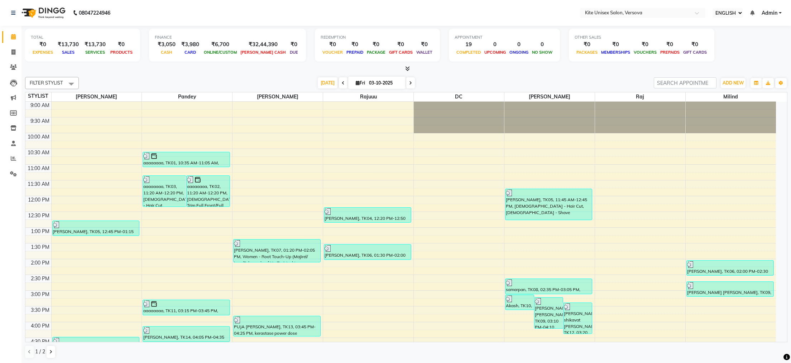
scroll to position [72, 0]
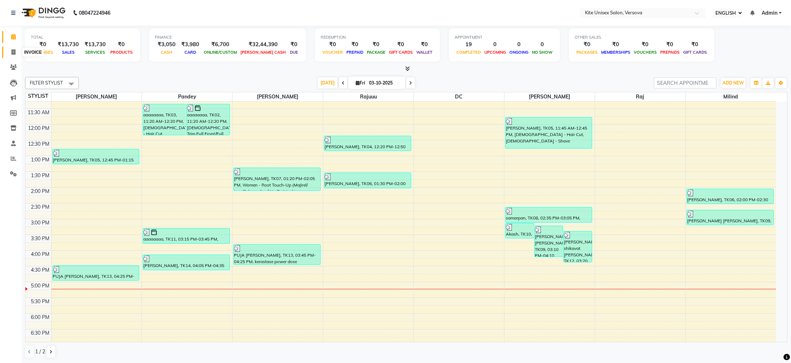
click at [12, 50] on icon at bounding box center [13, 51] width 4 height 5
select select "6093"
select select "service"
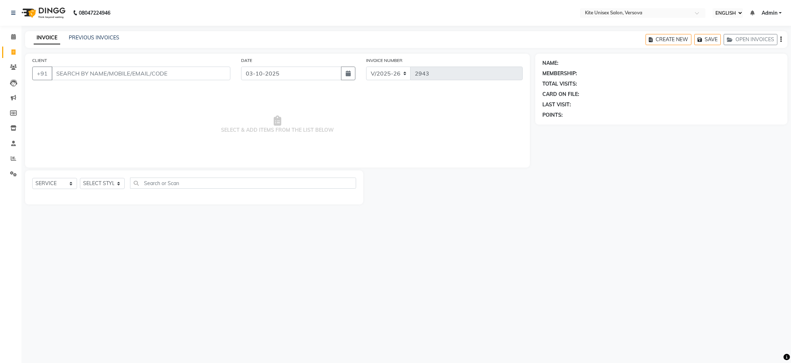
click at [61, 71] on input "CLIENT" at bounding box center [141, 74] width 179 height 14
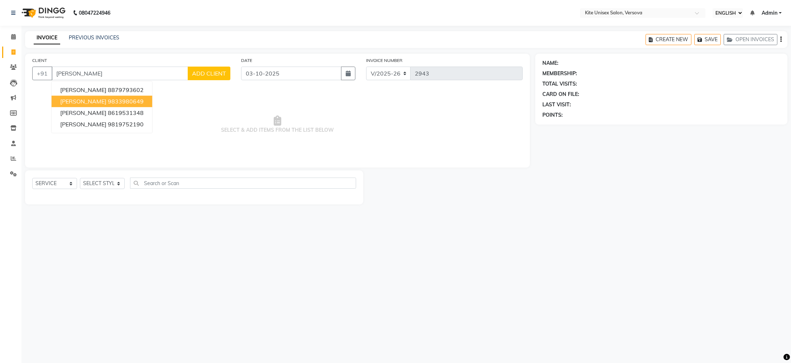
click at [108, 102] on ngb-highlight "9833980649" at bounding box center [126, 101] width 36 height 7
type input "9833980649"
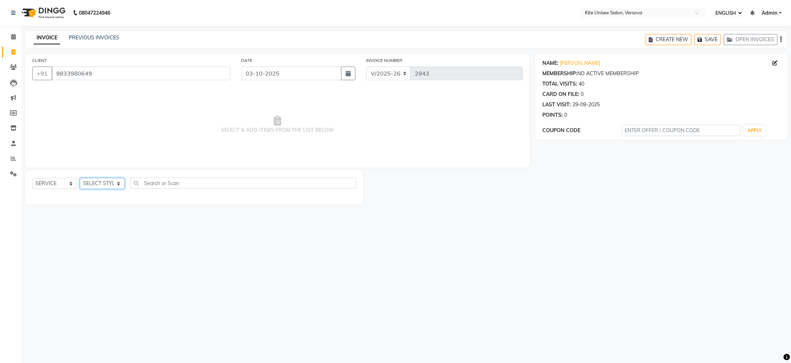
click at [116, 184] on select "SELECT STYLIST [PERSON_NAME] DC [PERSON_NAME] [PERSON_NAME] [PERSON_NAME] Rajuu…" at bounding box center [102, 183] width 45 height 11
select select "68437"
click at [80, 178] on select "SELECT STYLIST [PERSON_NAME] DC [PERSON_NAME] [PERSON_NAME] [PERSON_NAME] Rajuu…" at bounding box center [102, 183] width 45 height 11
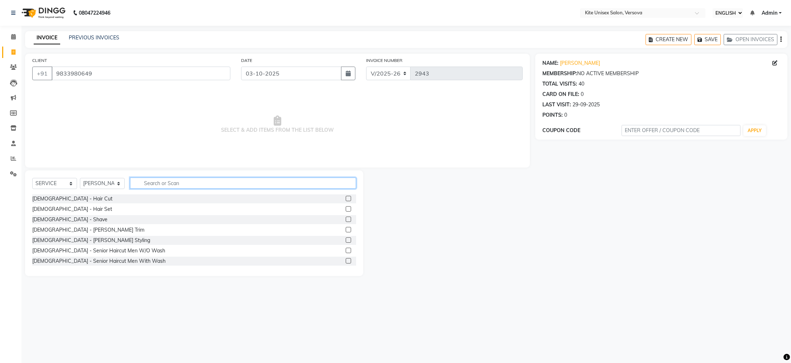
click at [159, 189] on input "text" at bounding box center [243, 183] width 226 height 11
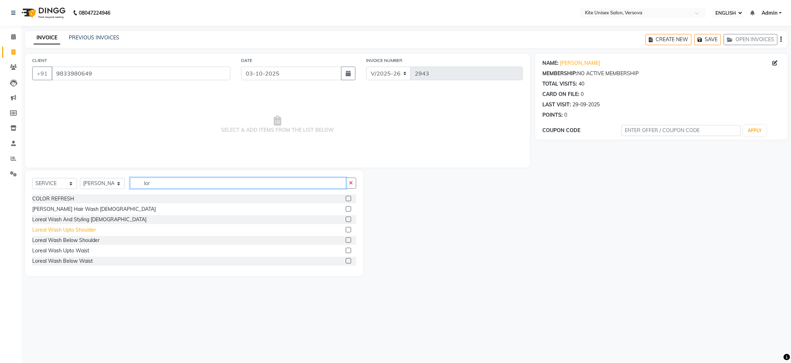
type input "lor"
click at [81, 231] on div "Loreal Wash Upto Shoulder" at bounding box center [64, 230] width 64 height 8
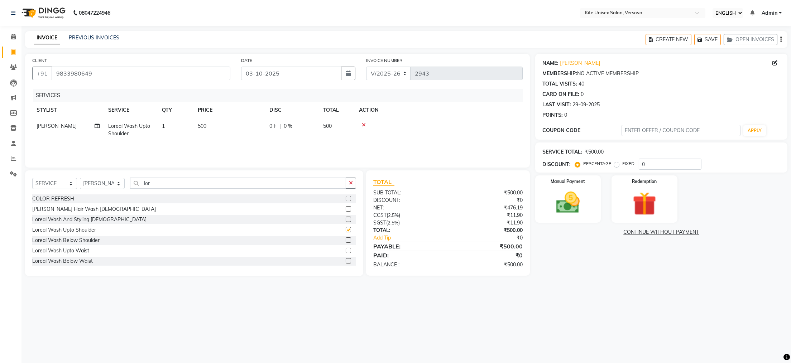
checkbox input "false"
click at [64, 185] on select "SELECT SERVICE PRODUCT MEMBERSHIP PACKAGE VOUCHER PREPAID GIFT CARD" at bounding box center [54, 183] width 45 height 11
select select "product"
click at [32, 178] on select "SELECT SERVICE PRODUCT MEMBERSHIP PACKAGE VOUCHER PREPAID GIFT CARD" at bounding box center [54, 183] width 45 height 11
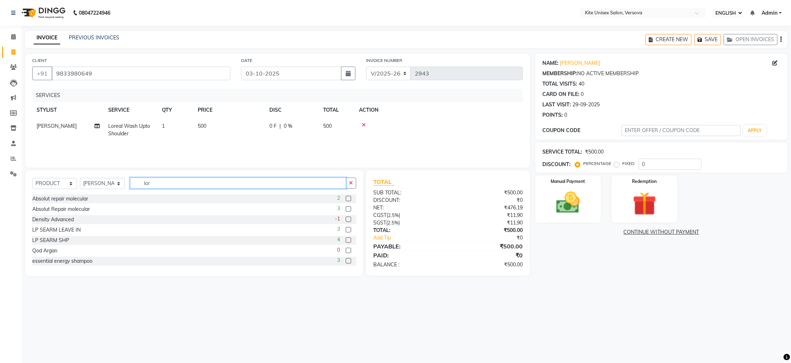
click at [153, 182] on input "lor" at bounding box center [238, 183] width 216 height 11
type input "l"
type input "sc"
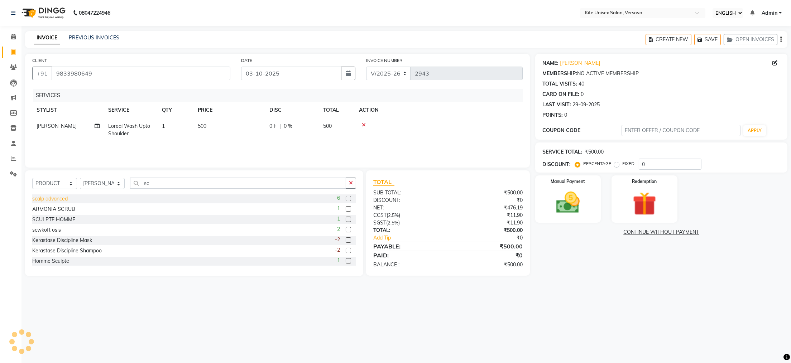
click at [59, 203] on div "scalp advanced" at bounding box center [49, 199] width 35 height 8
checkbox input "false"
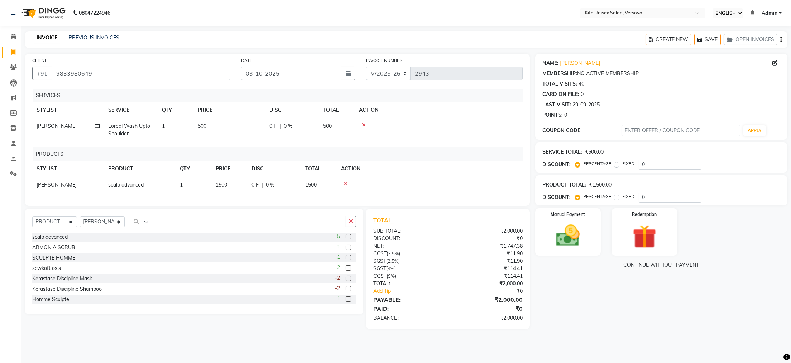
click at [239, 192] on td "1500" at bounding box center [229, 185] width 36 height 16
select select "68437"
click at [240, 187] on input "1500" at bounding box center [229, 186] width 27 height 11
type input "1"
type input "990"
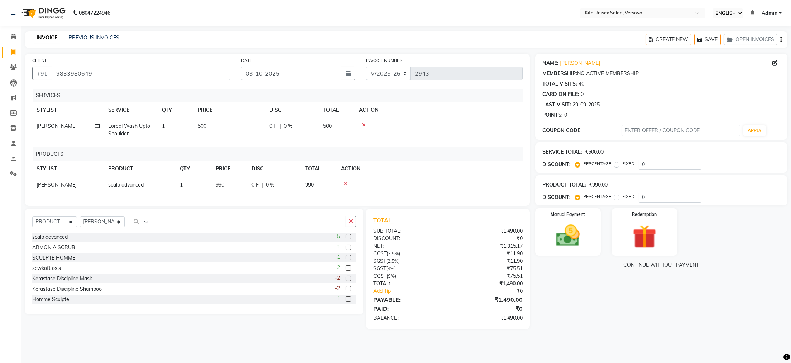
click at [462, 184] on div at bounding box center [429, 183] width 177 height 5
click at [158, 227] on input "sc" at bounding box center [238, 221] width 216 height 11
type input "s"
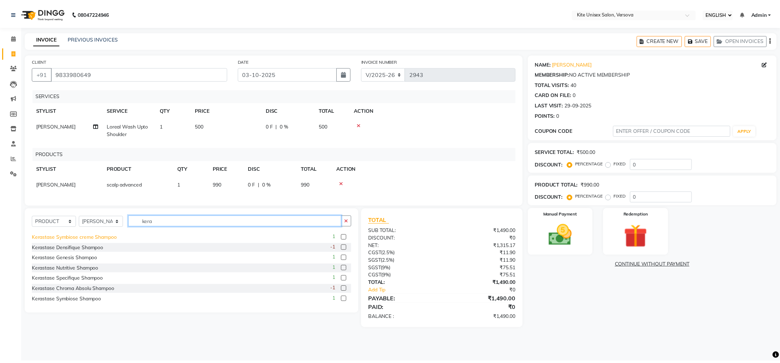
scroll to position [72, 0]
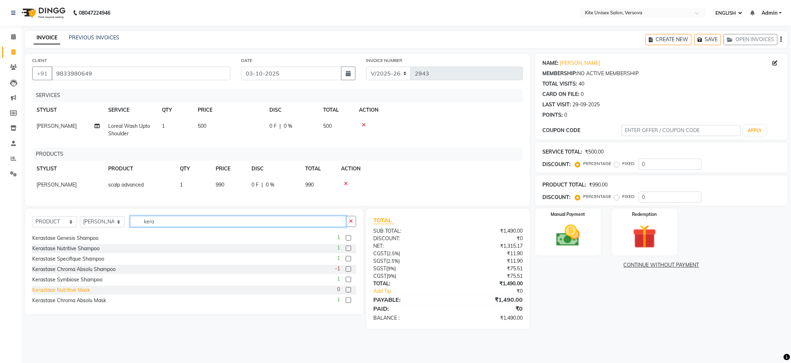
type input "kera"
click at [79, 294] on div "Kerastase Nutritive Mask" at bounding box center [61, 291] width 58 height 8
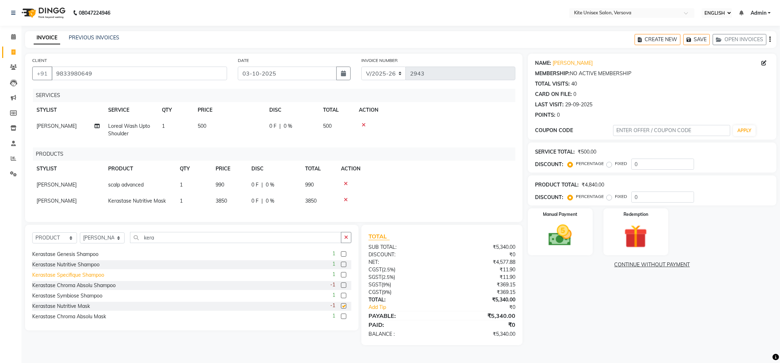
checkbox input "false"
click at [562, 231] on img at bounding box center [559, 236] width 39 height 28
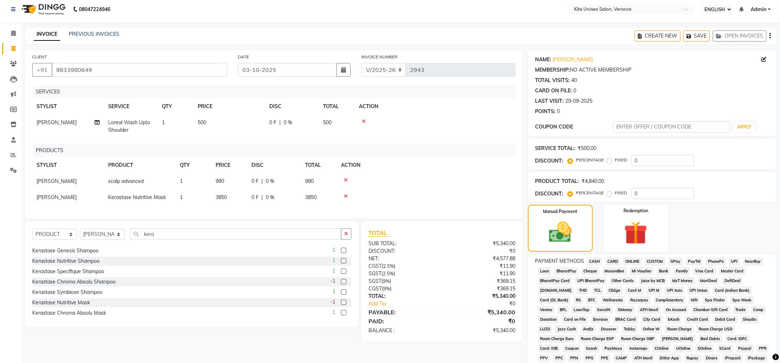
click at [594, 263] on span "CASH" at bounding box center [594, 262] width 15 height 8
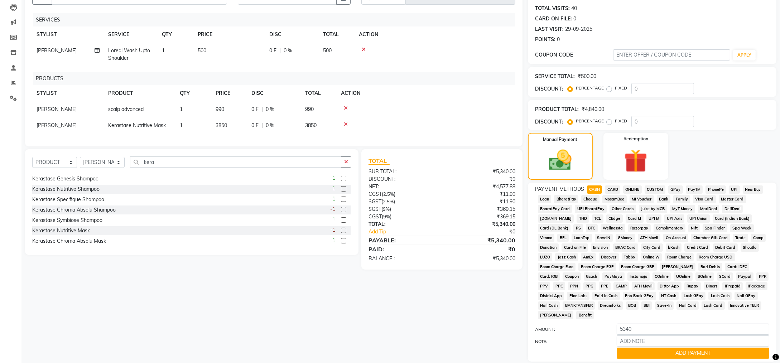
scroll to position [117, 0]
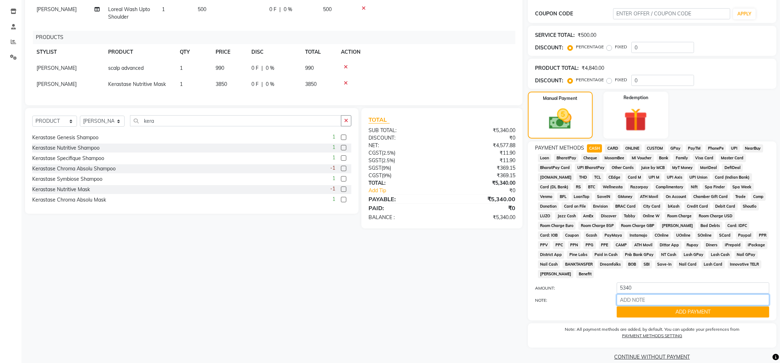
click at [654, 295] on input "NOTE:" at bounding box center [693, 299] width 153 height 11
click at [657, 307] on button "ADD PAYMENT" at bounding box center [693, 312] width 153 height 11
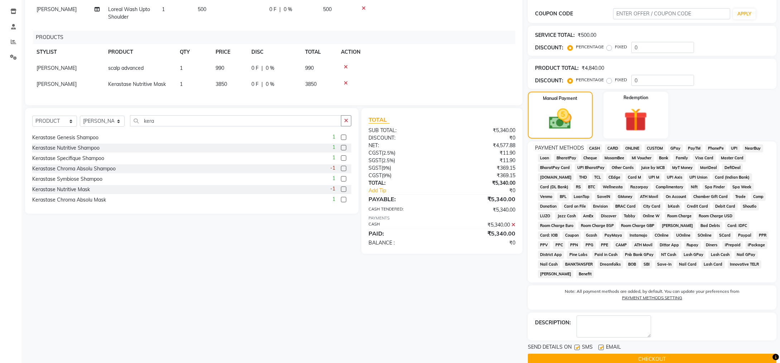
click at [659, 354] on button "CHECKOUT" at bounding box center [652, 359] width 249 height 11
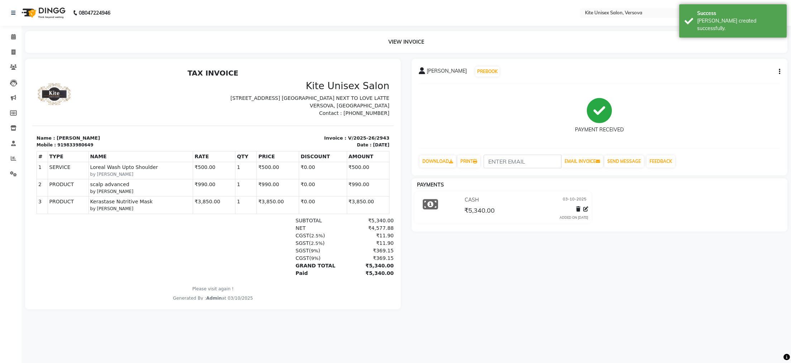
select select "6093"
select select "service"
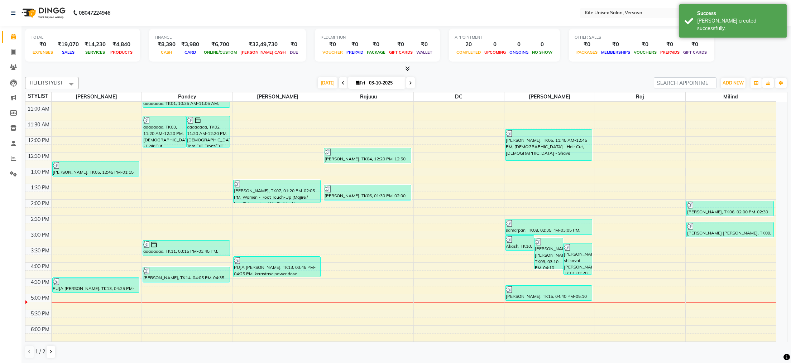
scroll to position [143, 0]
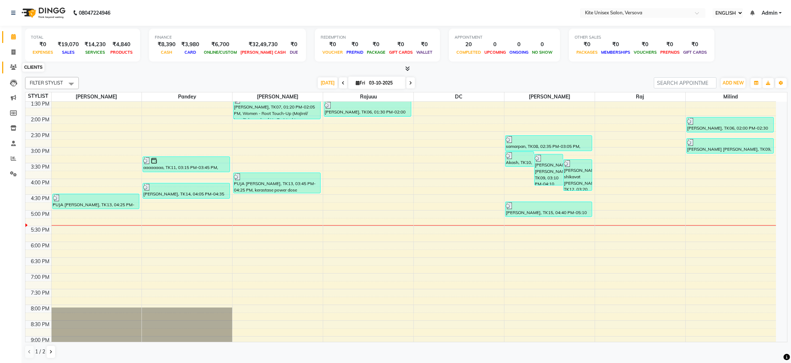
click at [10, 69] on icon at bounding box center [13, 66] width 7 height 5
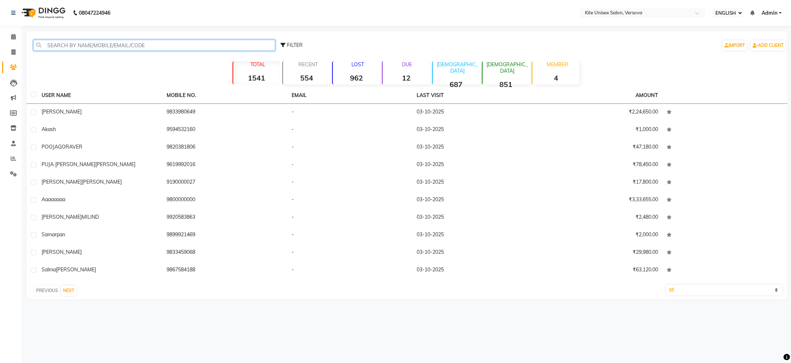
click at [68, 48] on input "text" at bounding box center [154, 45] width 242 height 11
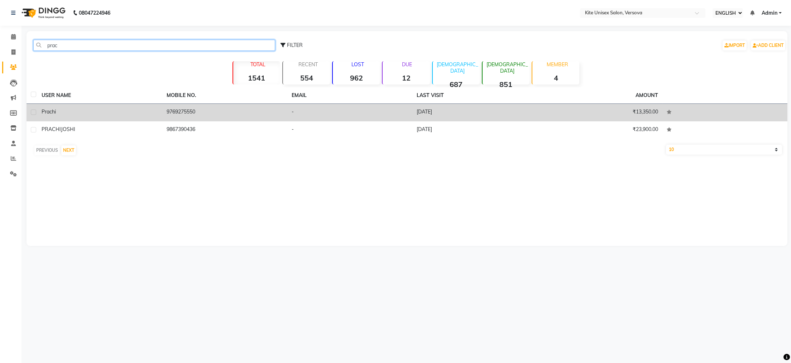
type input "prac"
click at [59, 115] on div "prachi" at bounding box center [100, 112] width 116 height 8
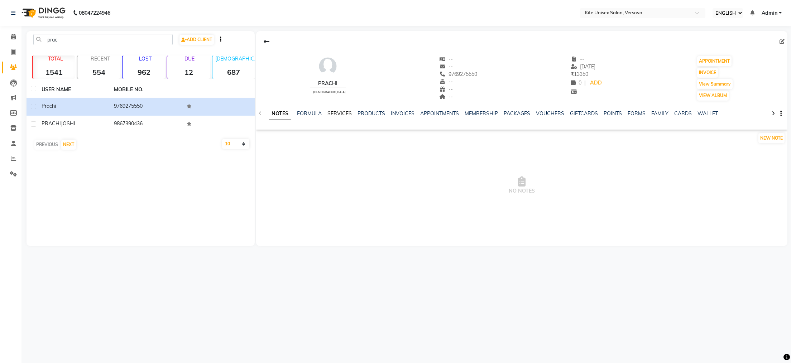
click at [337, 112] on link "SERVICES" at bounding box center [339, 113] width 24 height 6
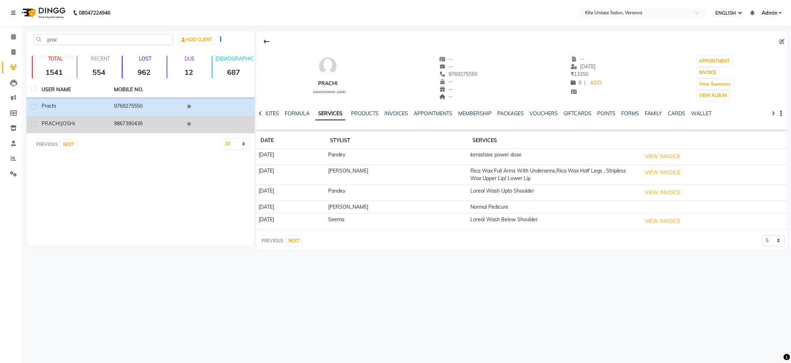
click at [80, 126] on div "[PERSON_NAME]" at bounding box center [74, 124] width 64 height 8
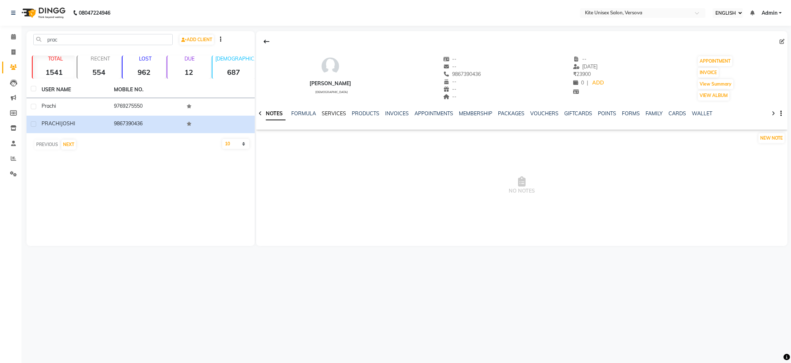
click at [336, 112] on link "SERVICES" at bounding box center [334, 113] width 24 height 6
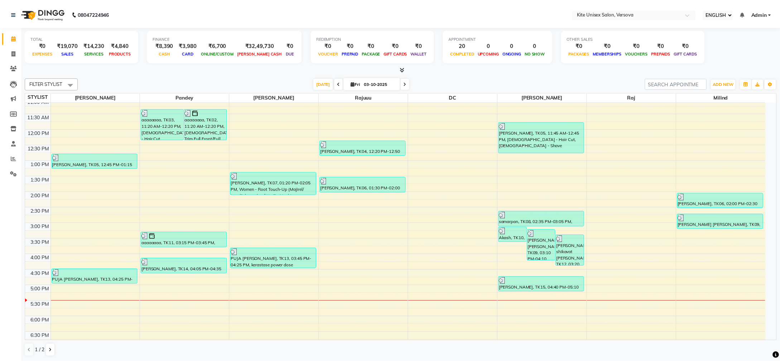
scroll to position [203, 0]
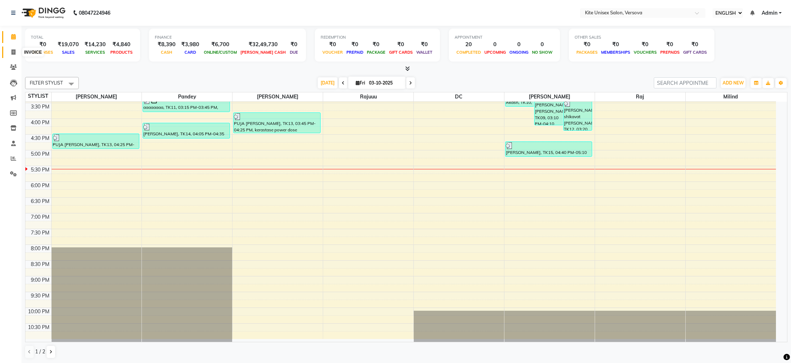
click at [14, 52] on icon at bounding box center [13, 51] width 4 height 5
select select "service"
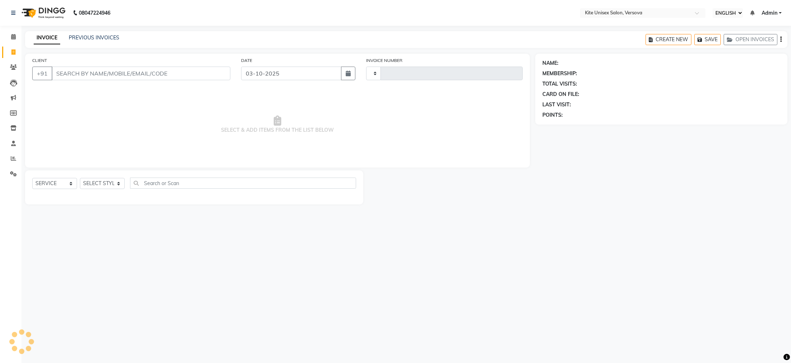
type input "2944"
select select "6093"
click at [69, 71] on input "CLIENT" at bounding box center [141, 74] width 179 height 14
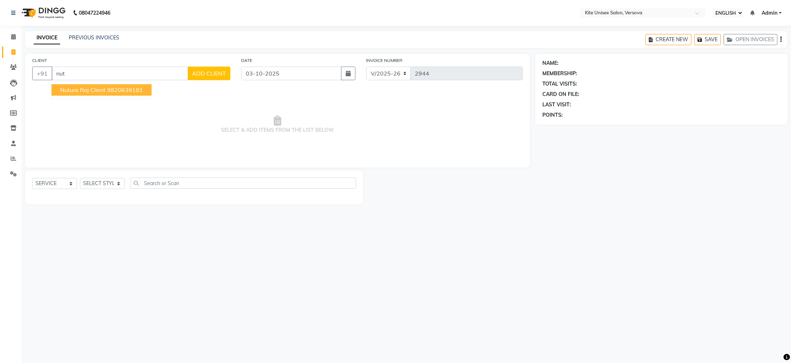
click at [79, 93] on button "nuture raj client 9820639181" at bounding box center [102, 89] width 100 height 11
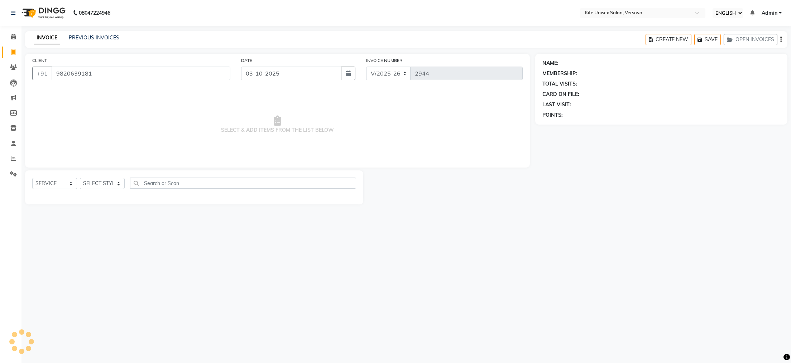
type input "9820639181"
click at [775, 61] on icon at bounding box center [774, 63] width 5 height 5
select select "[DEMOGRAPHIC_DATA]"
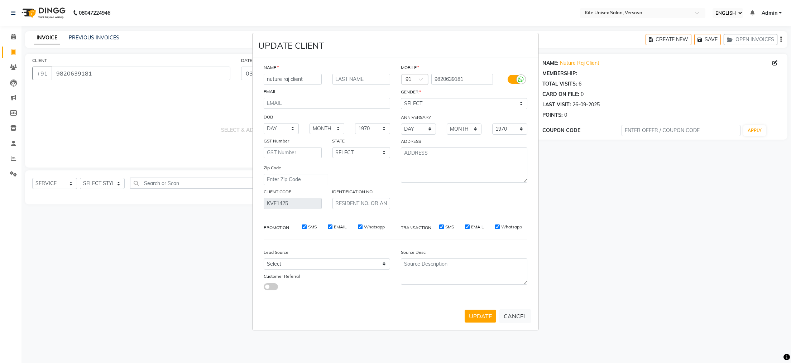
click at [312, 79] on input "nuture raj client" at bounding box center [293, 79] width 58 height 11
type input "nujud"
click at [356, 79] on input "text" at bounding box center [361, 79] width 58 height 11
type input "raj"
click at [424, 102] on select "SELECT [DEMOGRAPHIC_DATA] [DEMOGRAPHIC_DATA] OTHER PREFER NOT TO SAY" at bounding box center [464, 103] width 126 height 11
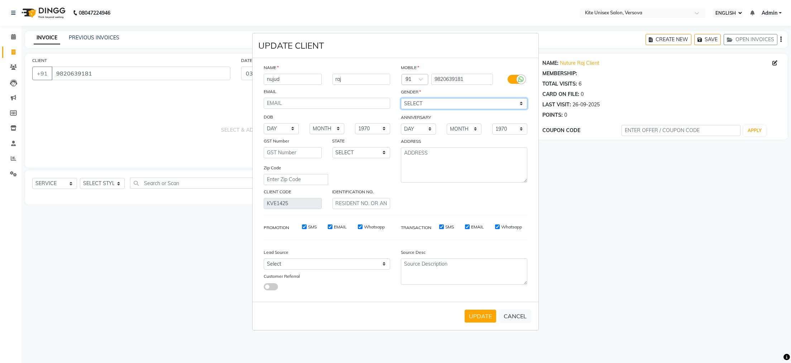
select select "[DEMOGRAPHIC_DATA]"
click at [401, 98] on select "SELECT [DEMOGRAPHIC_DATA] [DEMOGRAPHIC_DATA] OTHER PREFER NOT TO SAY" at bounding box center [464, 103] width 126 height 11
click at [486, 314] on button "UPDATE" at bounding box center [481, 316] width 32 height 13
select select
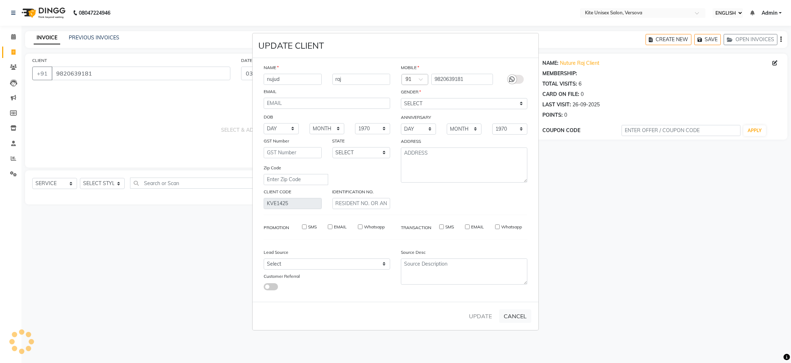
select select
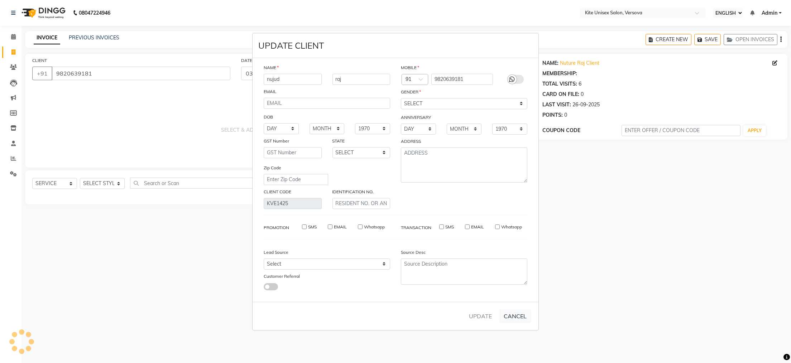
checkbox input "false"
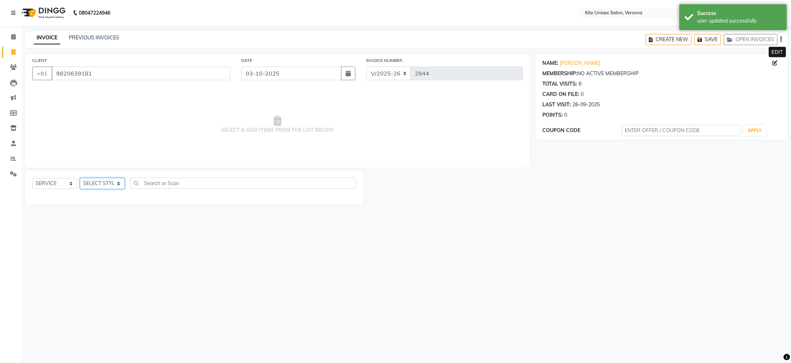
click at [96, 181] on select "SELECT STYLIST [PERSON_NAME] DC [PERSON_NAME] [PERSON_NAME] [PERSON_NAME] Rajuu…" at bounding box center [102, 183] width 45 height 11
select select "88898"
click at [80, 178] on select "SELECT STYLIST [PERSON_NAME] DC [PERSON_NAME] [PERSON_NAME] [PERSON_NAME] Rajuu…" at bounding box center [102, 183] width 45 height 11
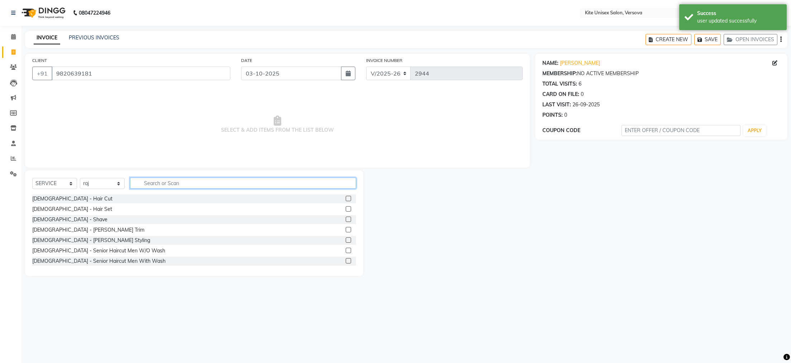
click at [168, 178] on input "text" at bounding box center [243, 183] width 226 height 11
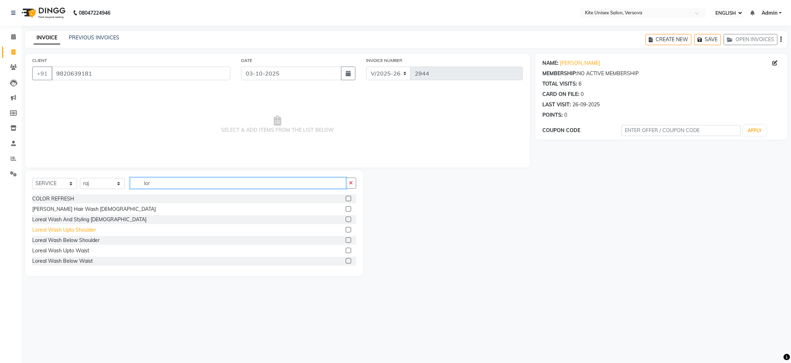
type input "lor"
click at [74, 231] on div "Loreal Wash Upto Shoulder" at bounding box center [64, 230] width 64 height 8
checkbox input "false"
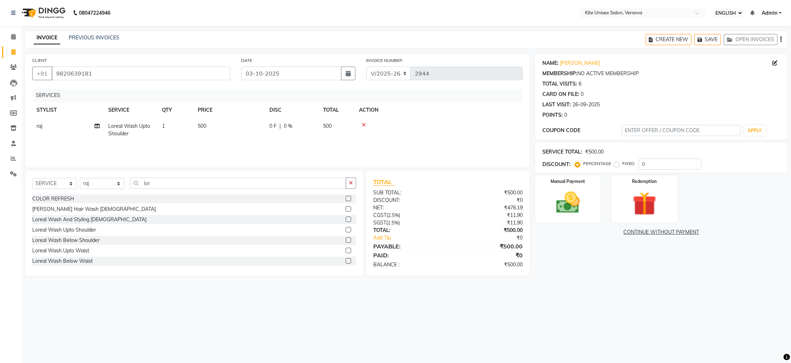
click at [221, 126] on td "500" at bounding box center [229, 130] width 72 height 24
select select "88898"
click at [251, 126] on input "500" at bounding box center [262, 127] width 63 height 11
type input "5"
type input "600"
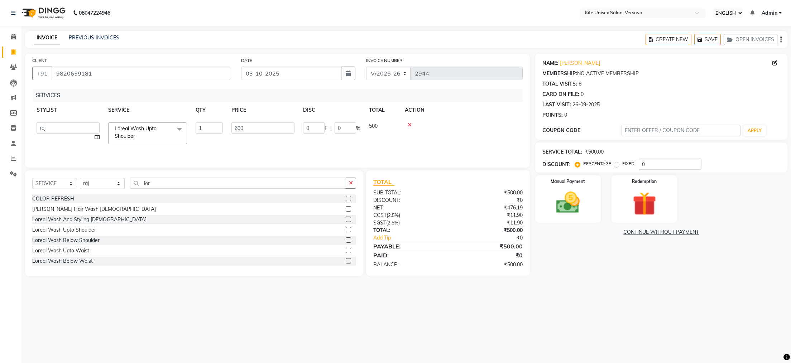
click at [263, 137] on td "600" at bounding box center [263, 133] width 72 height 30
select select "88898"
click at [152, 189] on input "lor" at bounding box center [238, 183] width 216 height 11
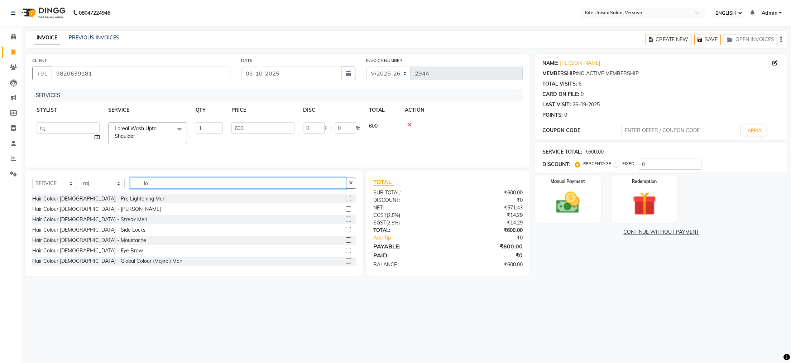
type input "l"
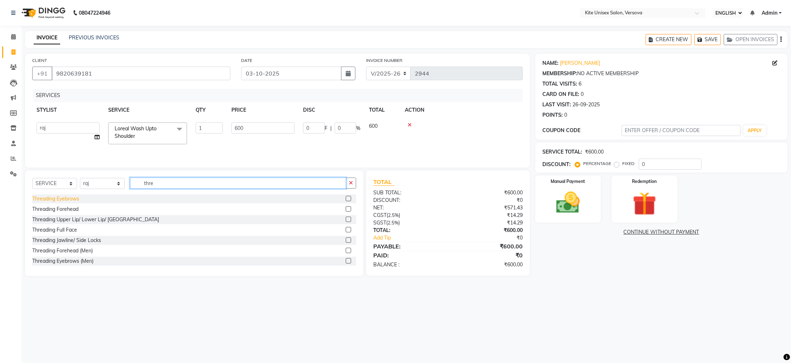
type input "thre"
click at [66, 202] on div "Threading Eyebrows" at bounding box center [55, 199] width 47 height 8
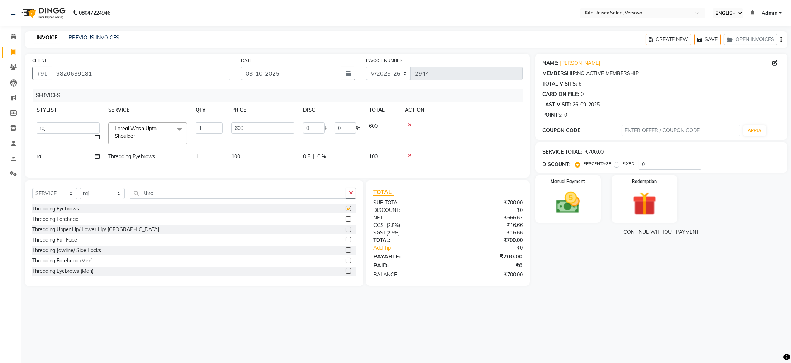
checkbox input "false"
click at [245, 160] on td "100" at bounding box center [263, 157] width 72 height 16
select select "88898"
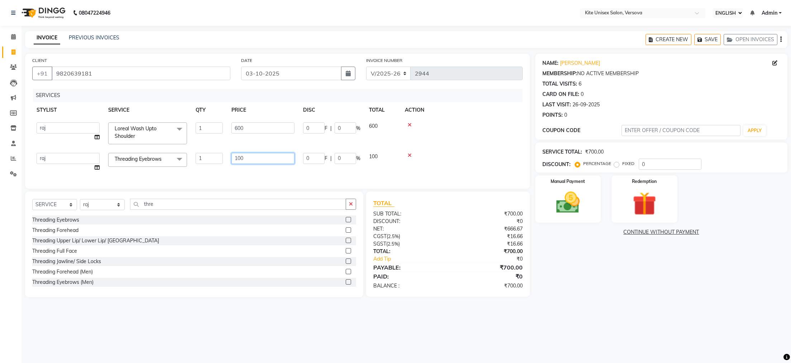
click at [259, 159] on input "100" at bounding box center [262, 158] width 63 height 11
type input "1"
type input "300"
click at [503, 136] on td at bounding box center [461, 133] width 122 height 30
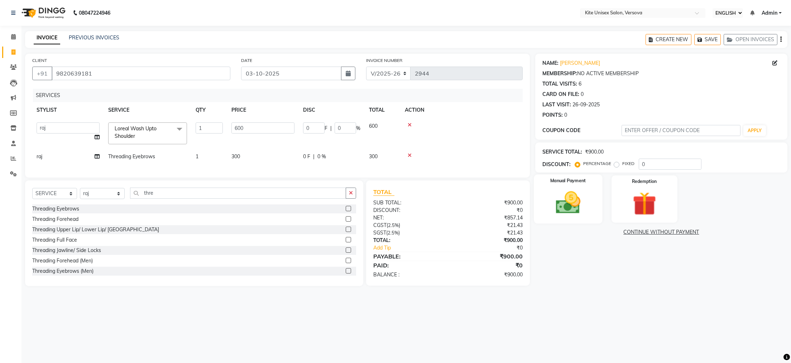
click at [568, 201] on img at bounding box center [568, 203] width 40 height 28
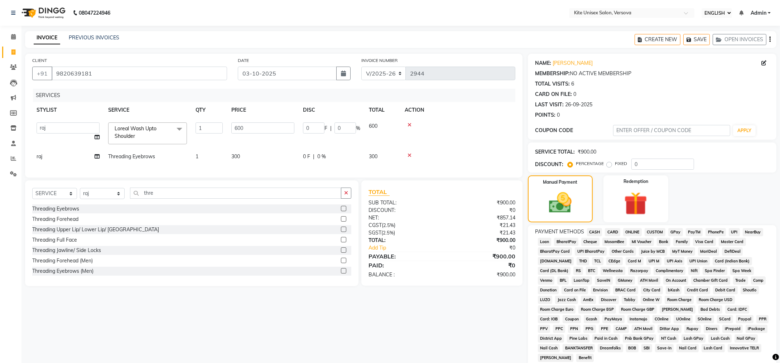
click at [675, 229] on span "GPay" at bounding box center [675, 232] width 15 height 8
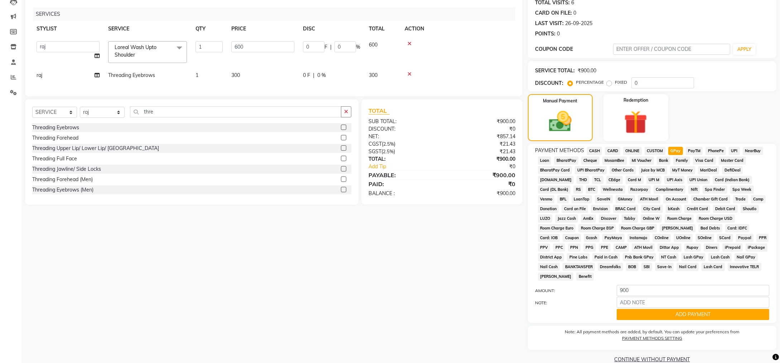
scroll to position [84, 0]
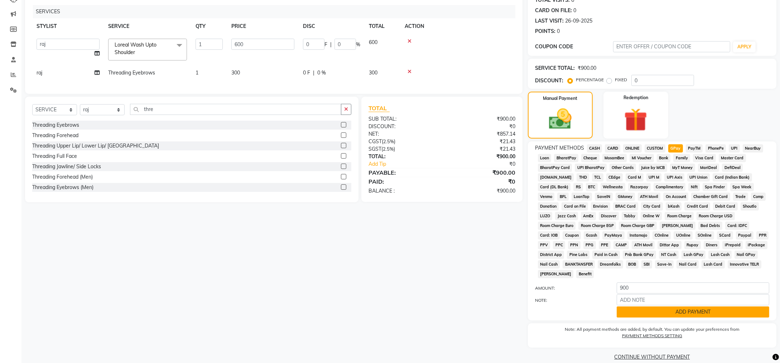
click at [693, 307] on button "ADD PAYMENT" at bounding box center [693, 312] width 153 height 11
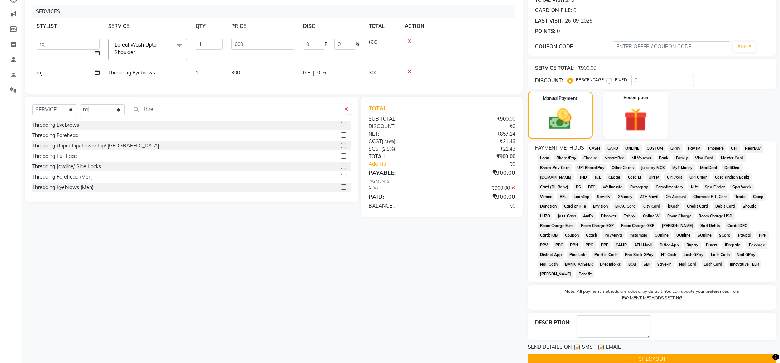
click at [684, 354] on button "CHECKOUT" at bounding box center [652, 359] width 249 height 11
